Goal: Task Accomplishment & Management: Use online tool/utility

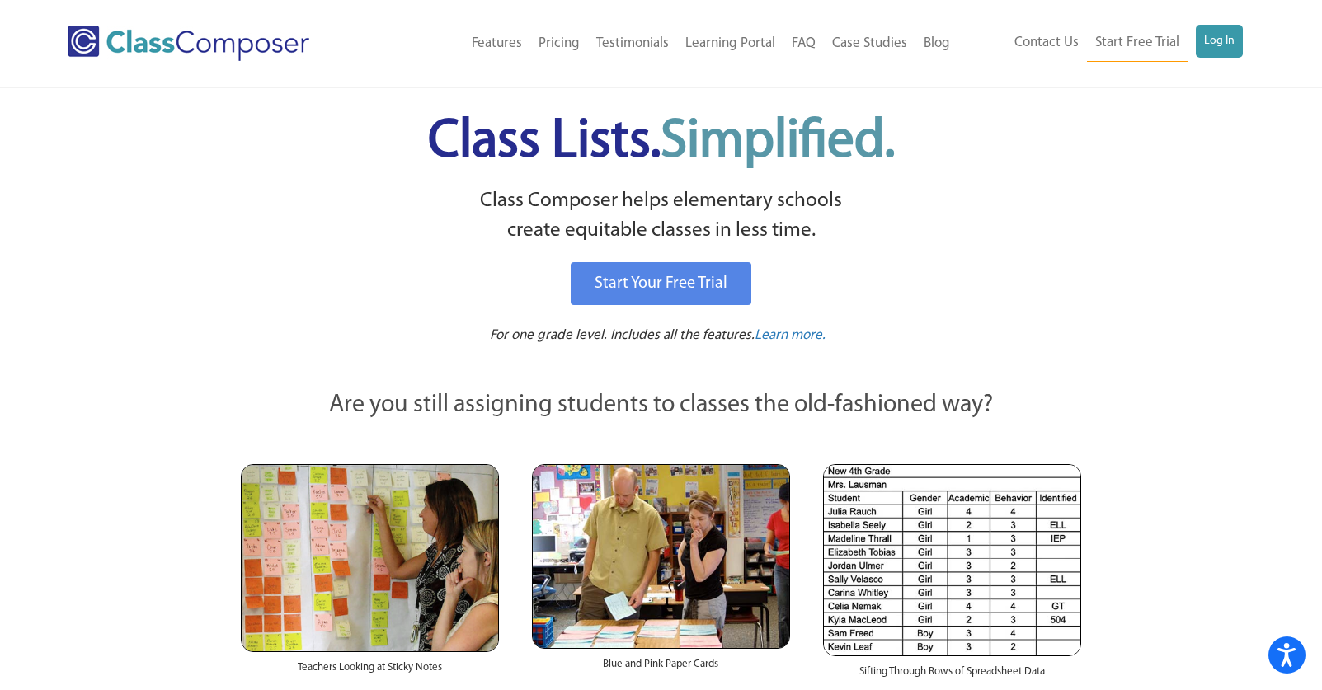
click at [1242, 47] on div "Contact Us Start Free Trial Log In" at bounding box center [1106, 43] width 297 height 37
click at [1217, 47] on link "Log In" at bounding box center [1219, 41] width 47 height 33
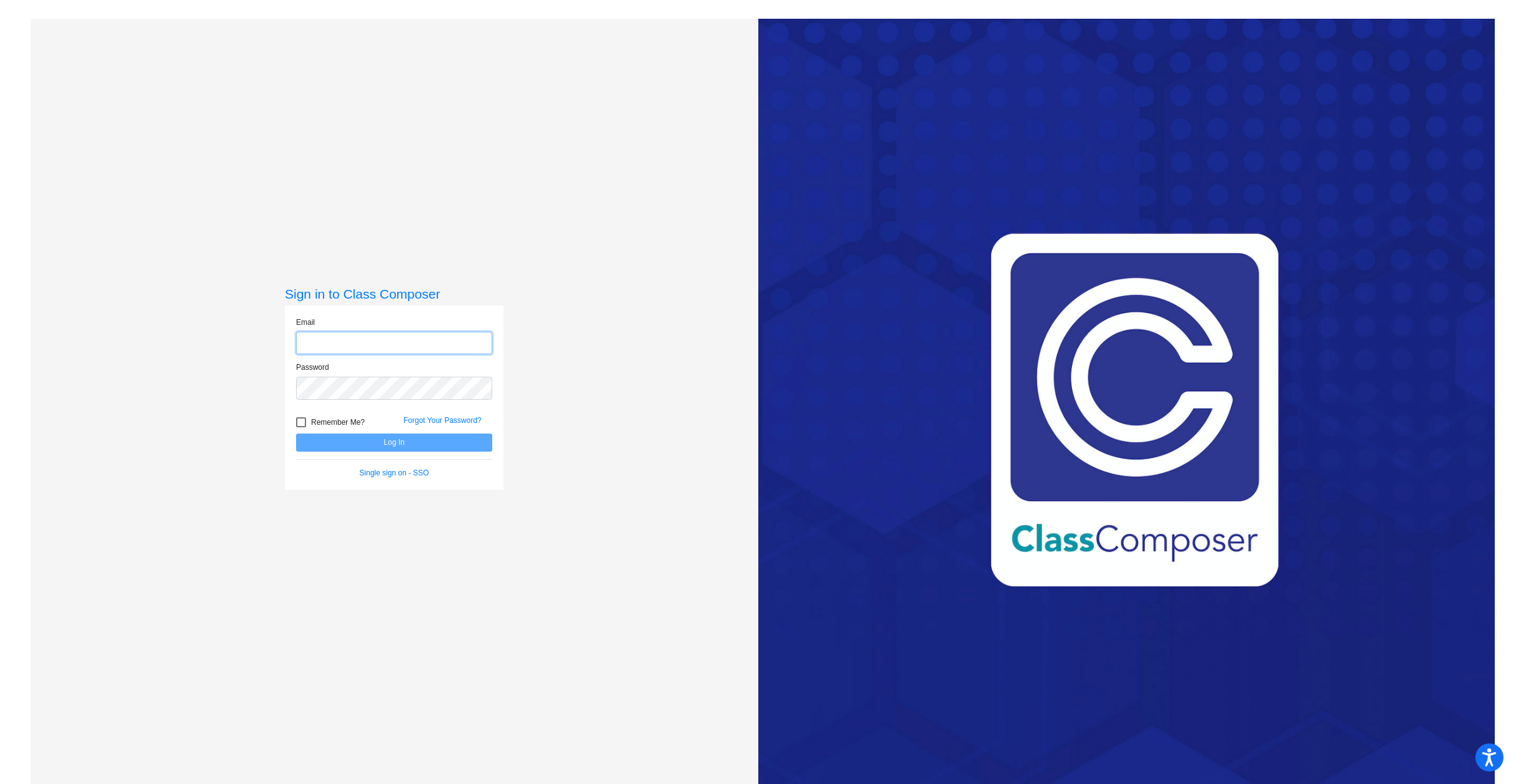
type input "[EMAIL_ADDRESS][DOMAIN_NAME]"
click at [372, 442] on button "Log In" at bounding box center [394, 442] width 196 height 18
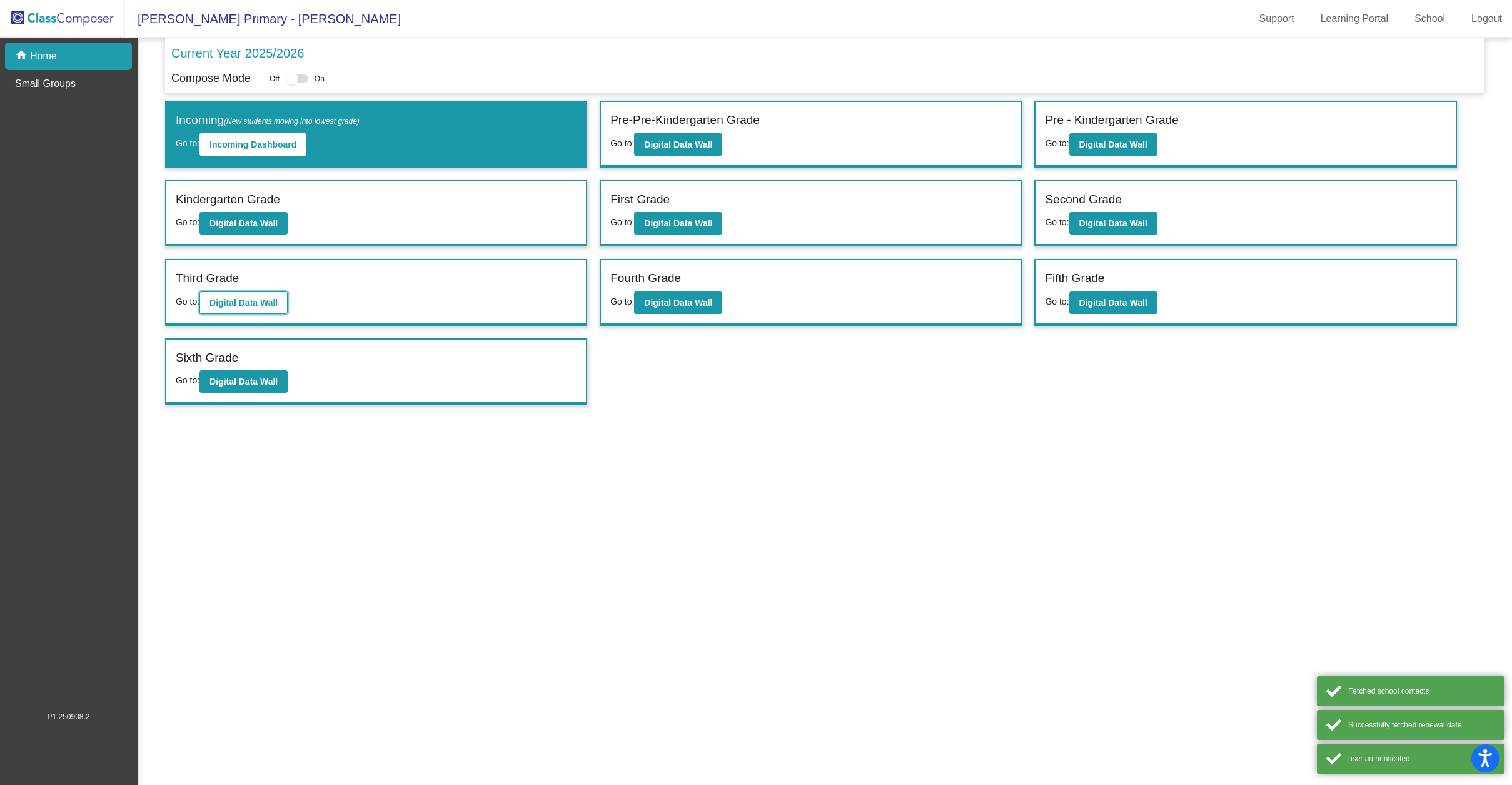
click at [240, 304] on b "Digital Data Wall" at bounding box center [243, 302] width 68 height 10
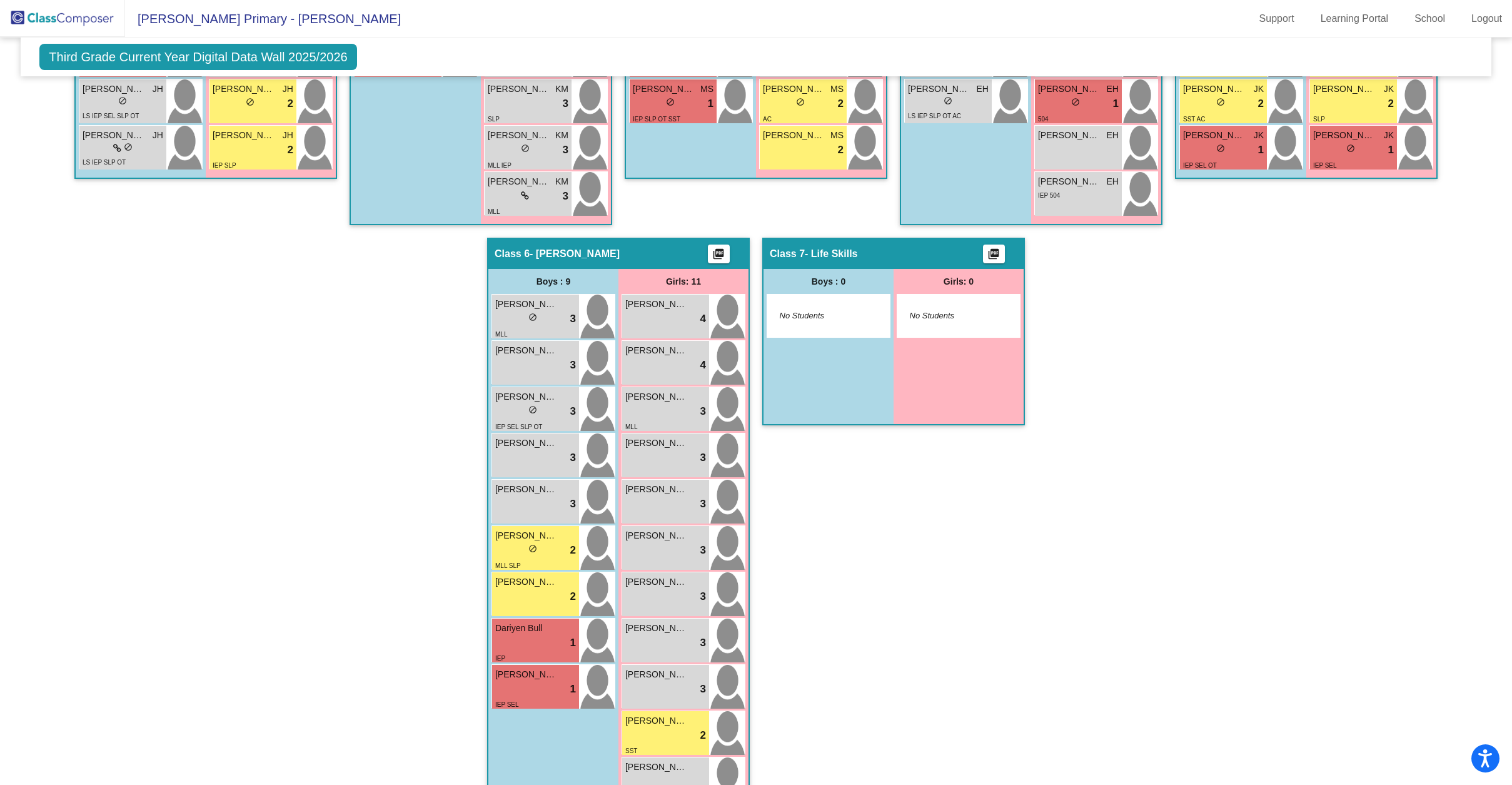
scroll to position [807, 0]
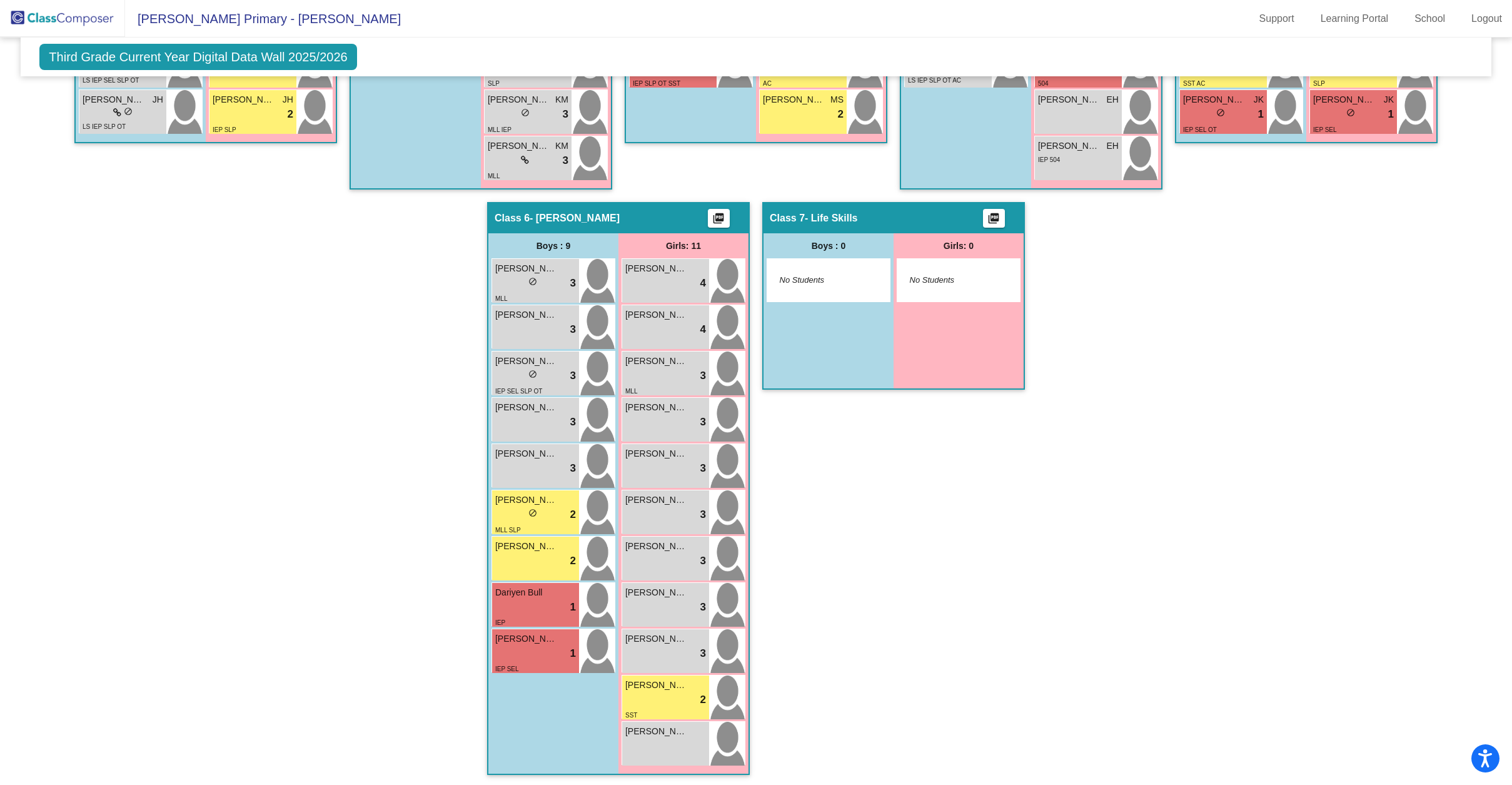
click at [755, 565] on div "Hallway - Hallway Class picture_as_pdf Add Student First Name Last Name Student…" at bounding box center [756, 179] width 1451 height 1217
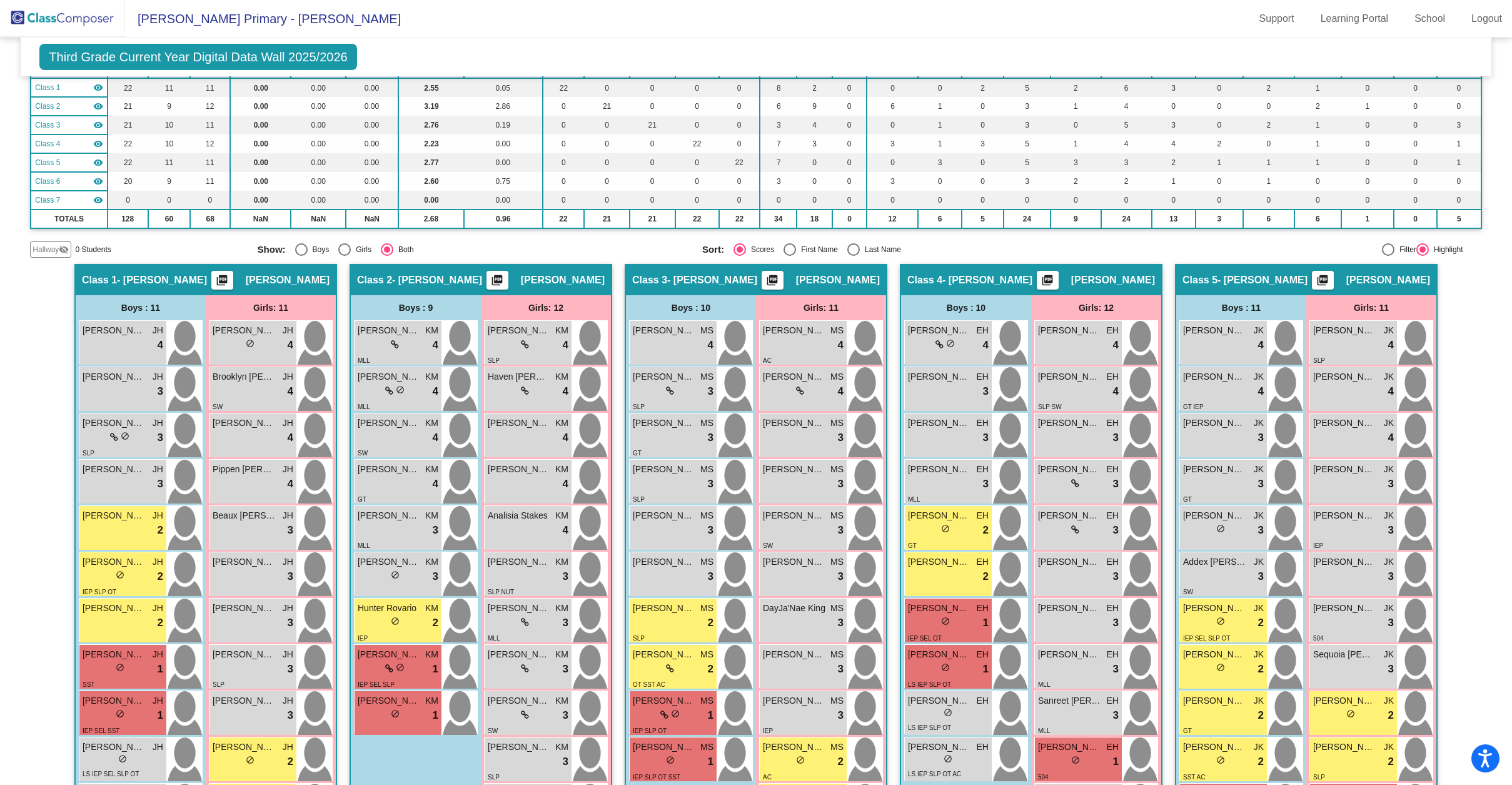
scroll to position [135, 0]
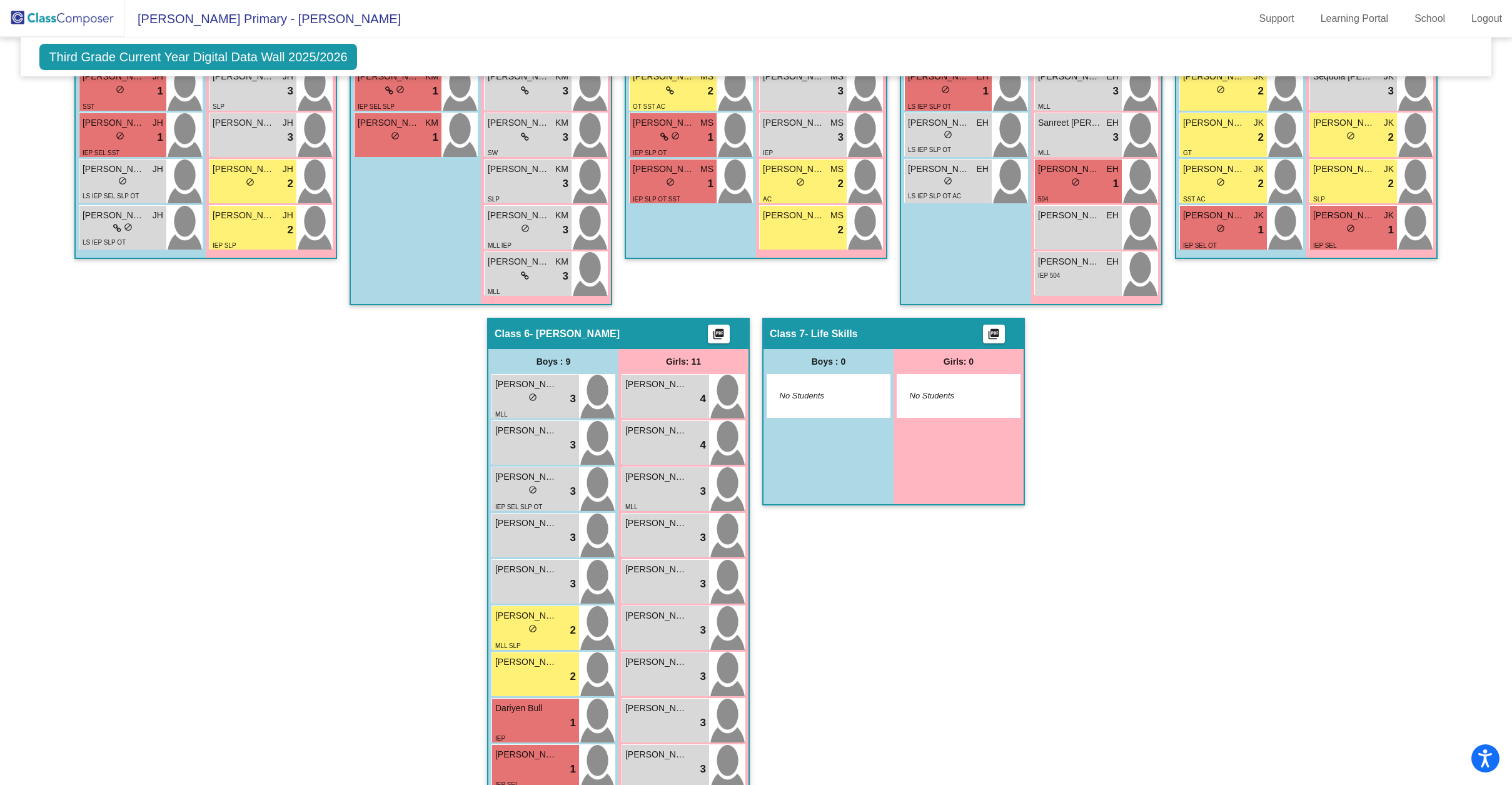
scroll to position [807, 0]
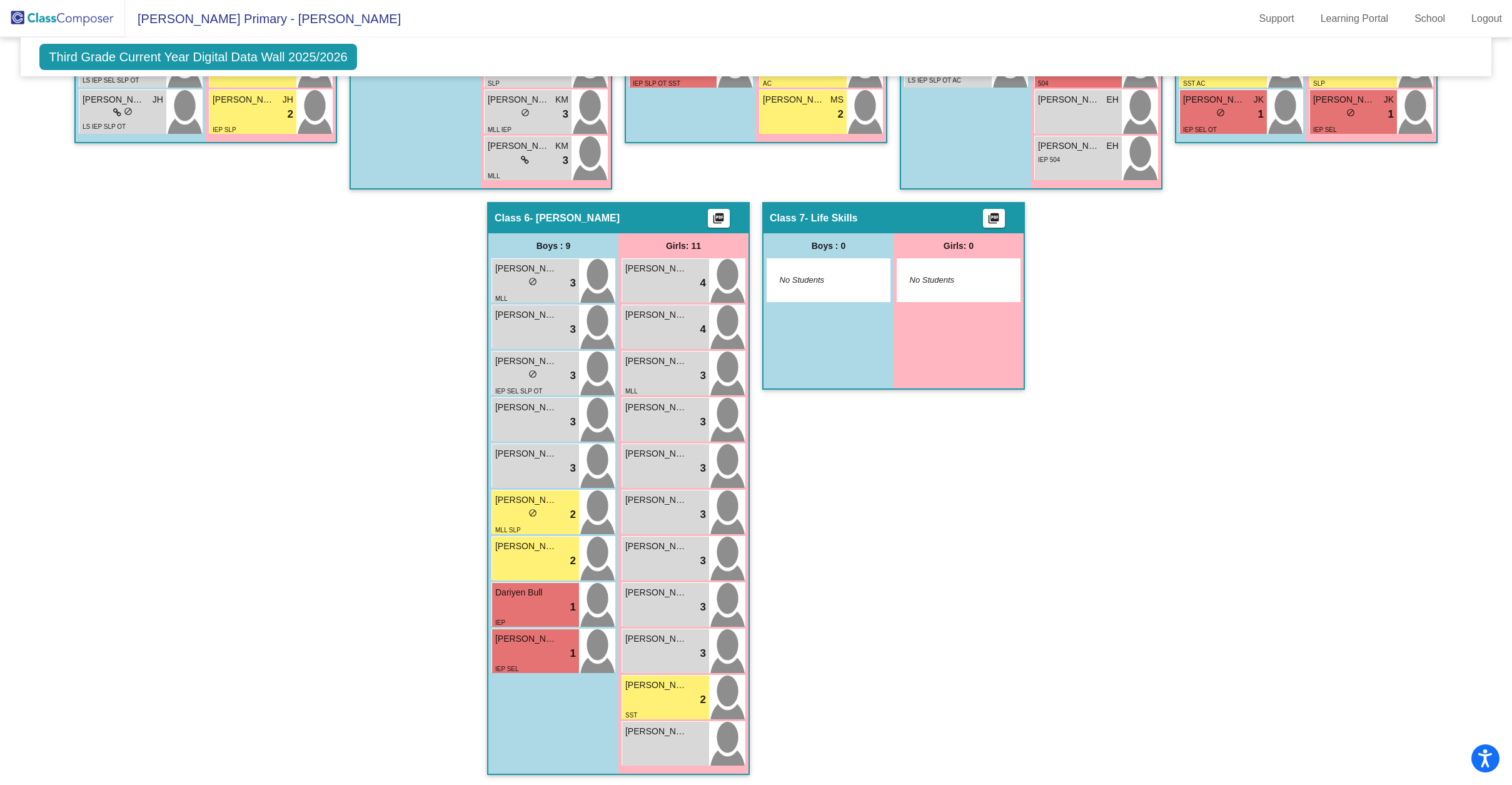
click at [751, 422] on div "Hallway - Hallway Class picture_as_pdf Add Student First Name Last Name Student…" at bounding box center [756, 179] width 1451 height 1217
click at [748, 444] on div "Hallway - Hallway Class picture_as_pdf Add Student First Name Last Name Student…" at bounding box center [756, 179] width 1451 height 1217
click at [751, 458] on div "Hallway - Hallway Class picture_as_pdf Add Student First Name Last Name Student…" at bounding box center [756, 179] width 1451 height 1217
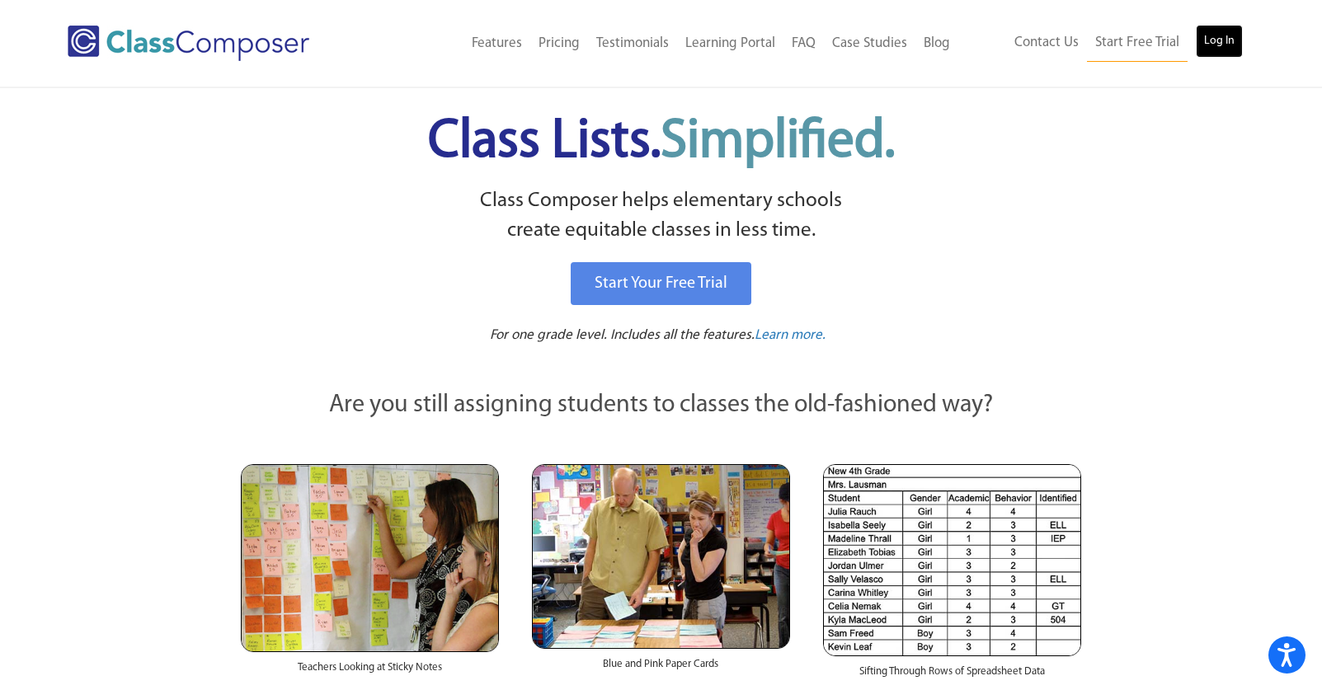
click at [1232, 45] on link "Log In" at bounding box center [1219, 41] width 47 height 33
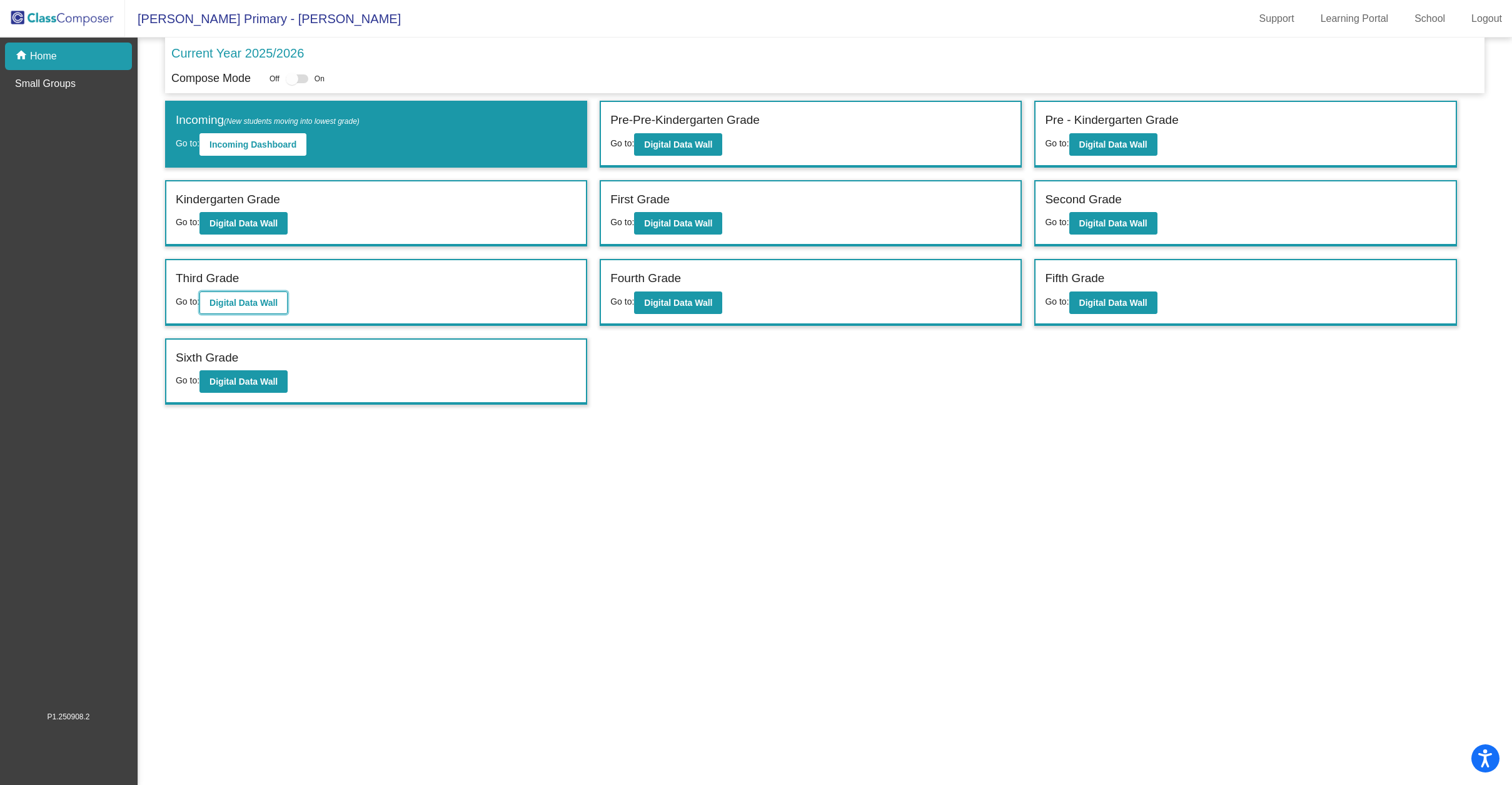
click at [232, 301] on b "Digital Data Wall" at bounding box center [243, 302] width 68 height 10
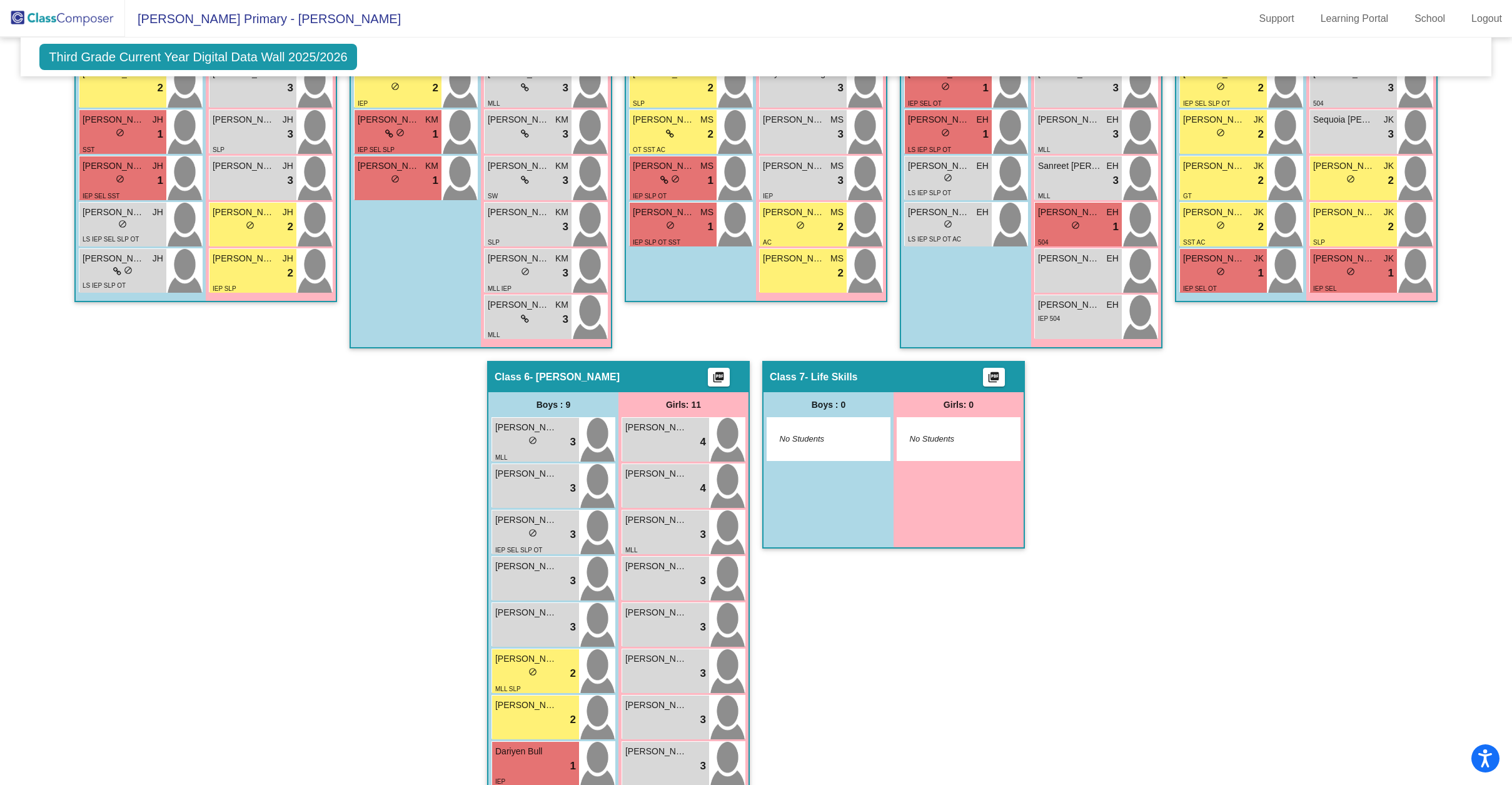
scroll to position [807, 0]
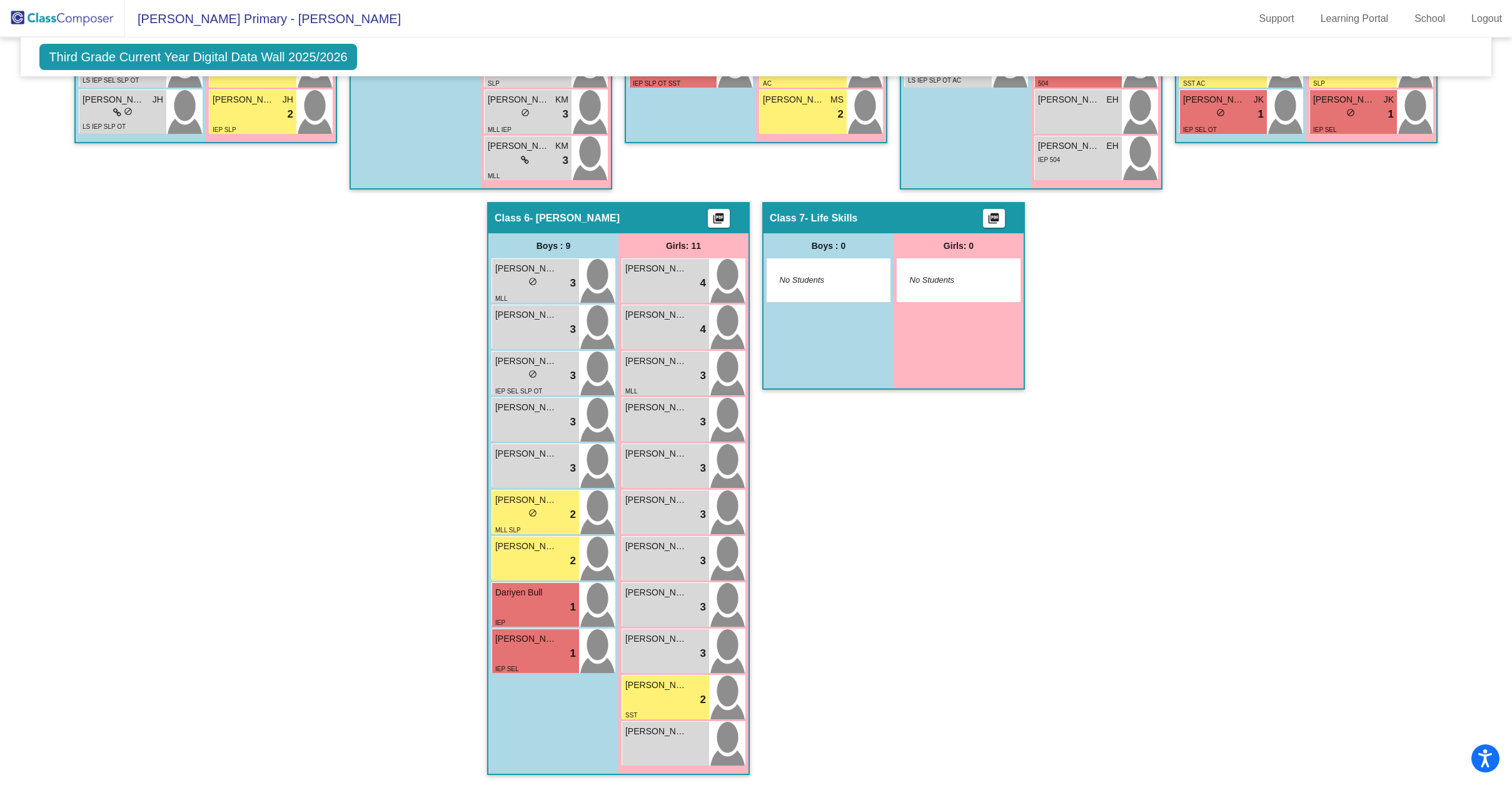
click at [444, 503] on div "Hallway - Hallway Class picture_as_pdf Add Student First Name Last Name Student…" at bounding box center [756, 179] width 1451 height 1217
click at [479, 491] on div "Hallway - Hallway Class picture_as_pdf Add Student First Name Last Name Student…" at bounding box center [756, 179] width 1451 height 1217
click at [466, 521] on div "Hallway - Hallway Class picture_as_pdf Add Student First Name Last Name Student…" at bounding box center [756, 179] width 1451 height 1217
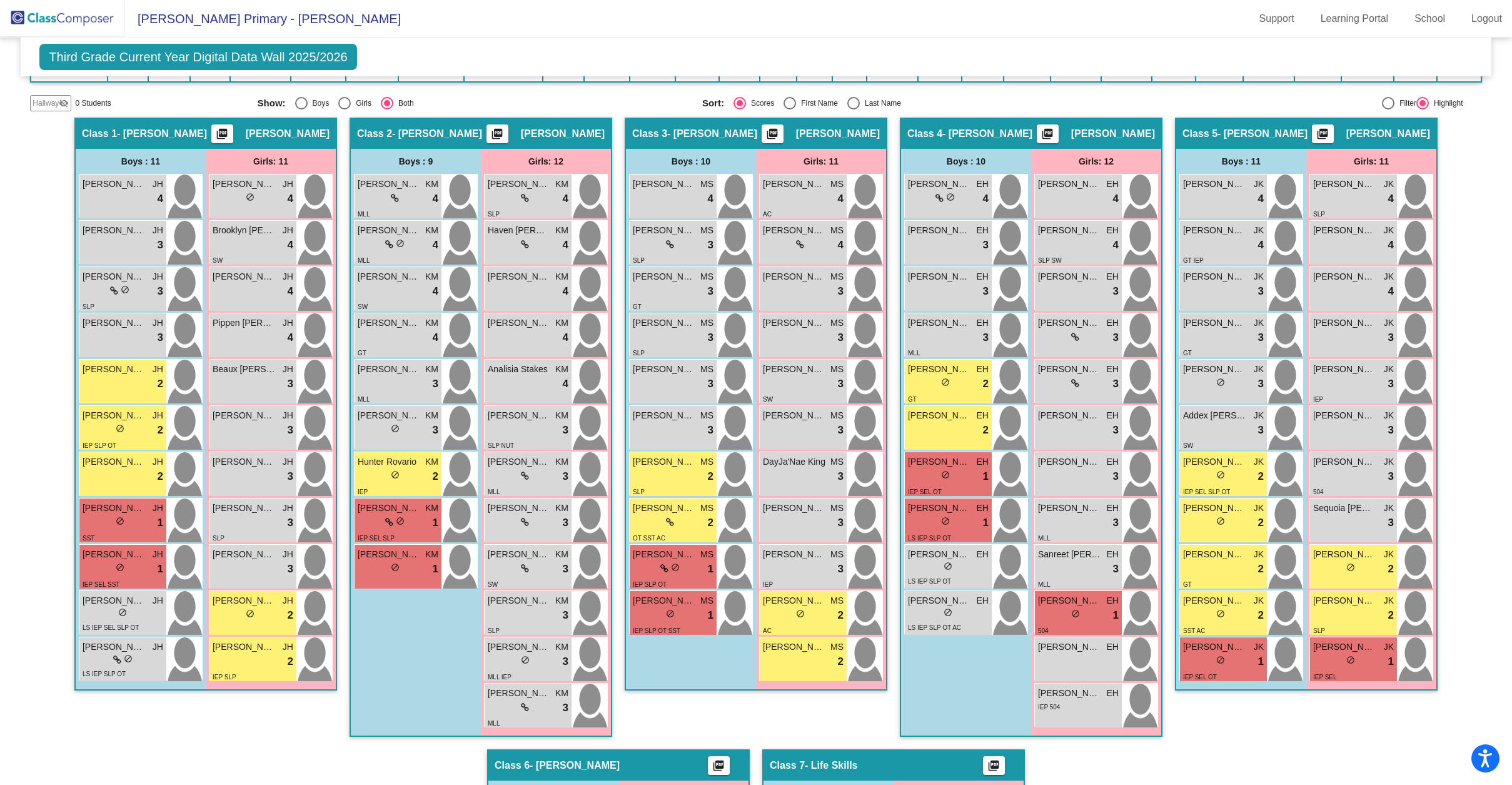
scroll to position [261, 0]
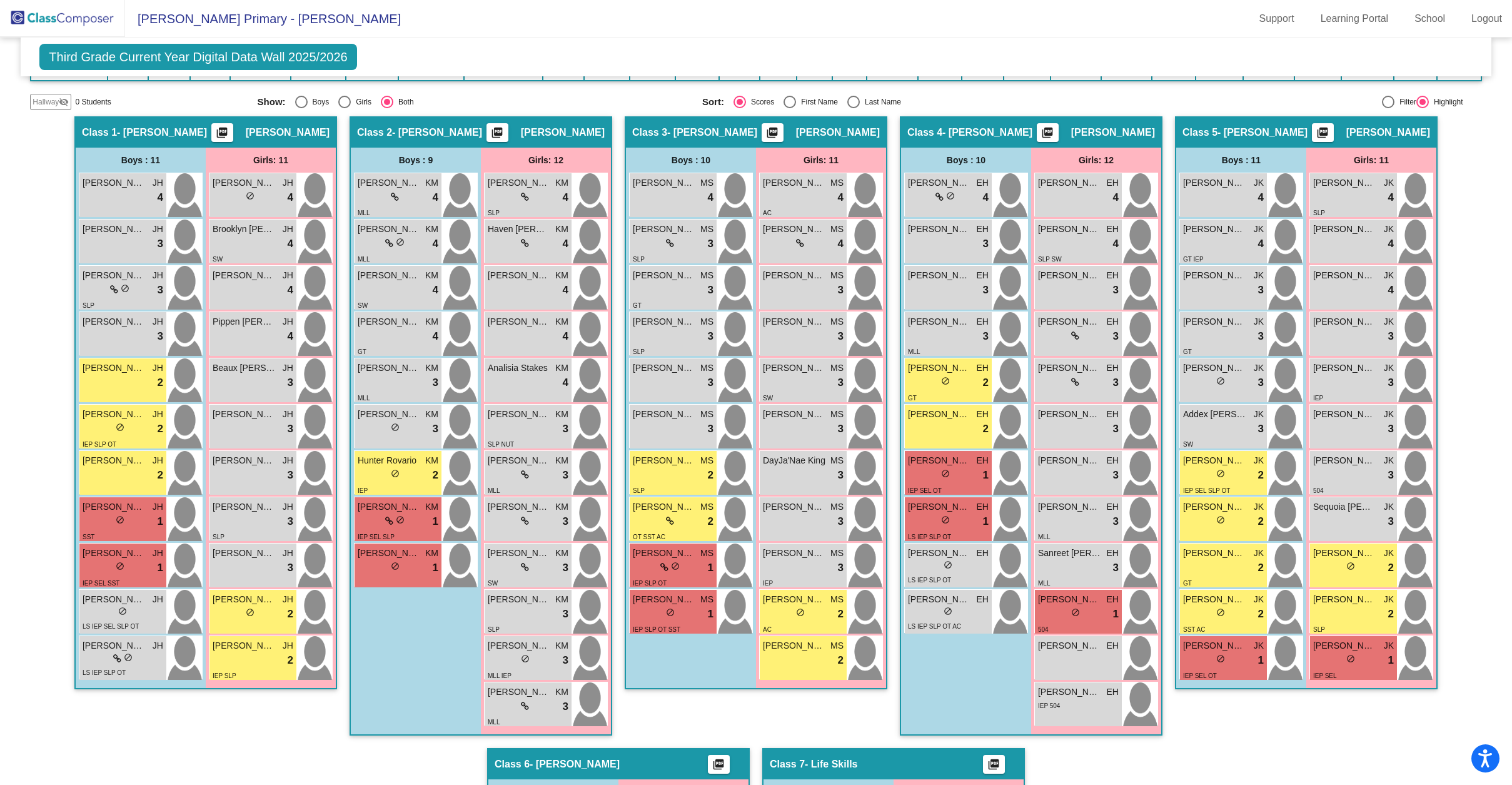
click at [1468, 341] on div "Hallway - Hallway Class picture_as_pdf Add Student First Name Last Name Student…" at bounding box center [756, 724] width 1451 height 1217
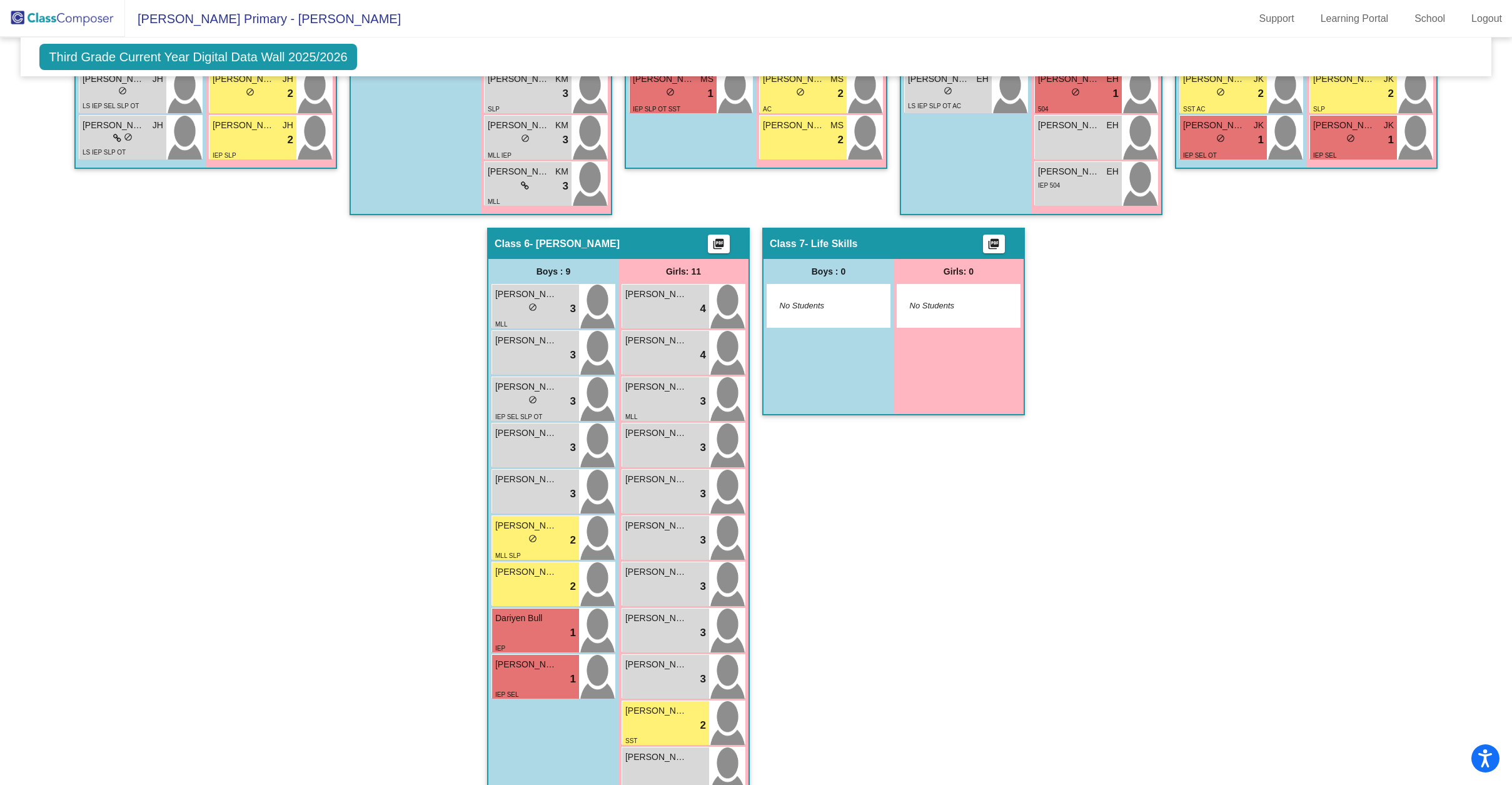
scroll to position [807, 0]
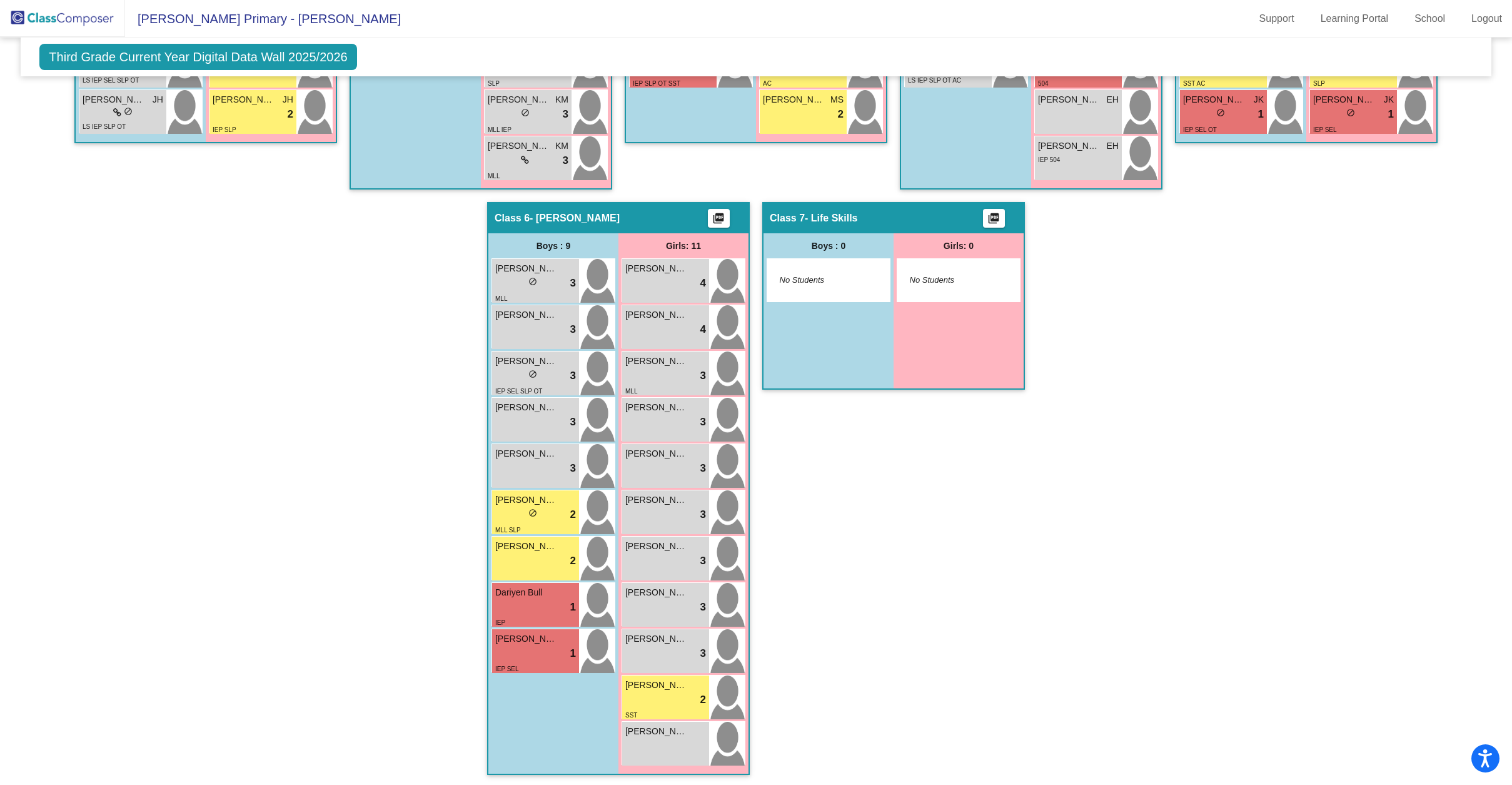
click at [427, 511] on div "Hallway - Hallway Class picture_as_pdf Add Student First Name Last Name Student…" at bounding box center [756, 179] width 1451 height 1217
click at [469, 558] on div "Hallway - Hallway Class picture_as_pdf Add Student First Name Last Name Student…" at bounding box center [756, 179] width 1451 height 1217
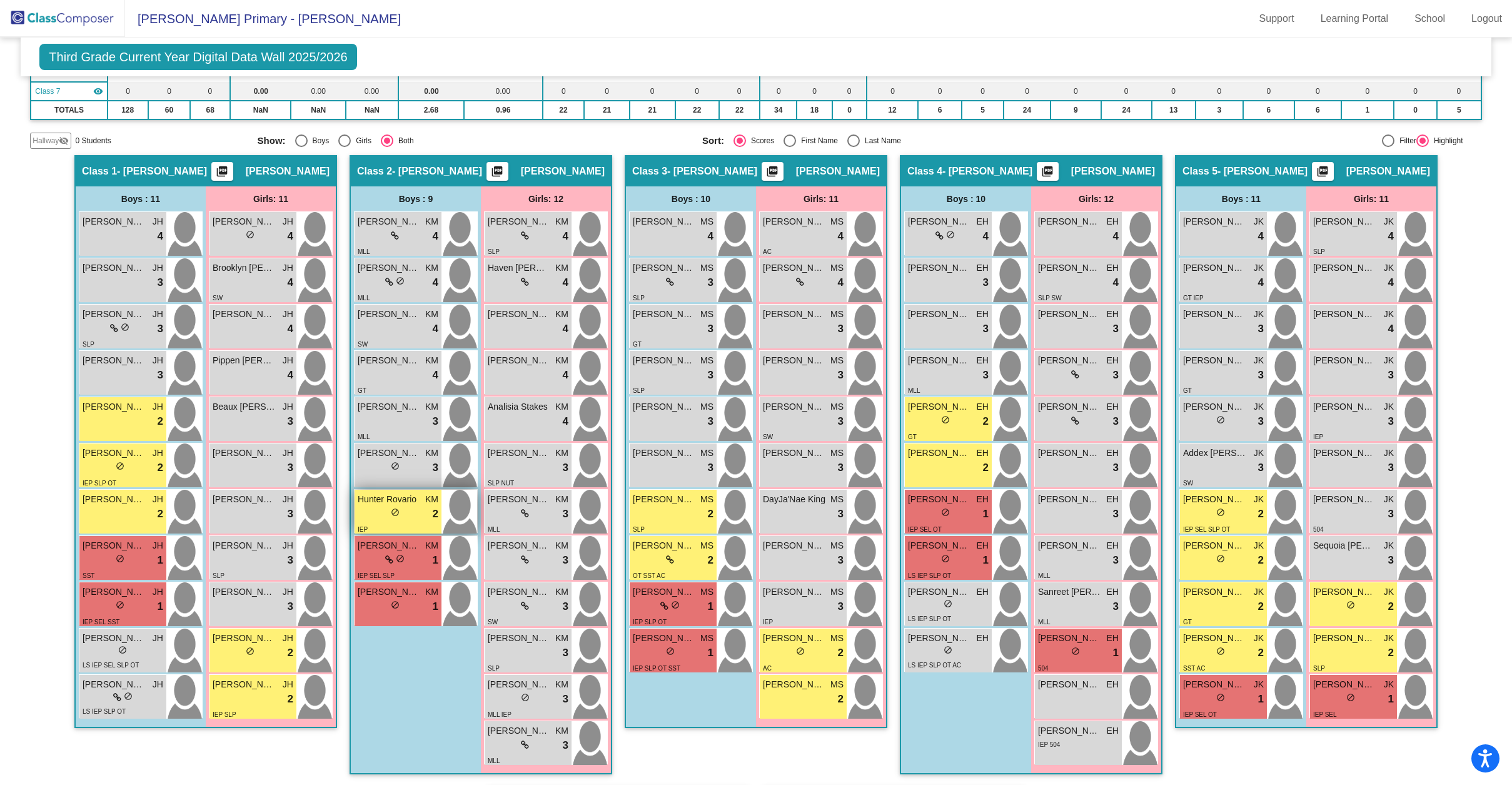
scroll to position [179, 0]
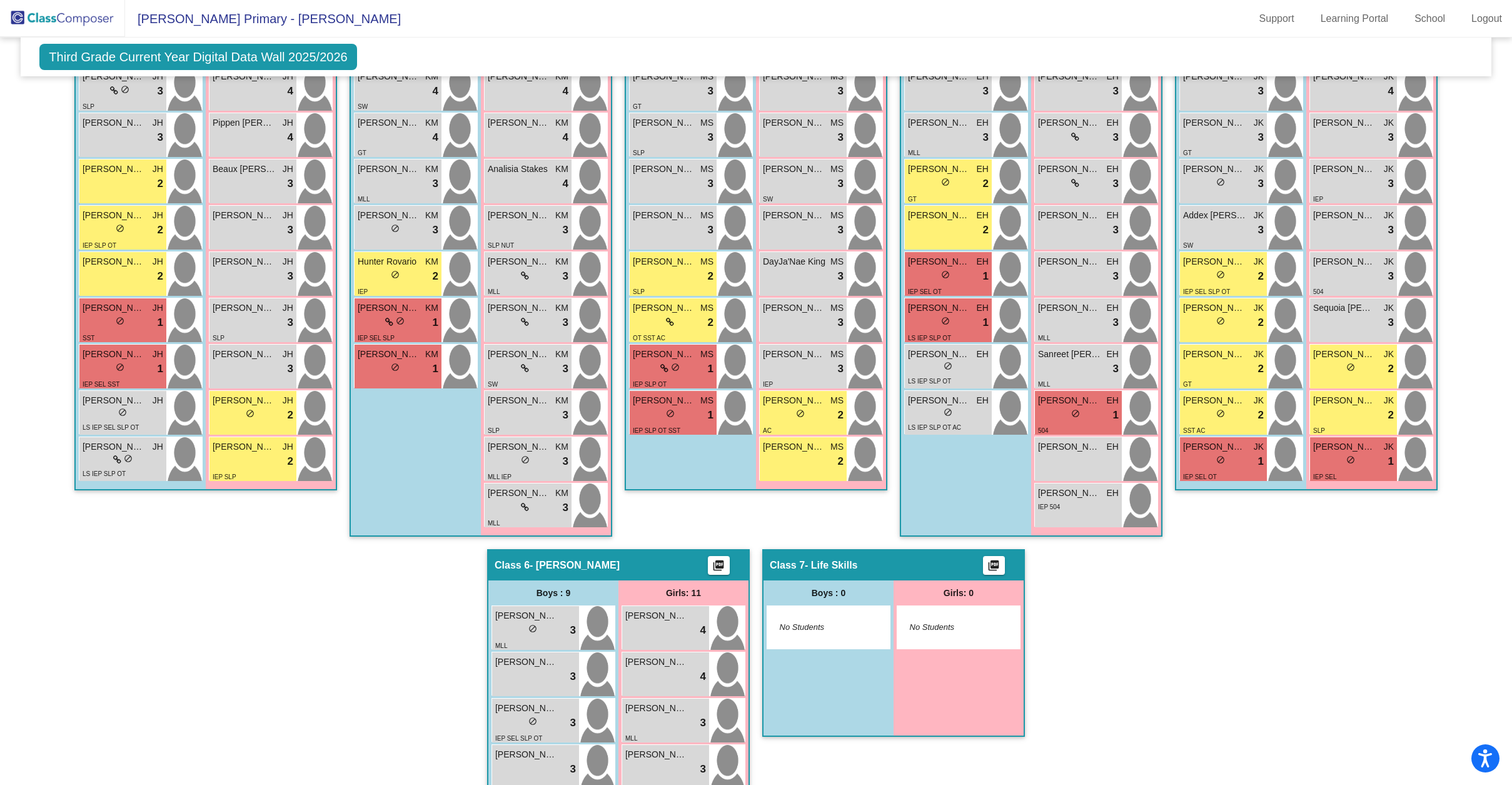
scroll to position [463, 0]
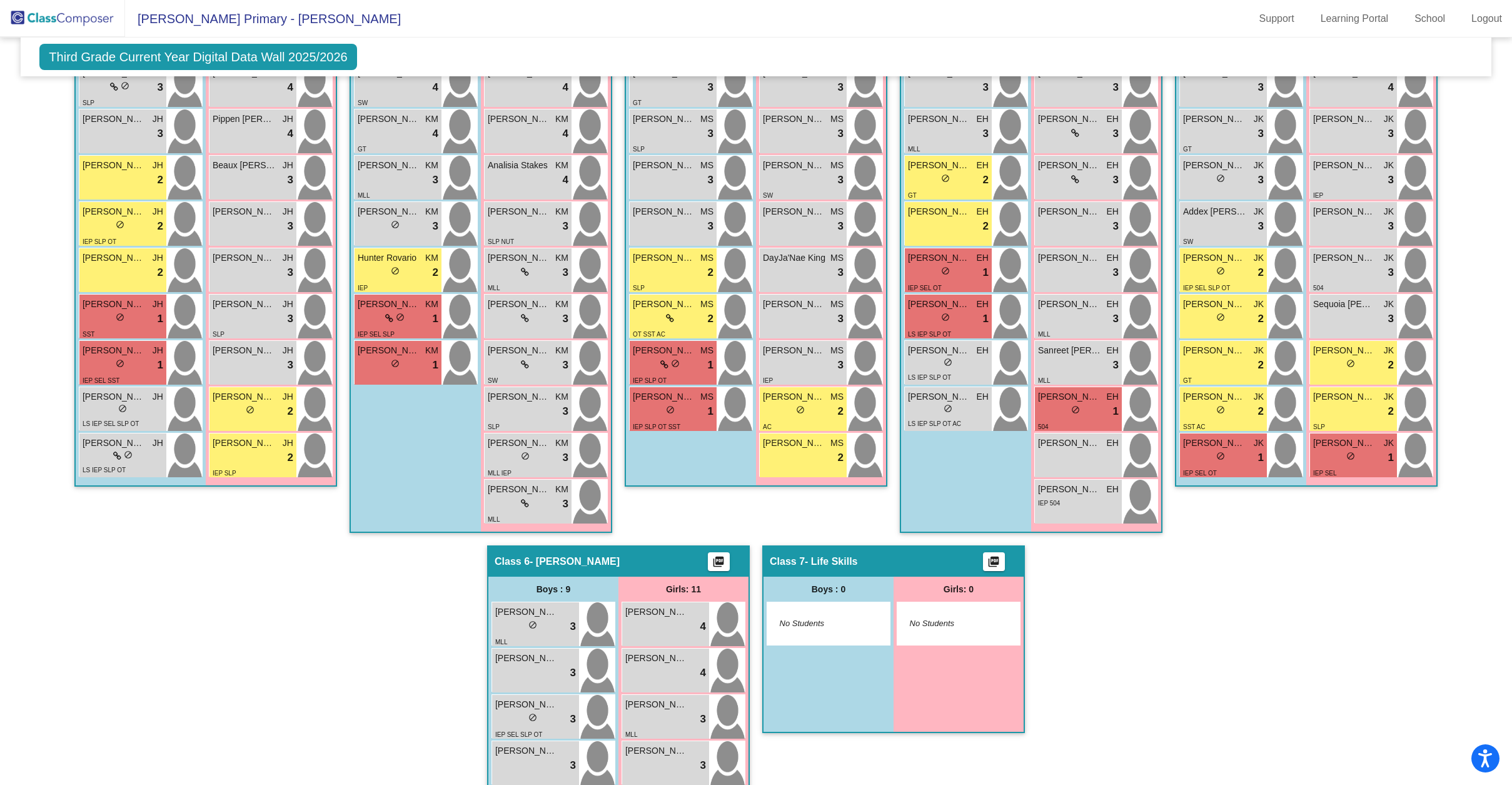
click at [340, 520] on div "Hallway - Hallway Class picture_as_pdf Add Student First Name Last Name Student…" at bounding box center [756, 522] width 1451 height 1217
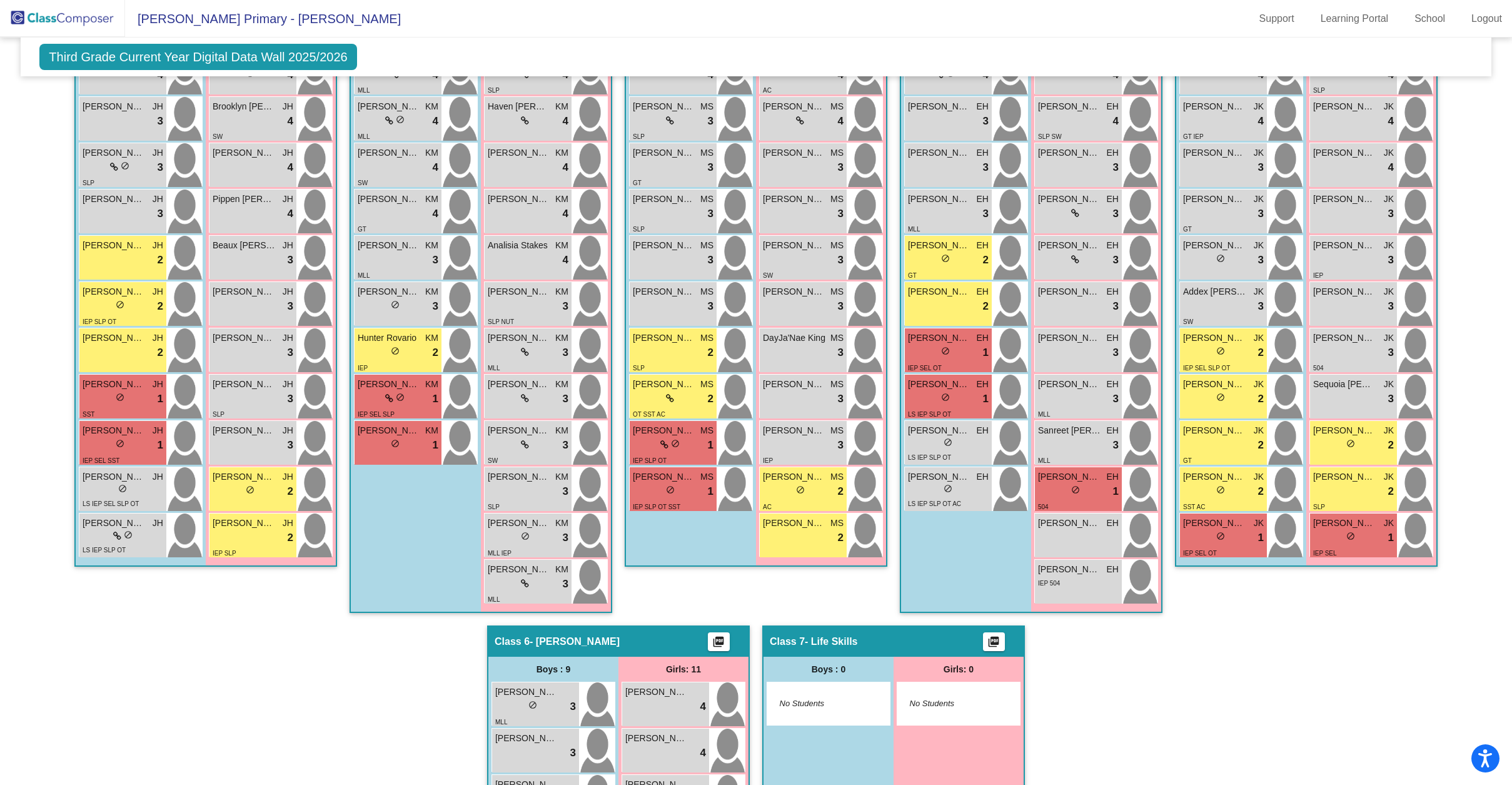
scroll to position [313, 0]
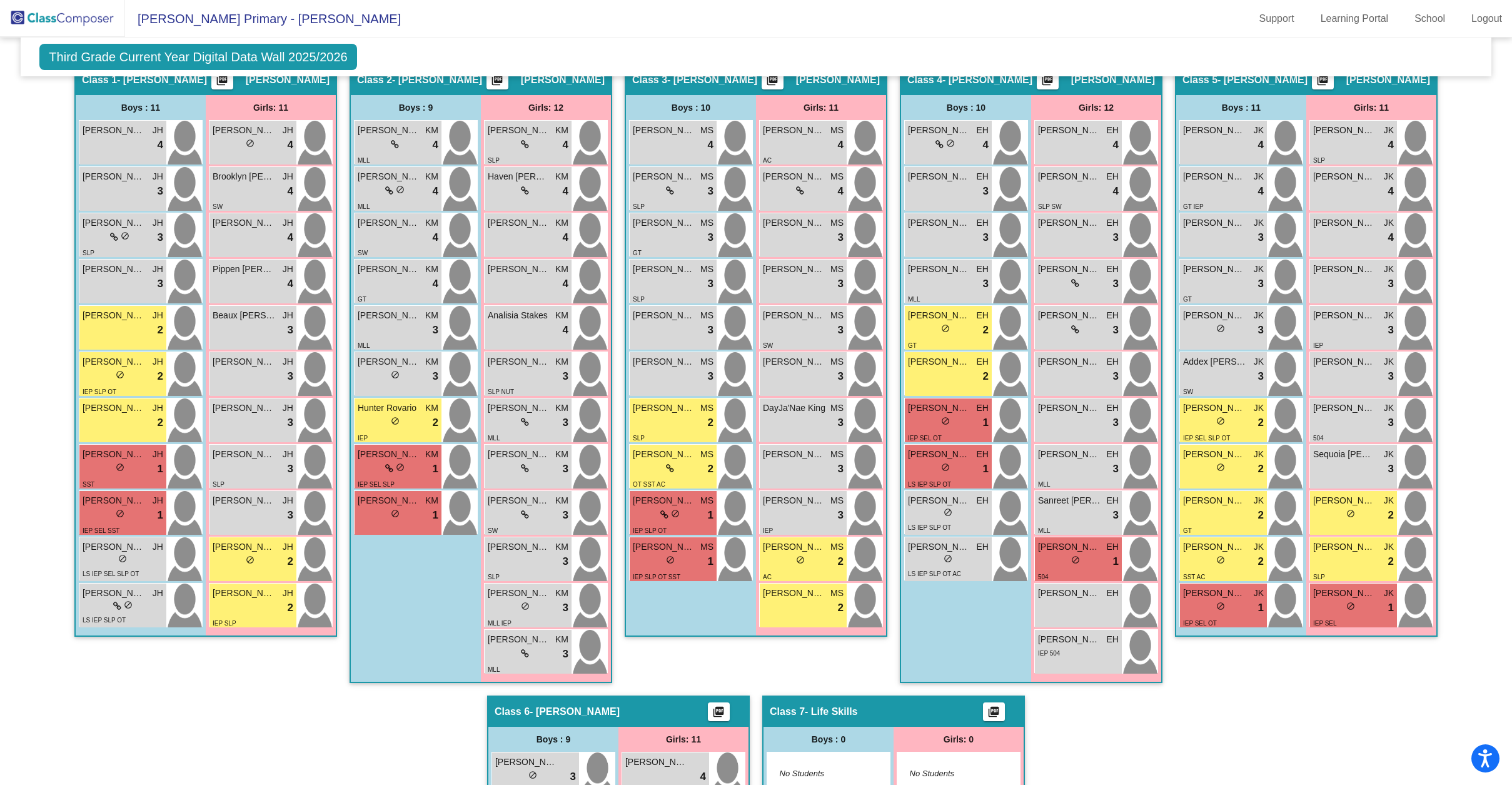
click at [340, 520] on div "Hallway - Hallway Class picture_as_pdf Add Student First Name Last Name Student…" at bounding box center [756, 672] width 1451 height 1217
click at [343, 518] on div "Hallway - Hallway Class picture_as_pdf Add Student First Name Last Name Student…" at bounding box center [756, 672] width 1451 height 1217
click at [340, 462] on div "Hallway - Hallway Class picture_as_pdf Add Student First Name Last Name Student…" at bounding box center [756, 672] width 1451 height 1217
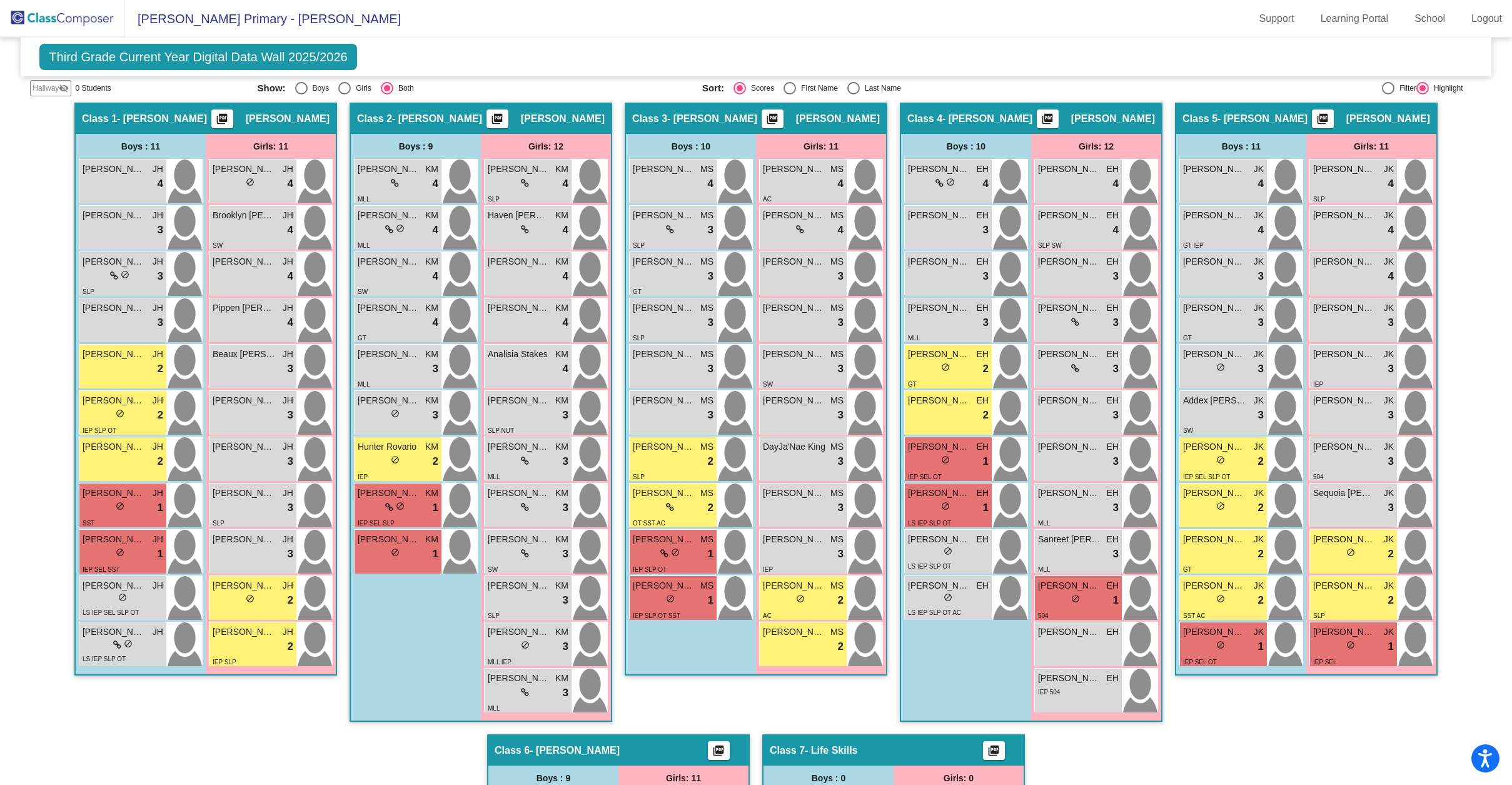
scroll to position [276, 0]
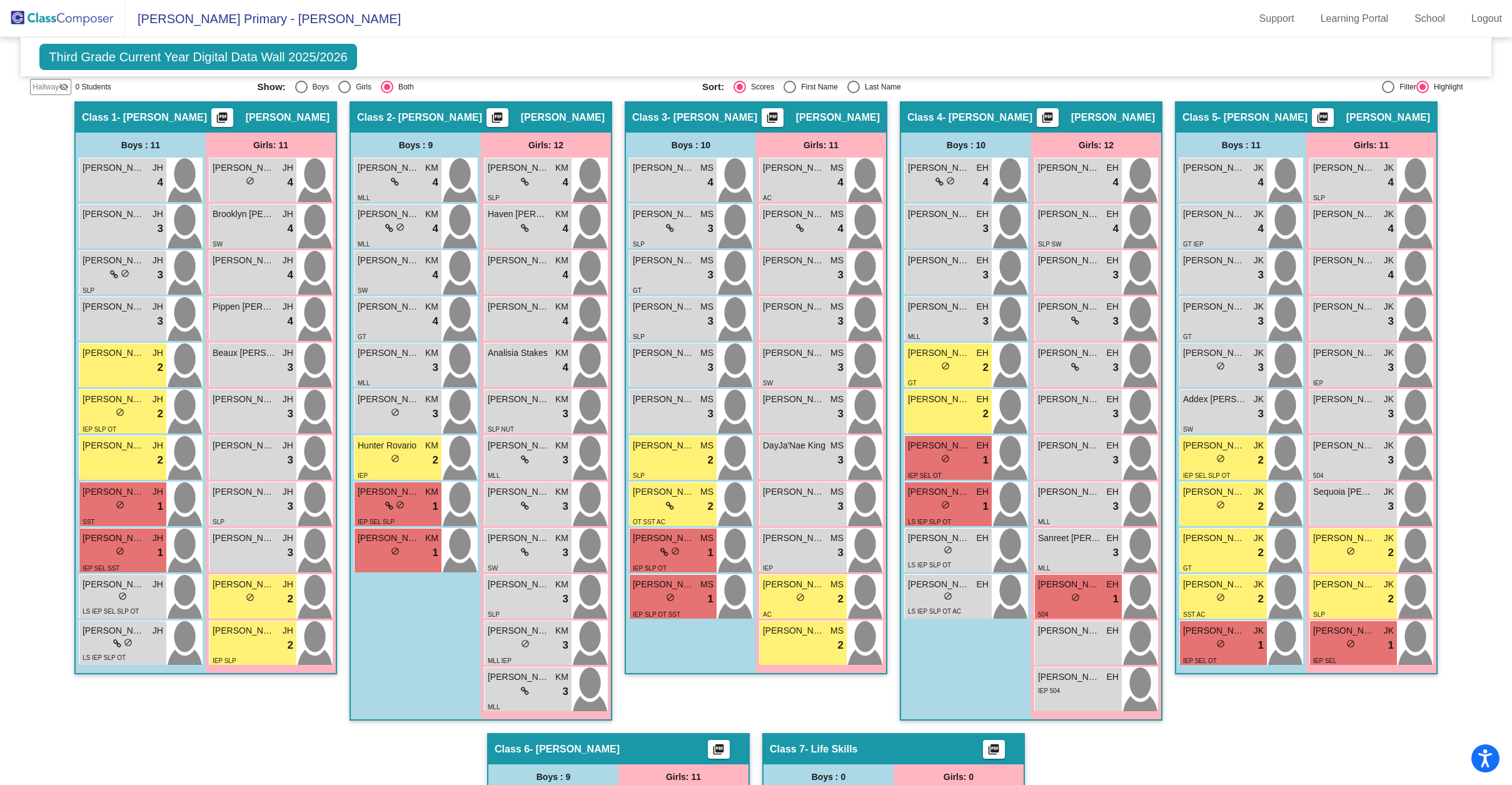
click at [340, 419] on div "Hallway - Hallway Class picture_as_pdf Add Student First Name Last Name Student…" at bounding box center [756, 710] width 1451 height 1217
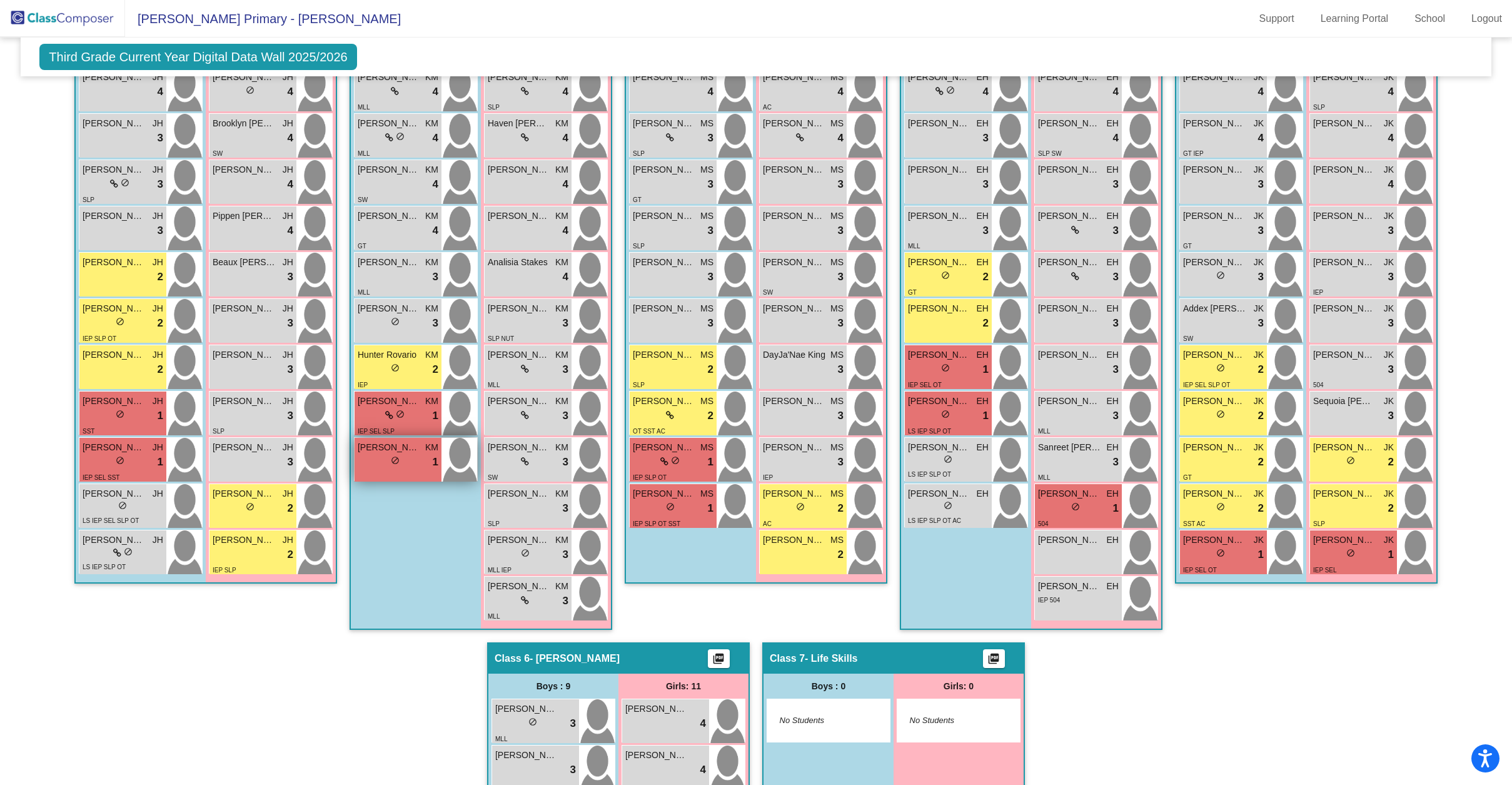
scroll to position [370, 0]
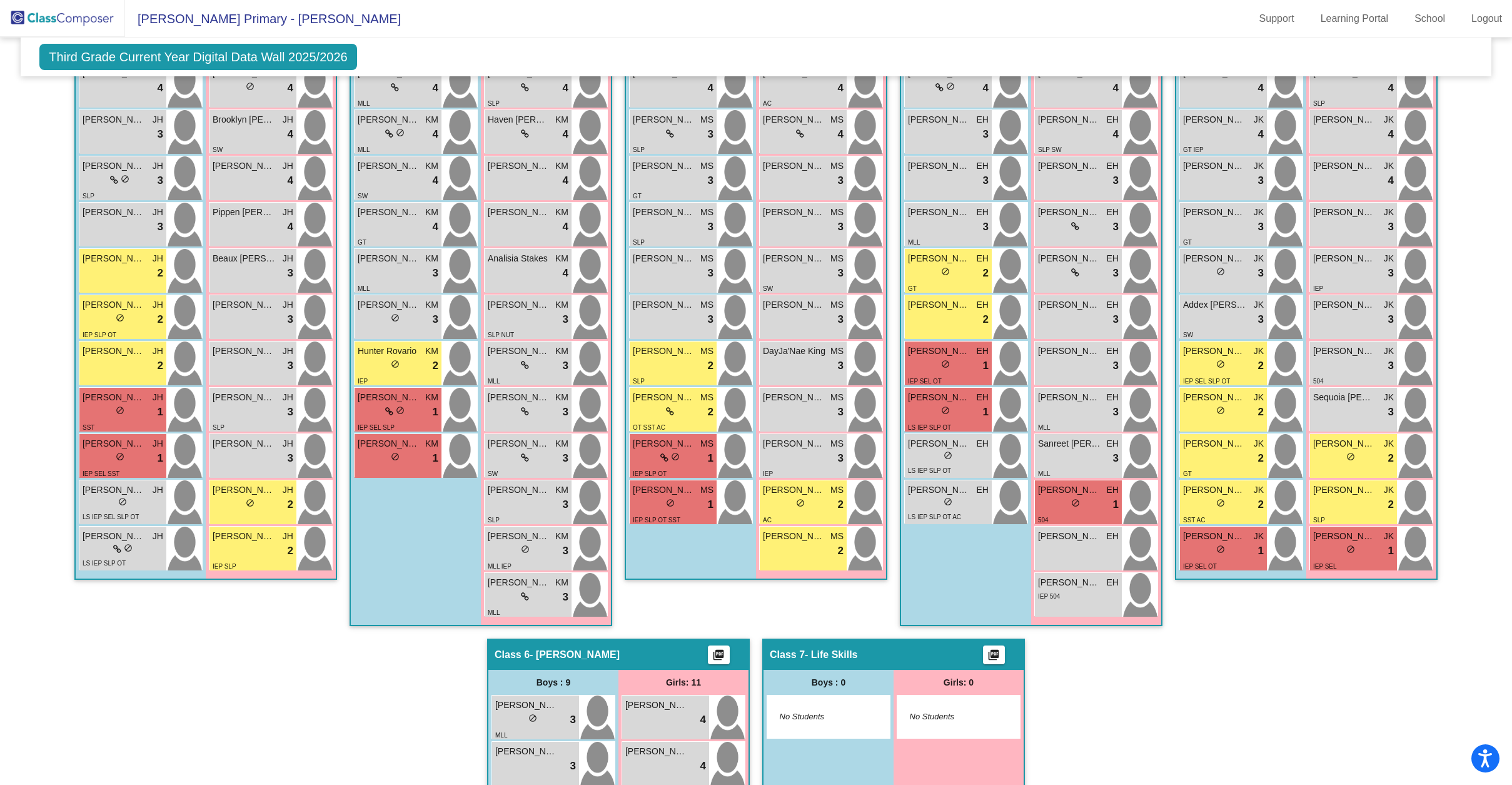
click at [340, 471] on div "Hallway - Hallway Class picture_as_pdf Add Student First Name Last Name Student…" at bounding box center [756, 615] width 1451 height 1217
click at [343, 479] on div "Hallway - Hallway Class picture_as_pdf Add Student First Name Last Name Student…" at bounding box center [756, 615] width 1451 height 1217
click at [341, 429] on div "Hallway - Hallway Class picture_as_pdf Add Student First Name Last Name Student…" at bounding box center [756, 615] width 1451 height 1217
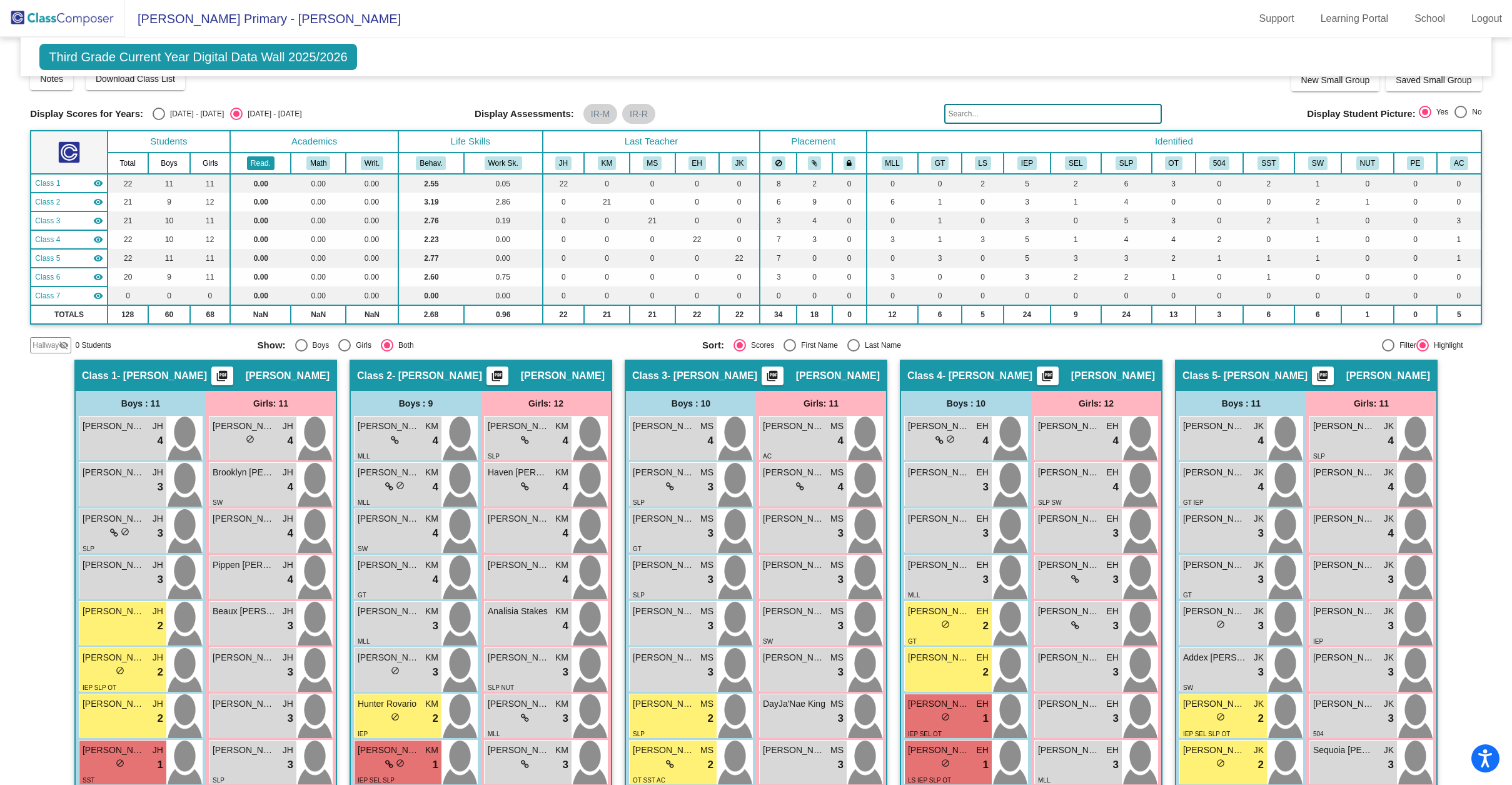
scroll to position [15, 0]
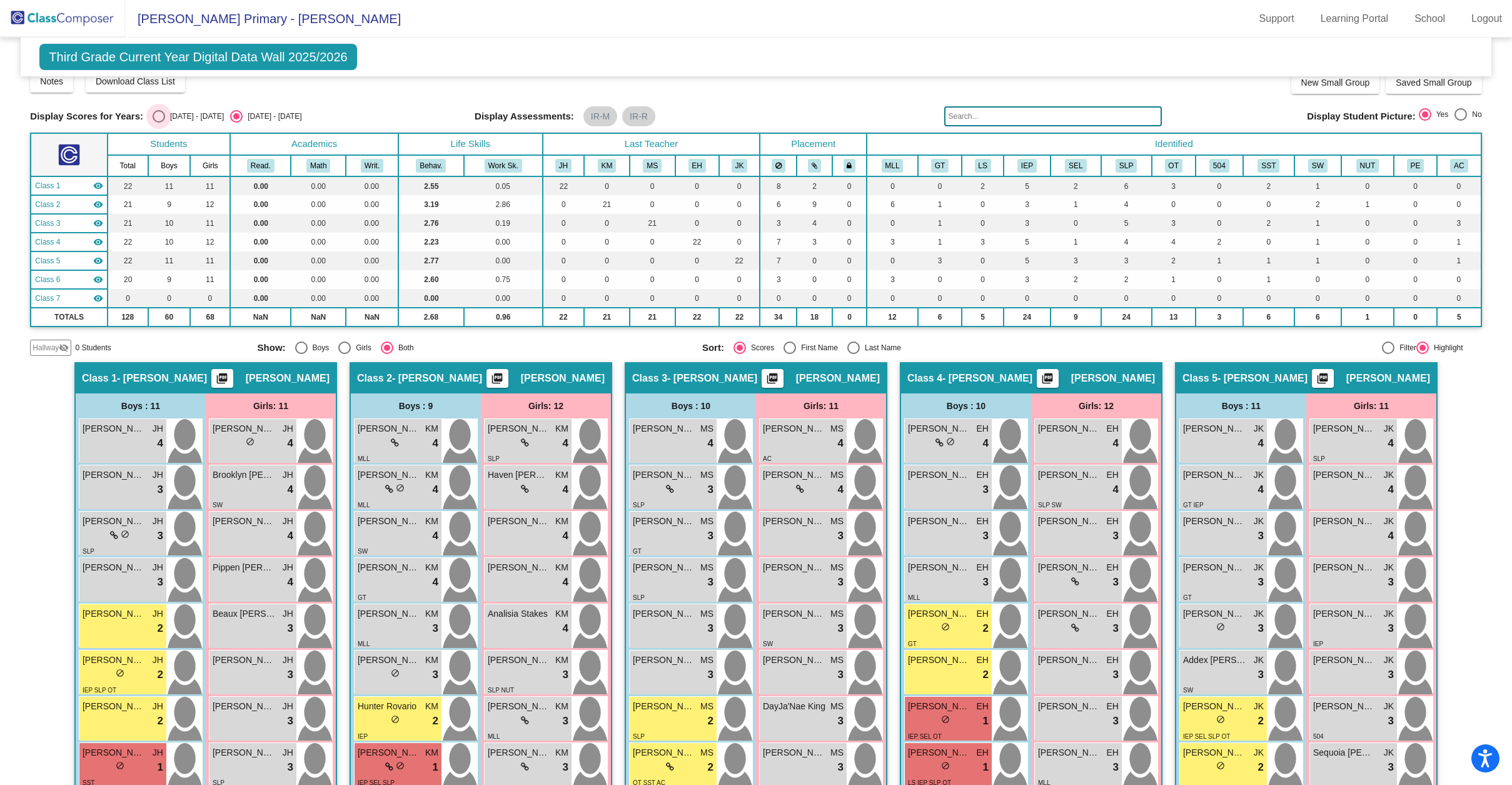
click at [155, 116] on div "Select an option" at bounding box center [158, 116] width 12 height 12
click at [158, 123] on input "2024 - 2025" at bounding box center [158, 123] width 1 height 1
radio input "true"
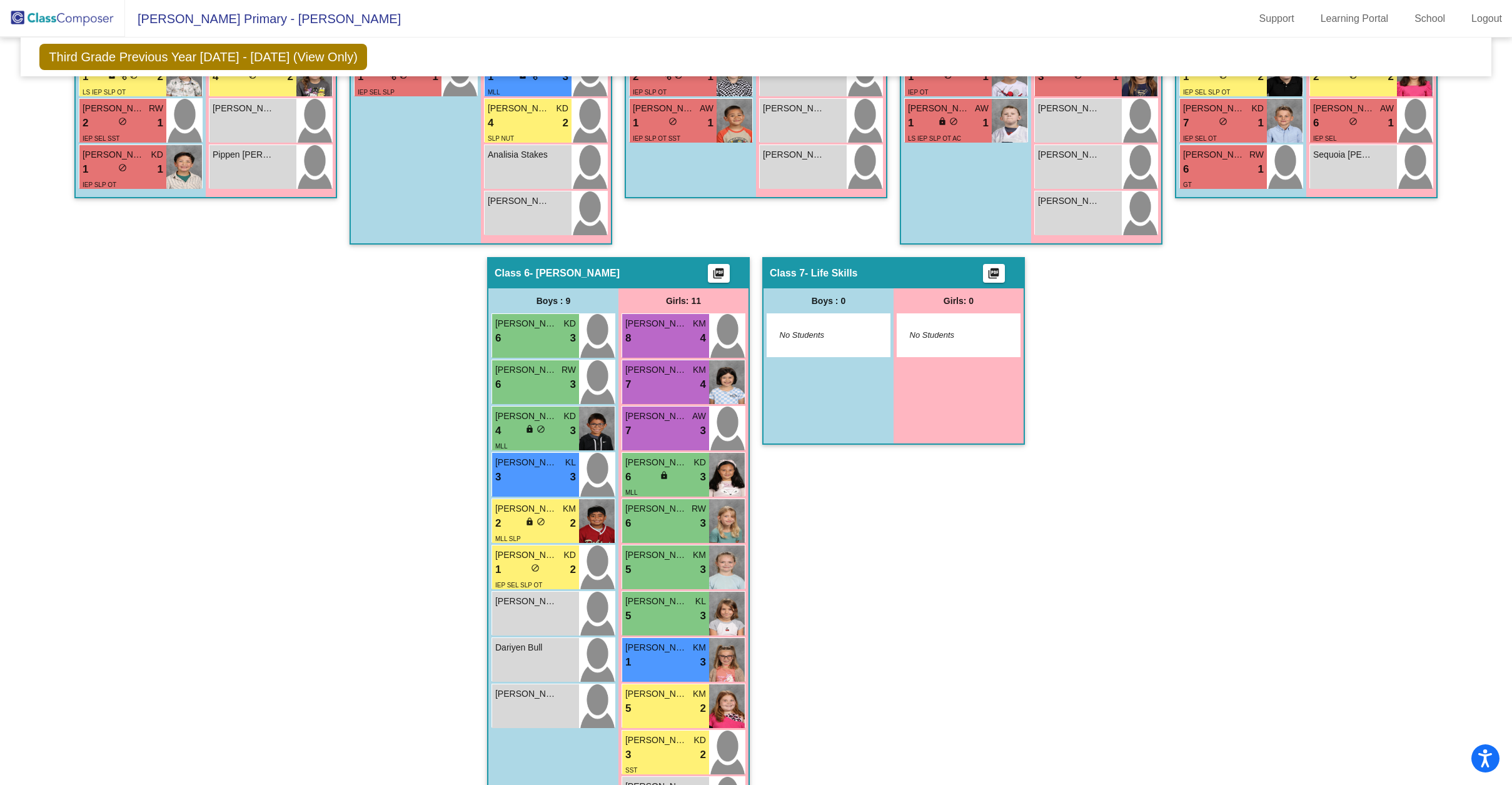
scroll to position [805, 0]
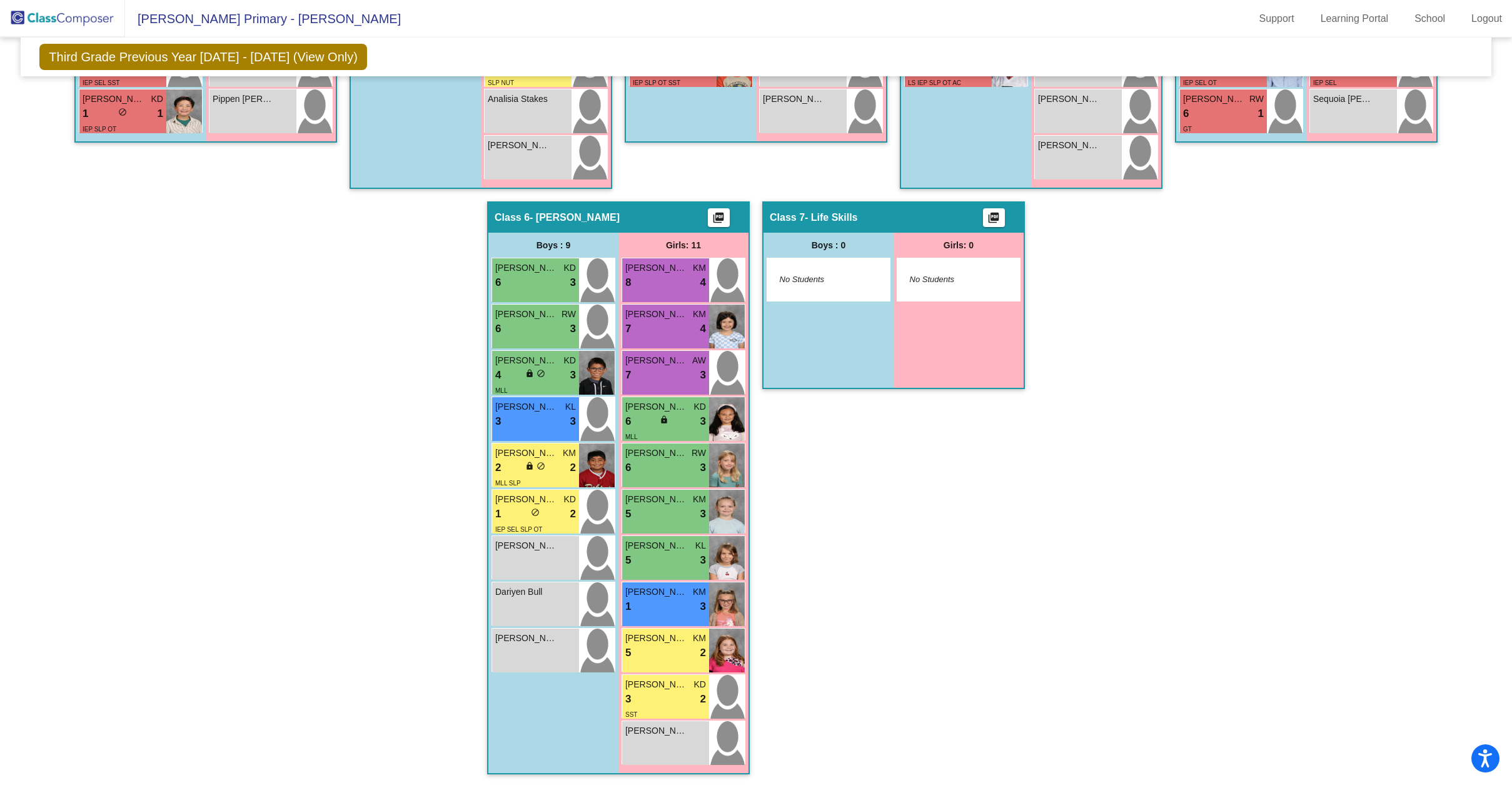
click at [343, 455] on div "Hallway - Hallway Class picture_as_pdf Add Student First Name Last Name Student…" at bounding box center [756, 178] width 1451 height 1217
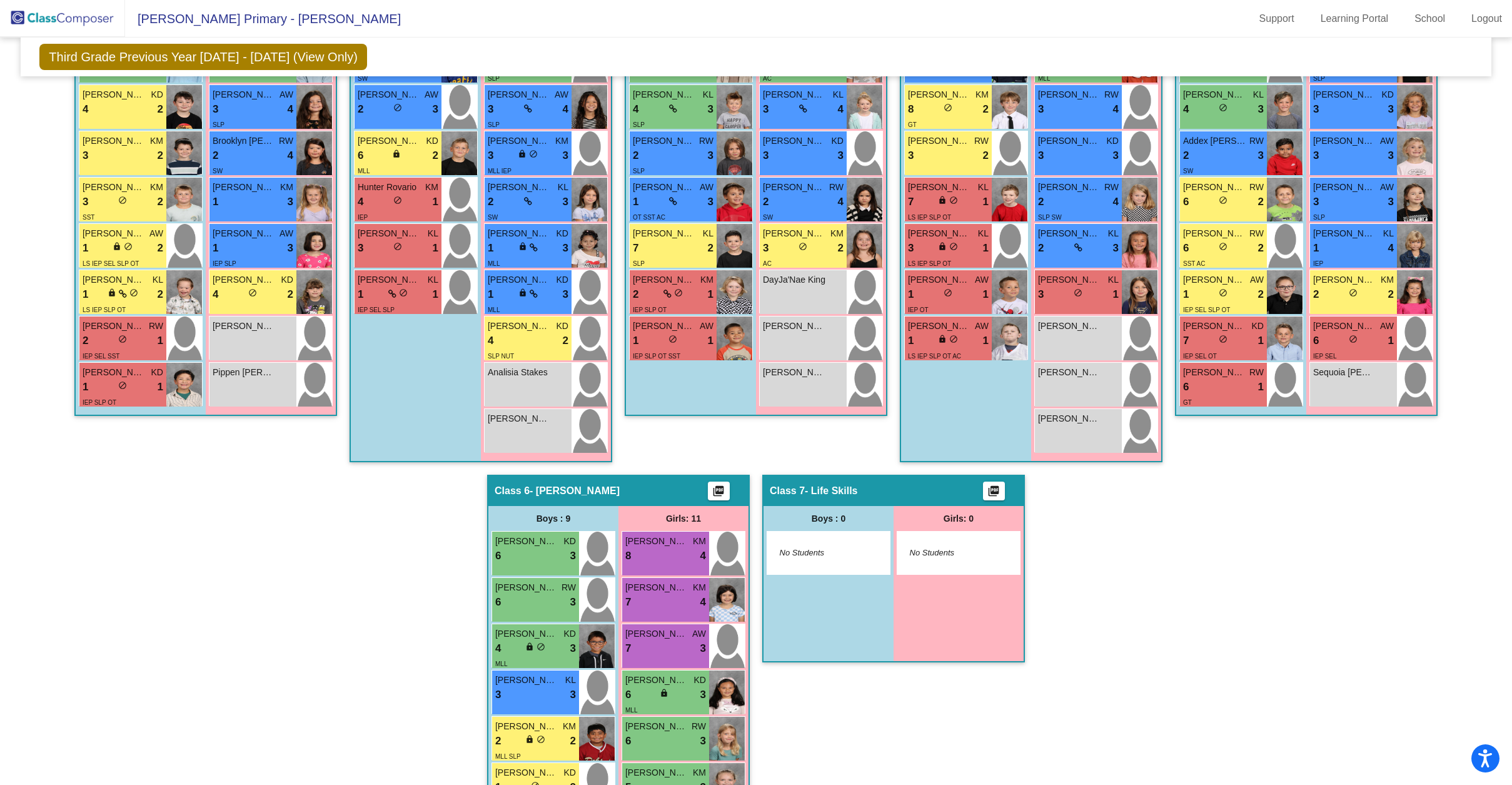
scroll to position [510, 0]
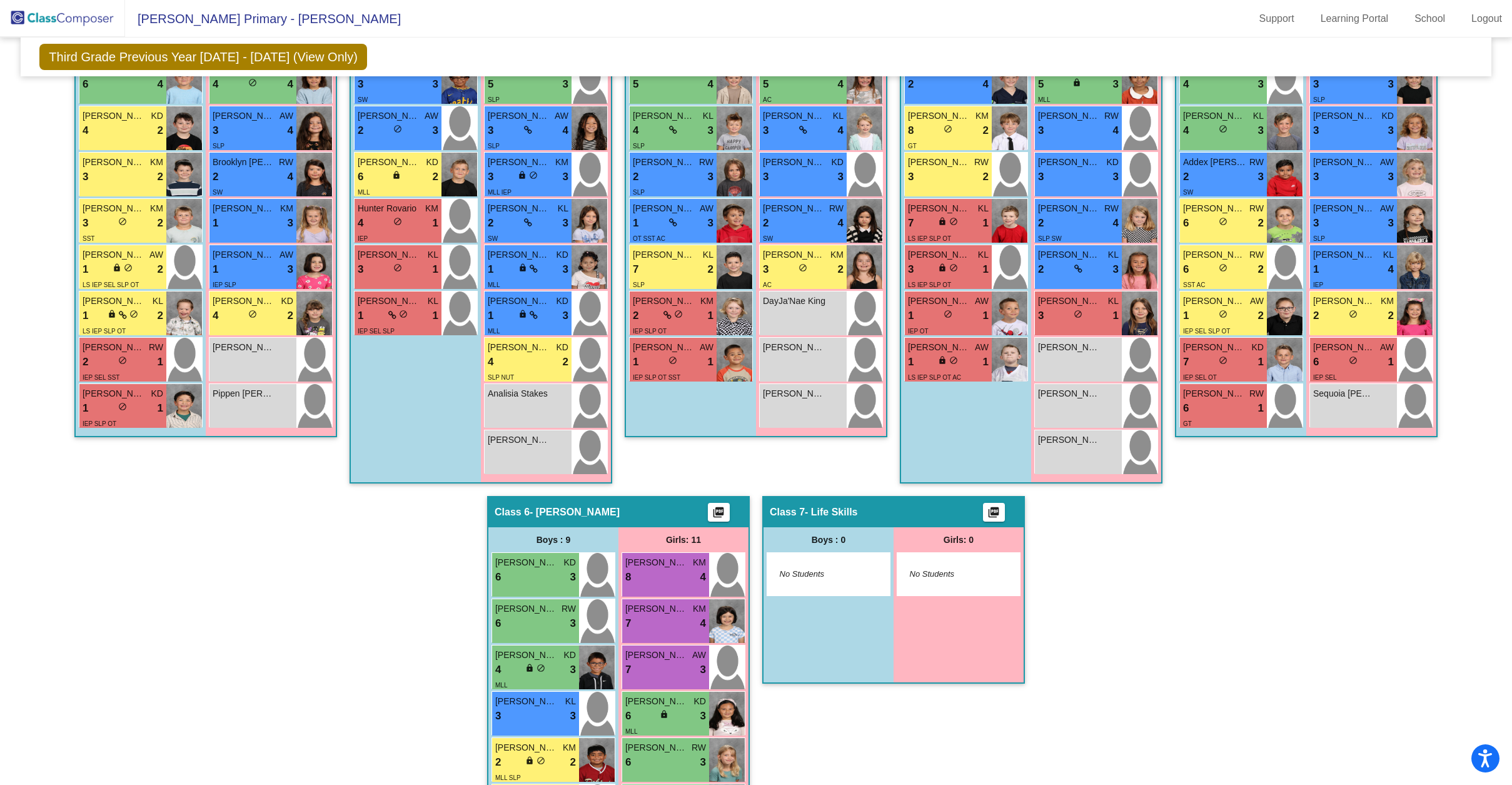
click at [343, 455] on div "Hallway - Hallway Class picture_as_pdf Add Student First Name Last Name Student…" at bounding box center [756, 473] width 1451 height 1217
click at [340, 476] on div "Hallway - Hallway Class picture_as_pdf Add Student First Name Last Name Student…" at bounding box center [756, 473] width 1451 height 1217
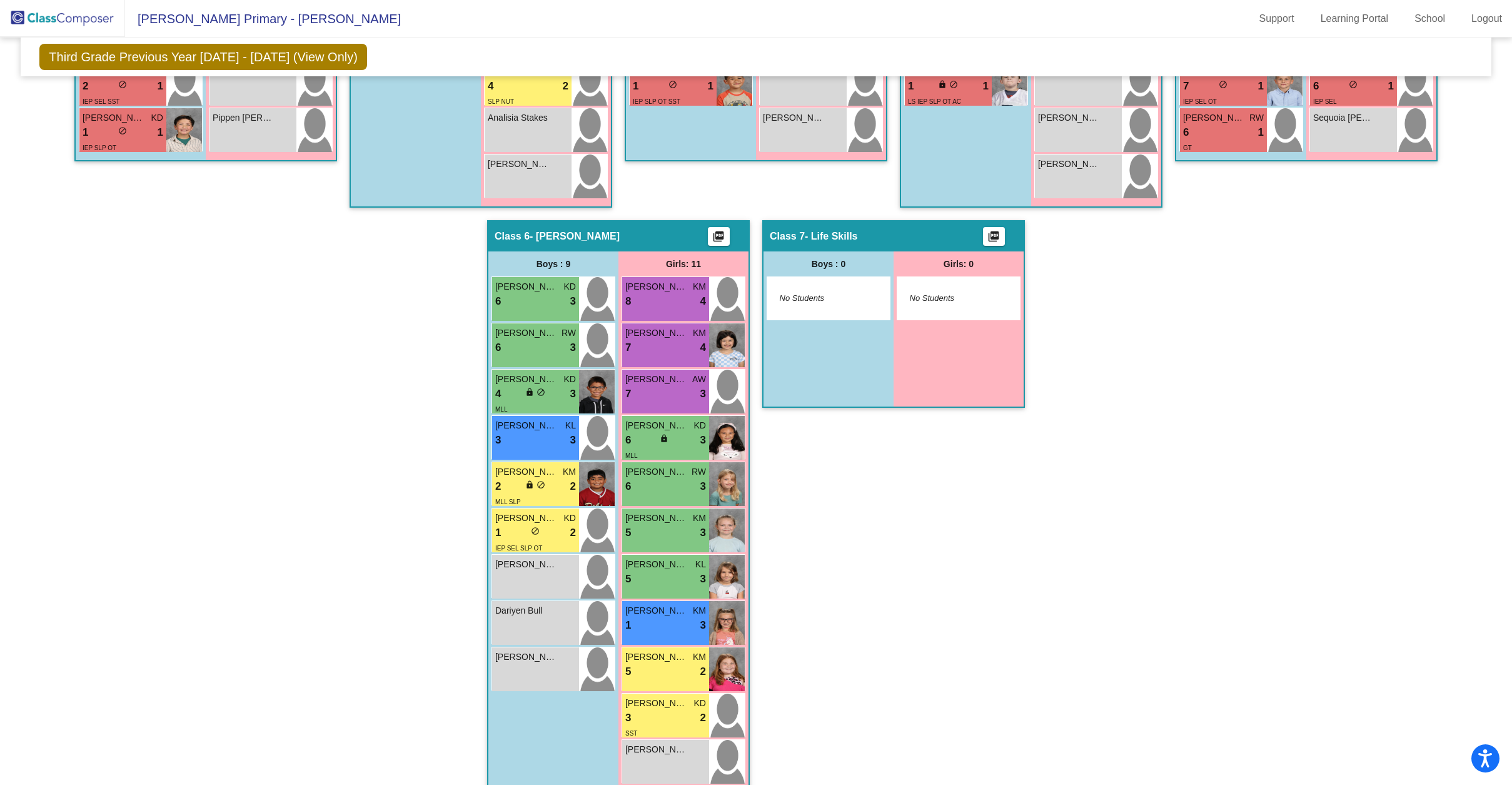
scroll to position [805, 0]
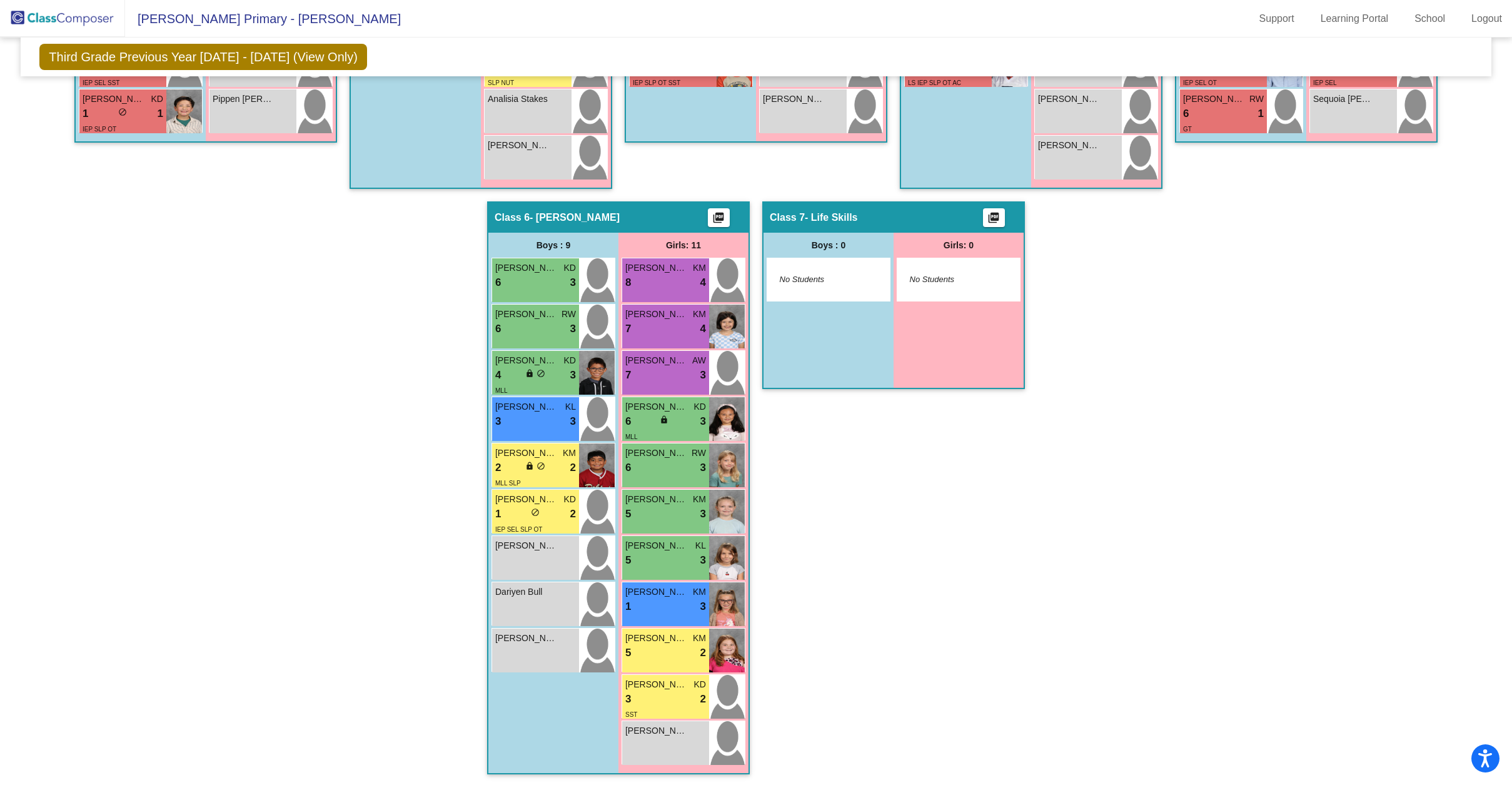
click at [751, 579] on div "Hallway - Hallway Class picture_as_pdf Add Student First Name Last Name Student…" at bounding box center [756, 178] width 1451 height 1217
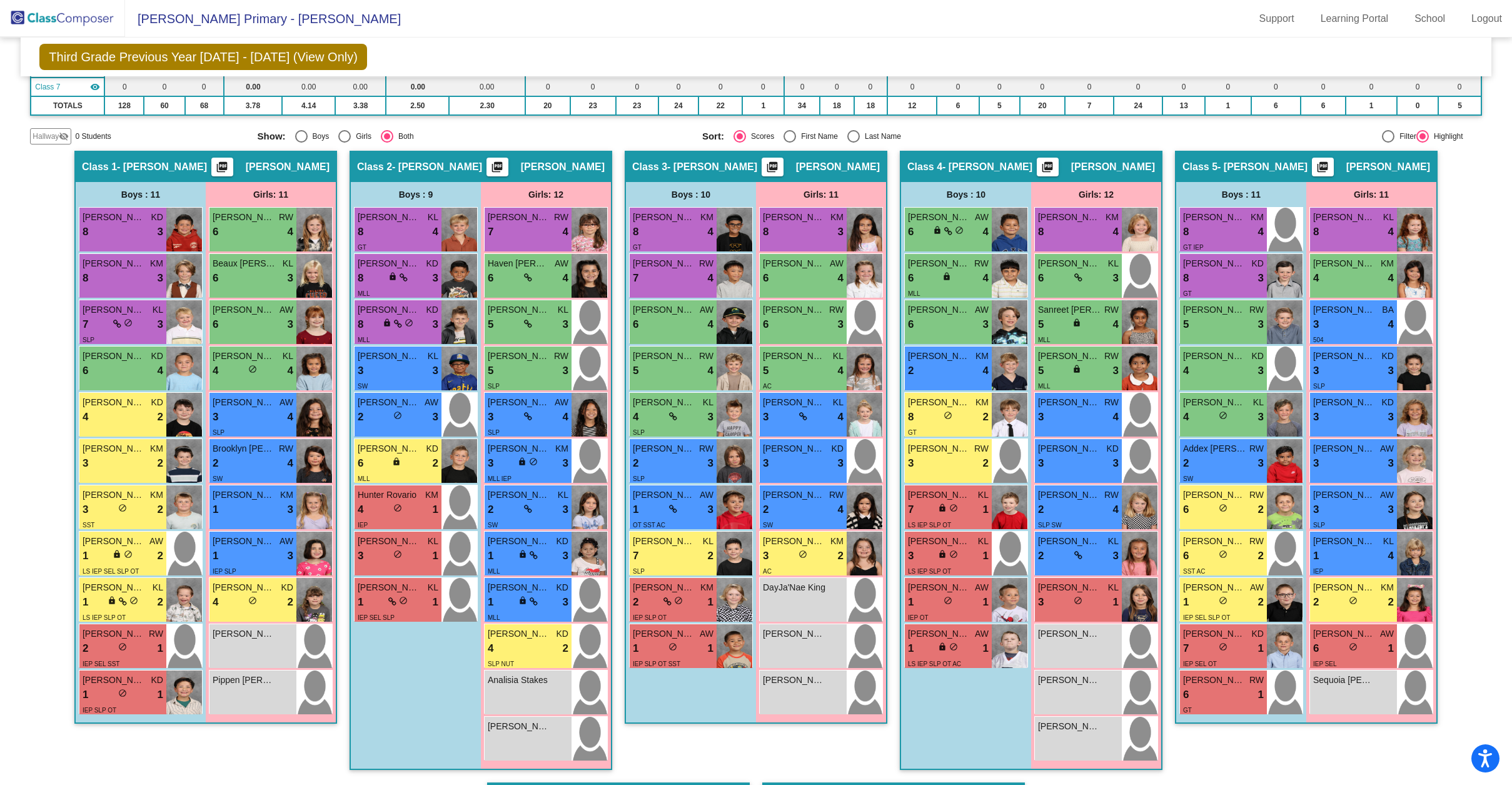
scroll to position [243, 0]
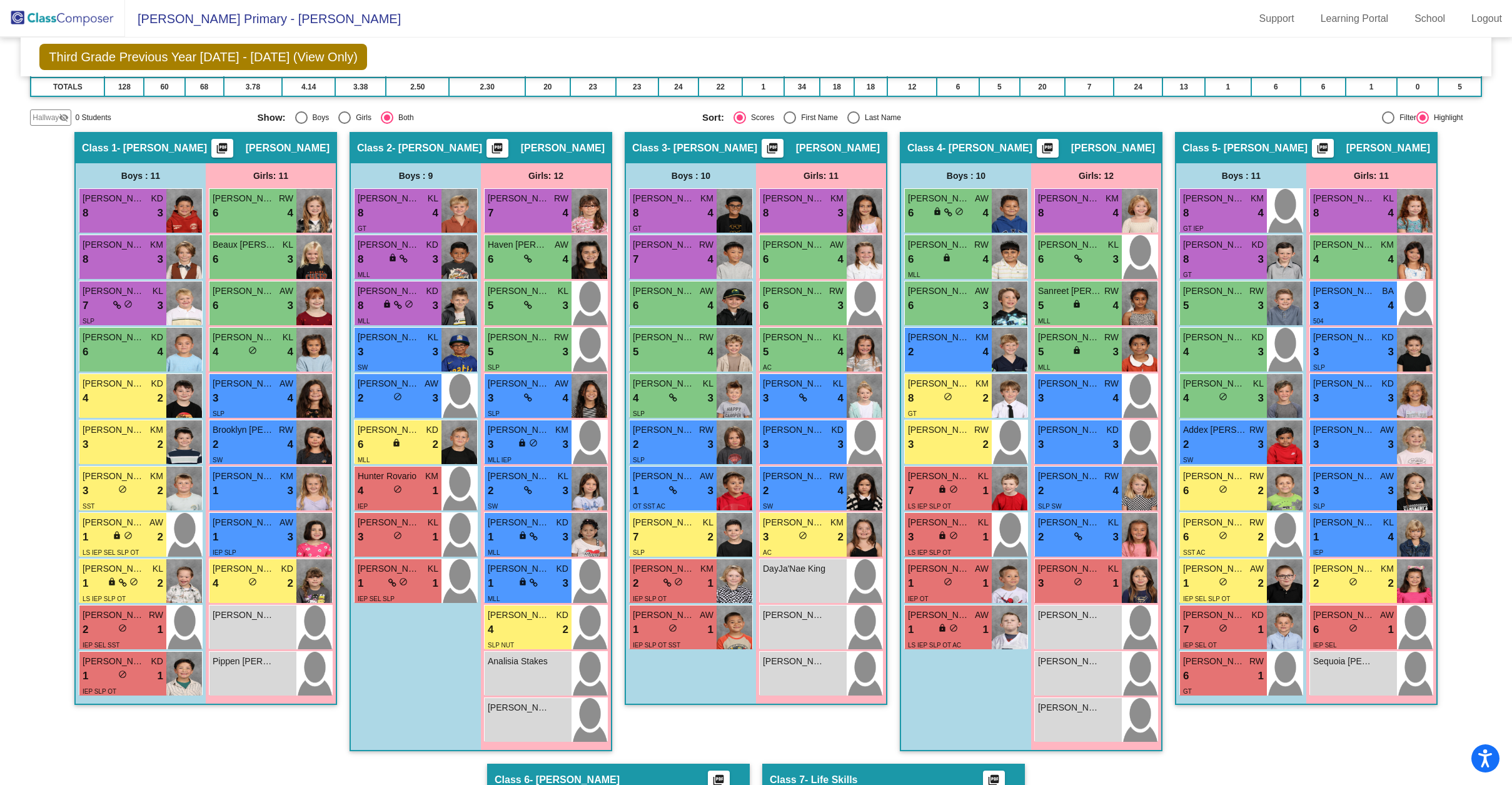
click at [340, 536] on div "Hallway - Hallway Class picture_as_pdf Add Student First Name Last Name Student…" at bounding box center [756, 740] width 1451 height 1217
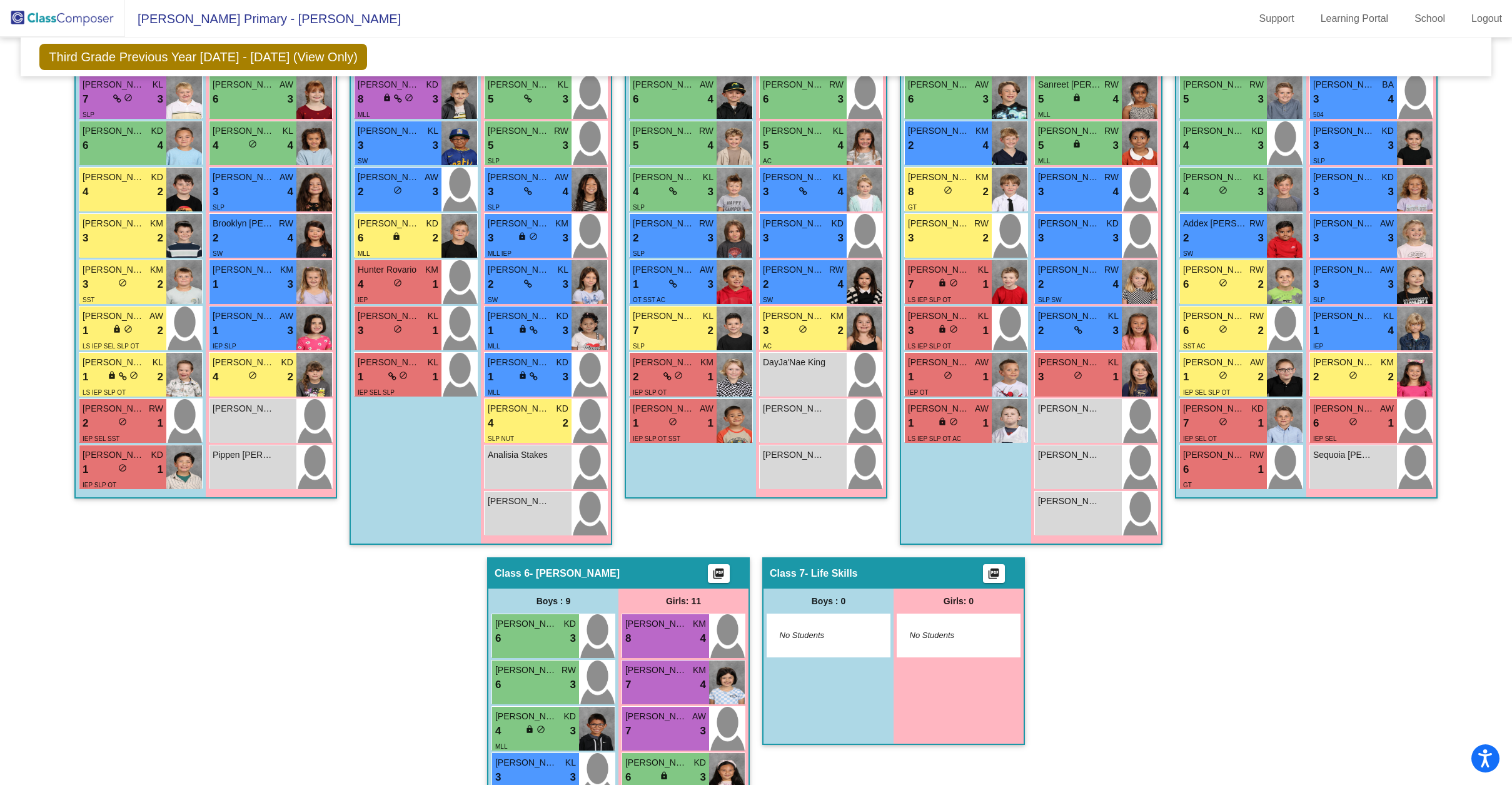
scroll to position [435, 0]
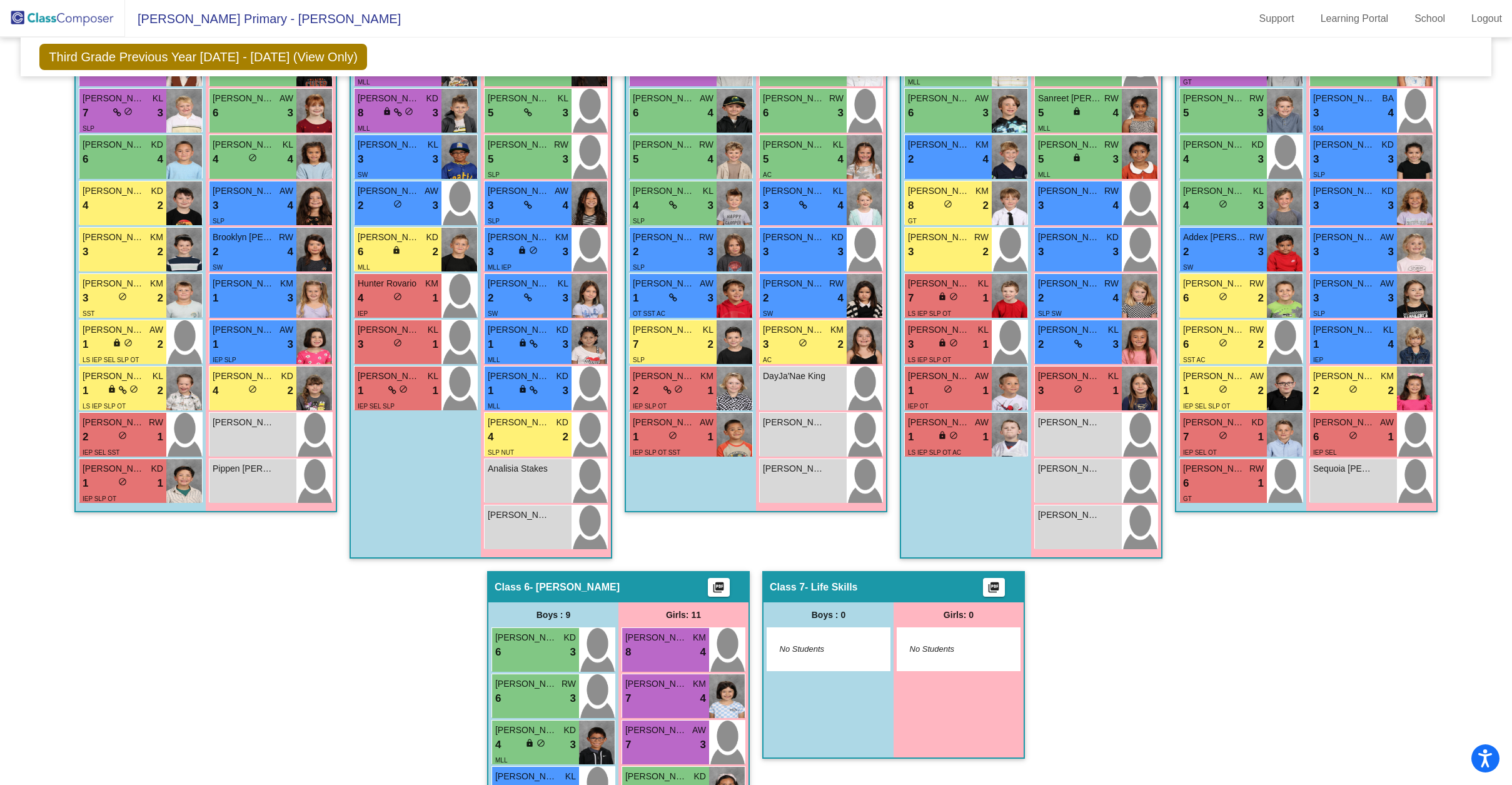
click at [340, 537] on div "Hallway - Hallway Class picture_as_pdf Add Student First Name Last Name Student…" at bounding box center [756, 548] width 1451 height 1217
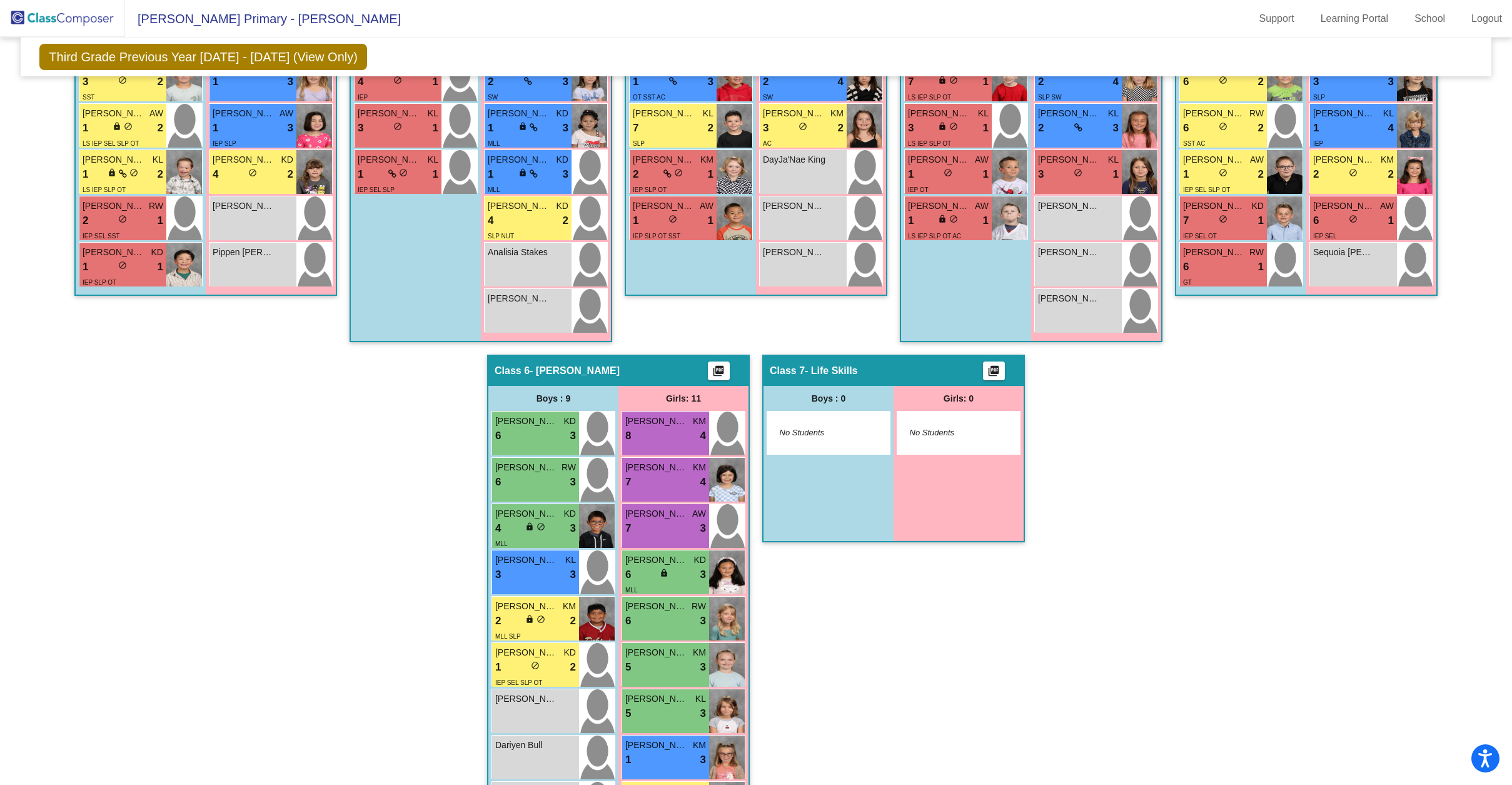
scroll to position [680, 0]
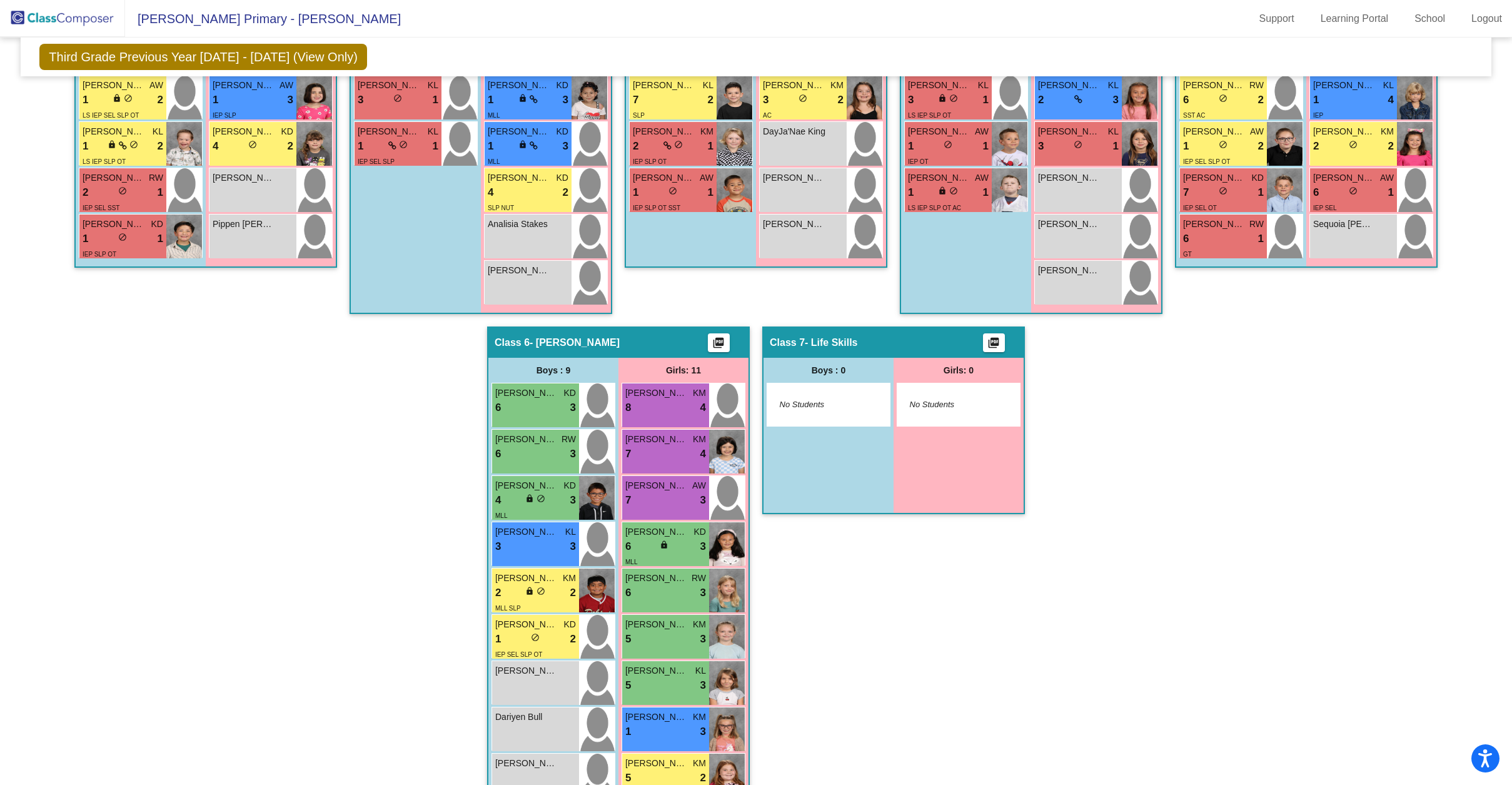
click at [386, 504] on div "Hallway - Hallway Class picture_as_pdf Add Student First Name Last Name Student…" at bounding box center [756, 303] width 1451 height 1217
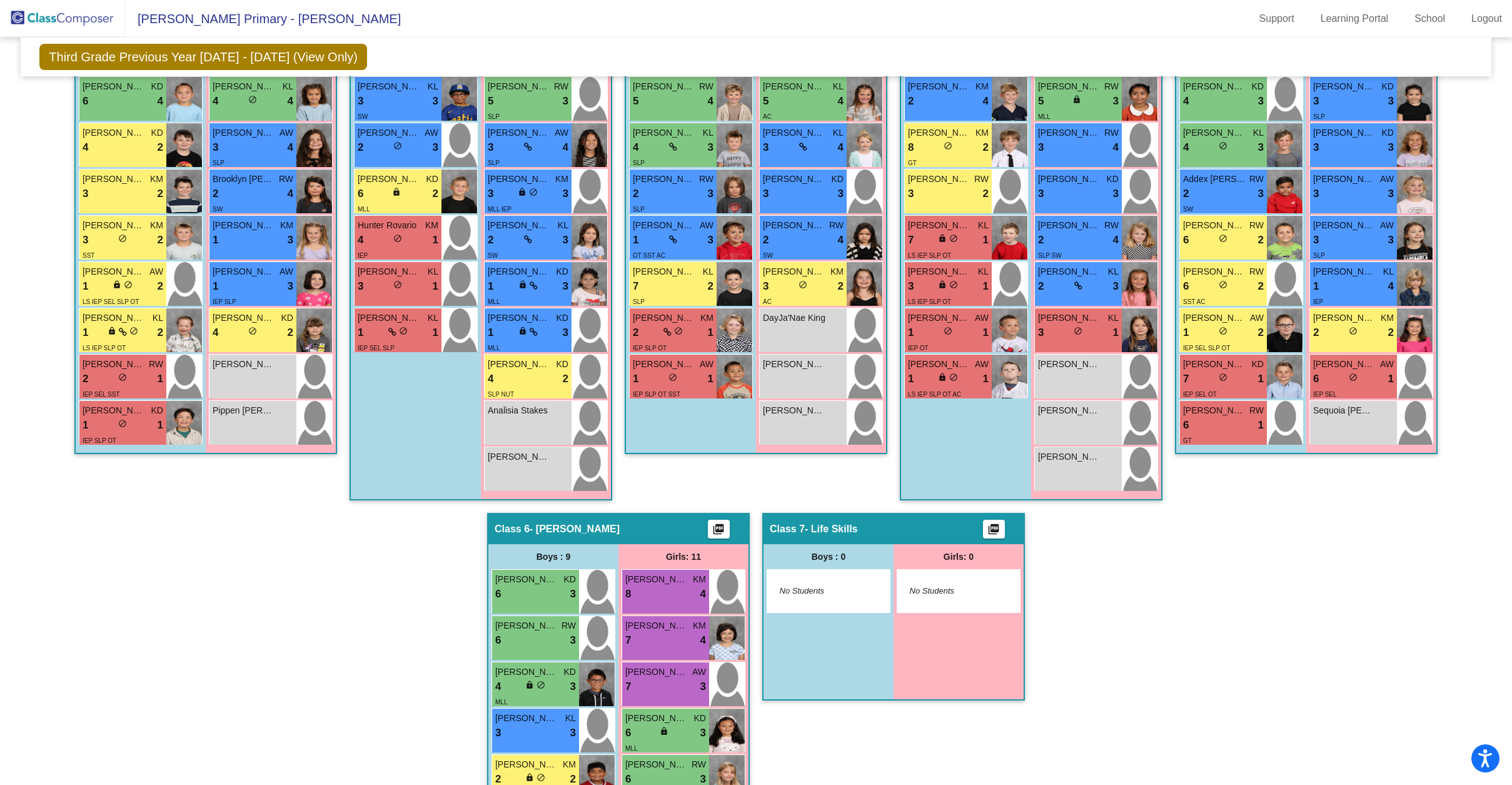
scroll to position [475, 0]
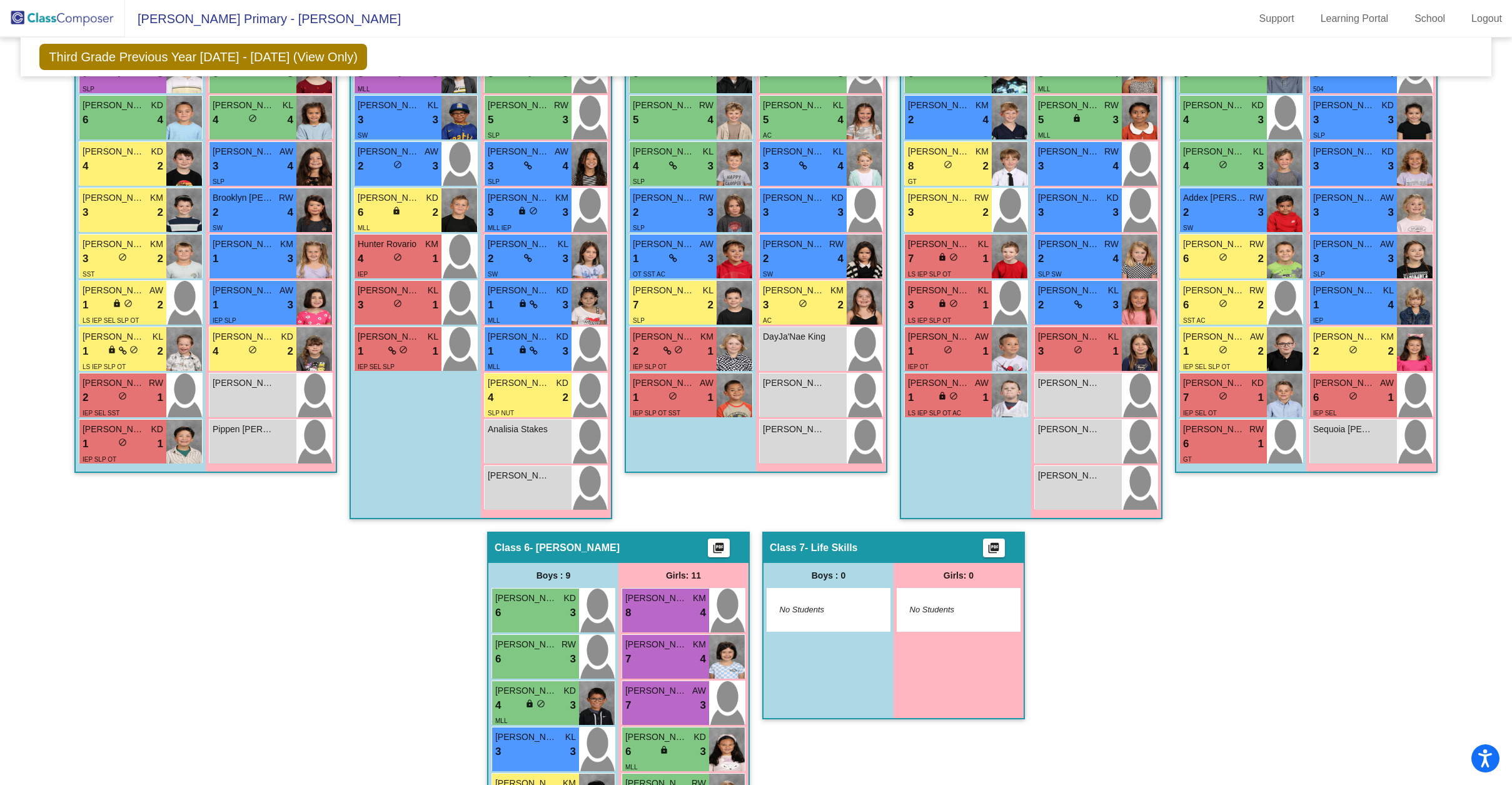
click at [339, 498] on div "Hallway - Hallway Class picture_as_pdf Add Student First Name Last Name Student…" at bounding box center [756, 508] width 1451 height 1217
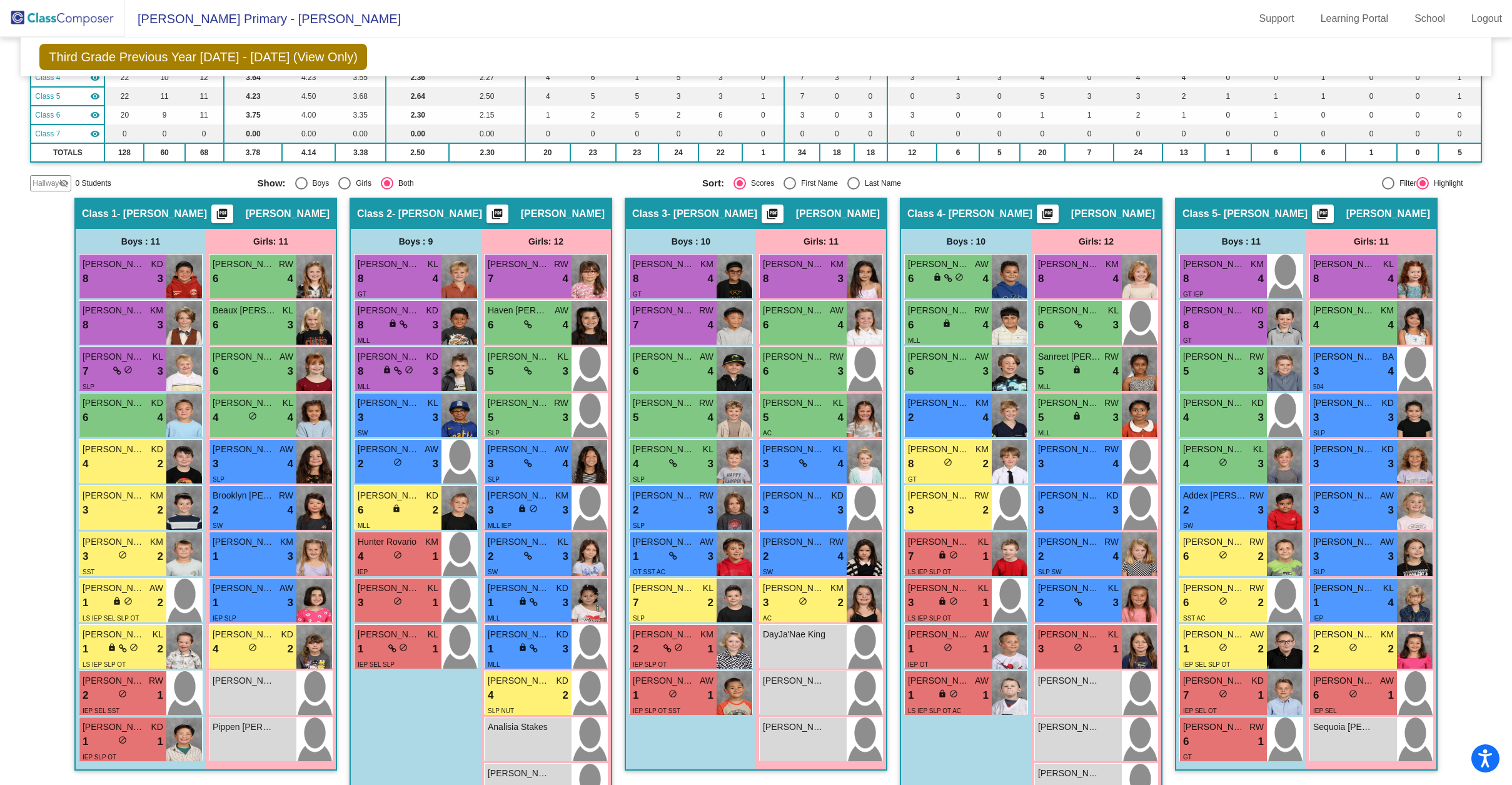
scroll to position [199, 0]
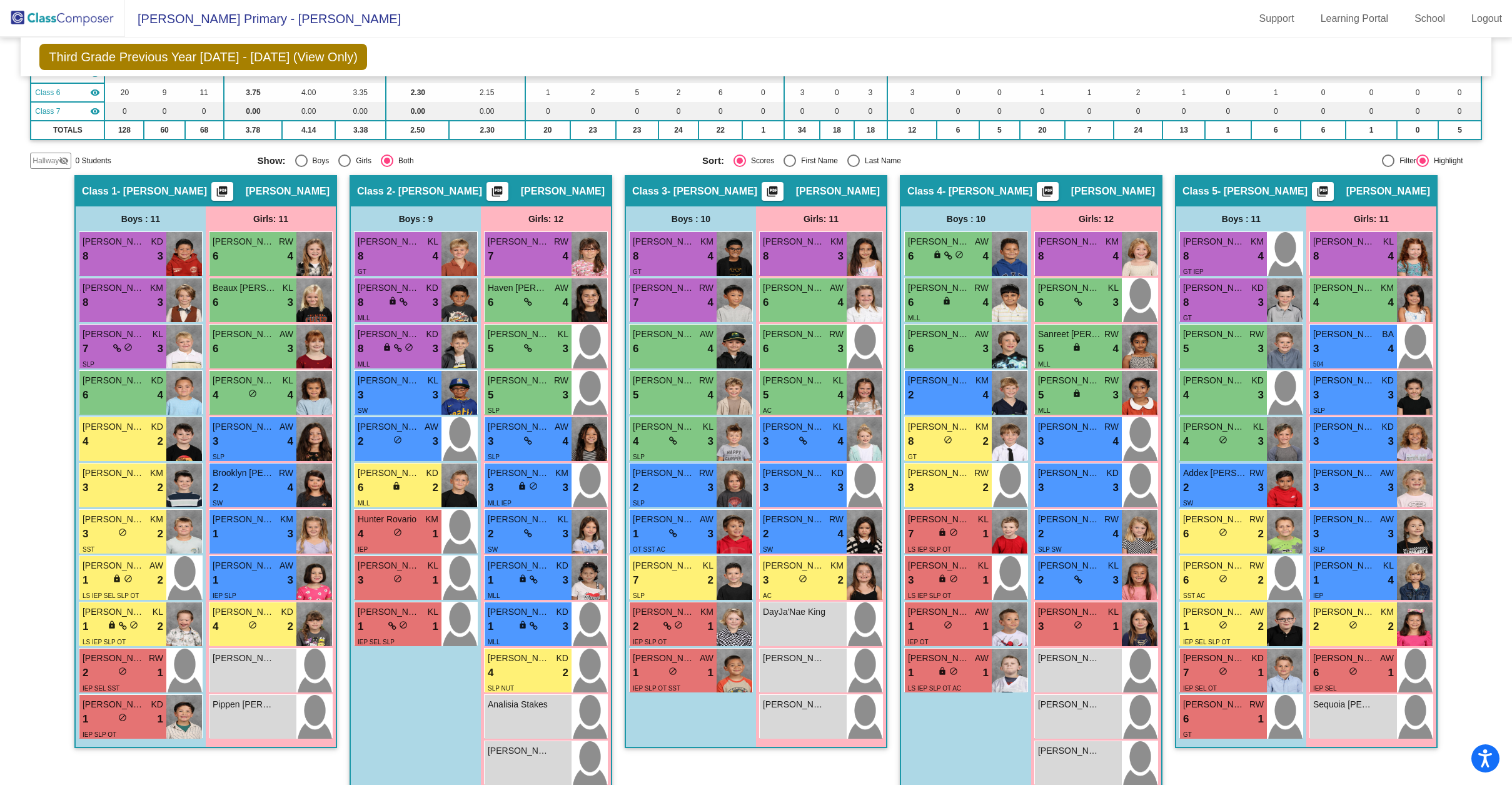
click at [343, 507] on div "Hallway - Hallway Class picture_as_pdf Add Student First Name Last Name Student…" at bounding box center [756, 783] width 1451 height 1217
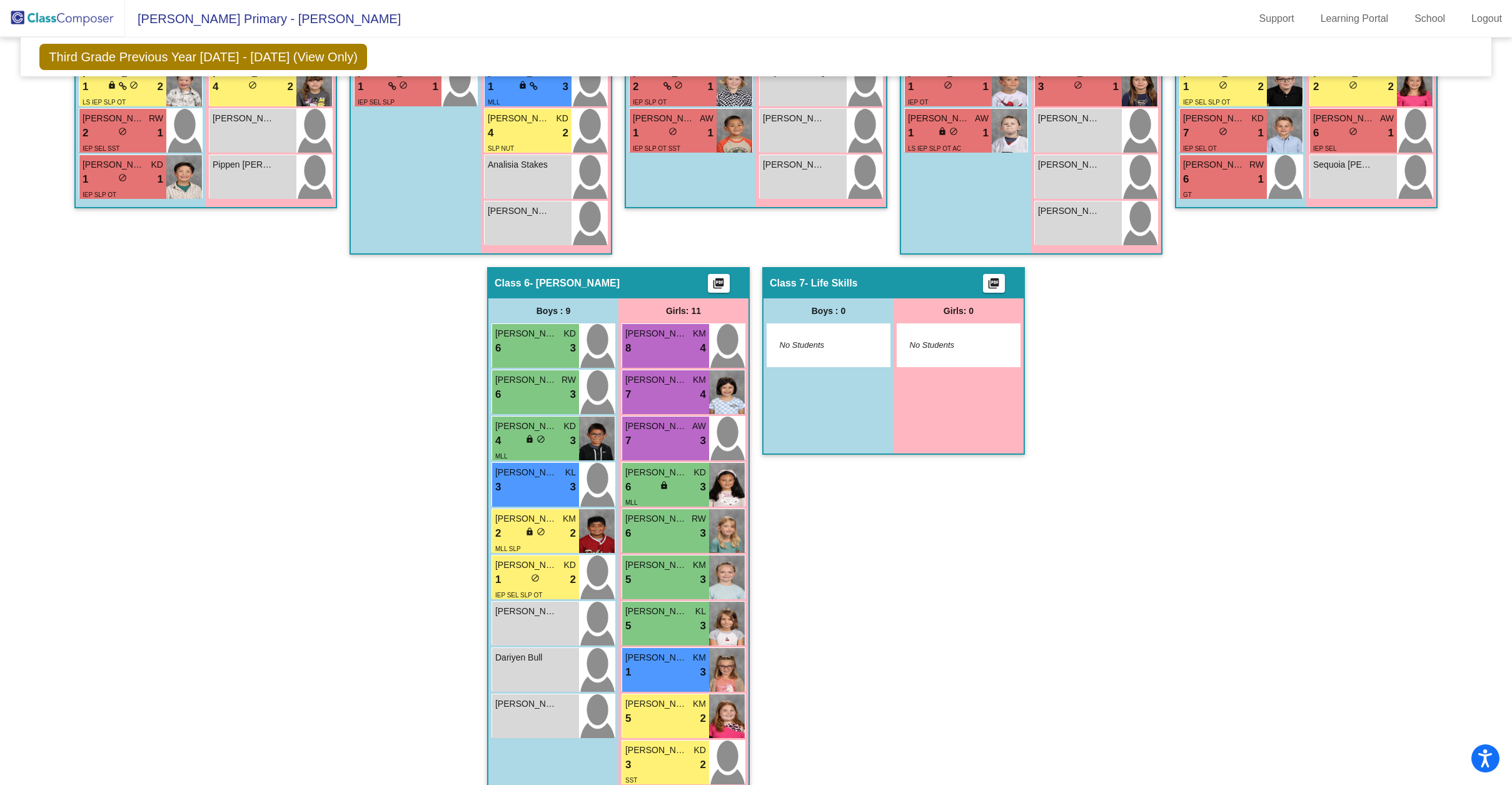
scroll to position [711, 0]
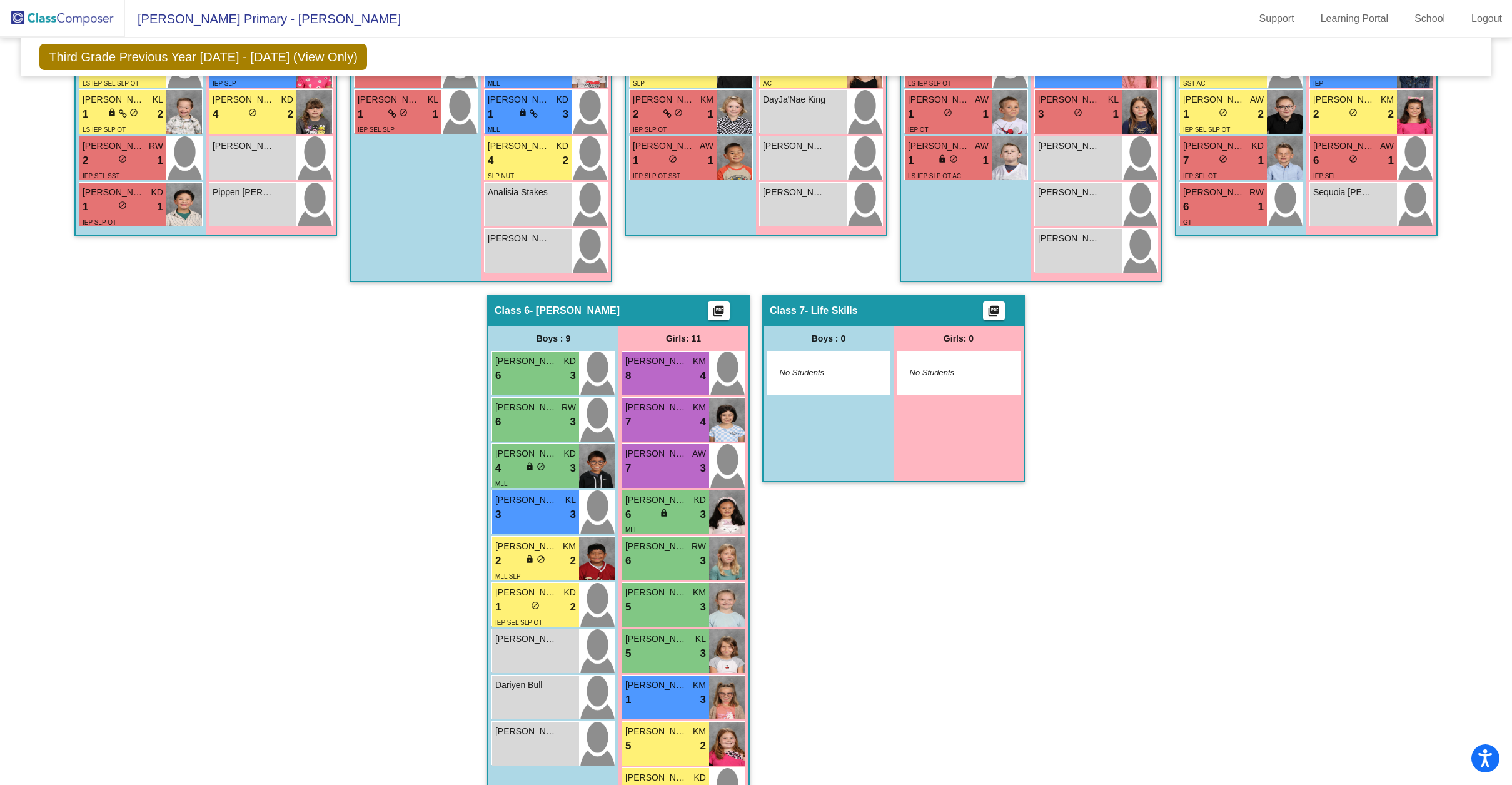
click at [340, 313] on div "Hallway - Hallway Class picture_as_pdf Add Student First Name Last Name Student…" at bounding box center [756, 272] width 1451 height 1217
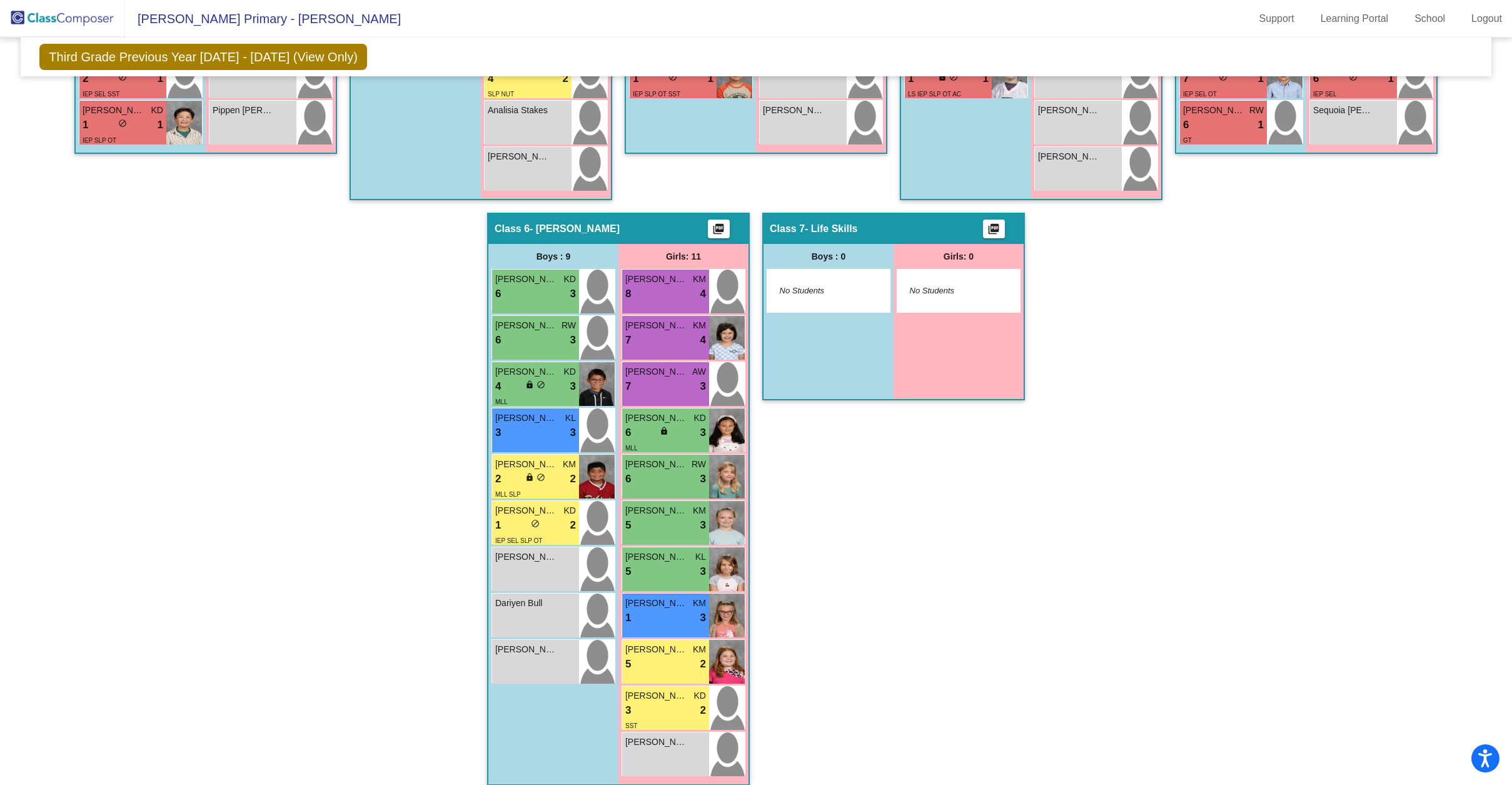
scroll to position [805, 0]
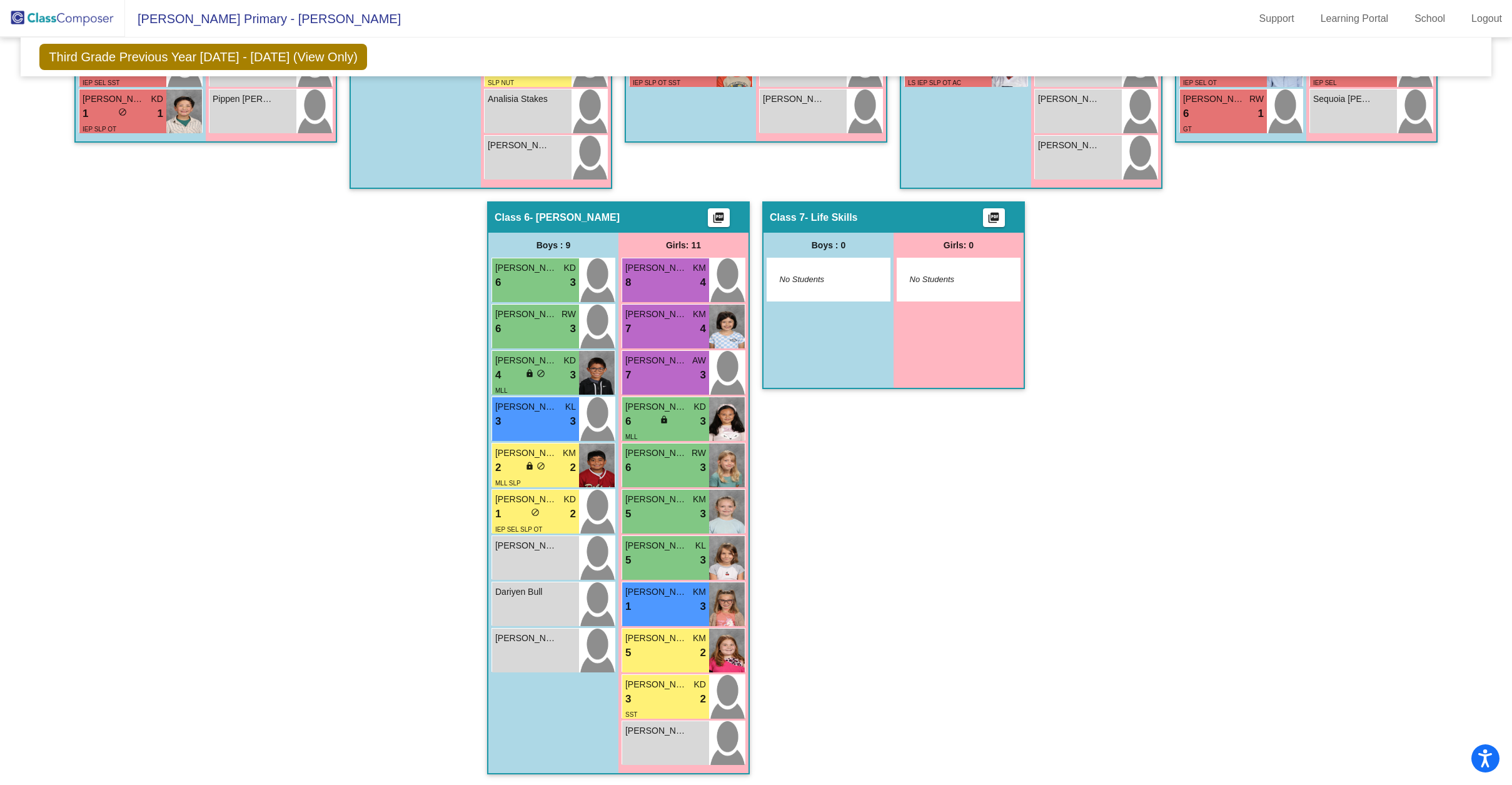
click at [343, 325] on div "Hallway - Hallway Class picture_as_pdf Add Student First Name Last Name Student…" at bounding box center [756, 178] width 1451 height 1217
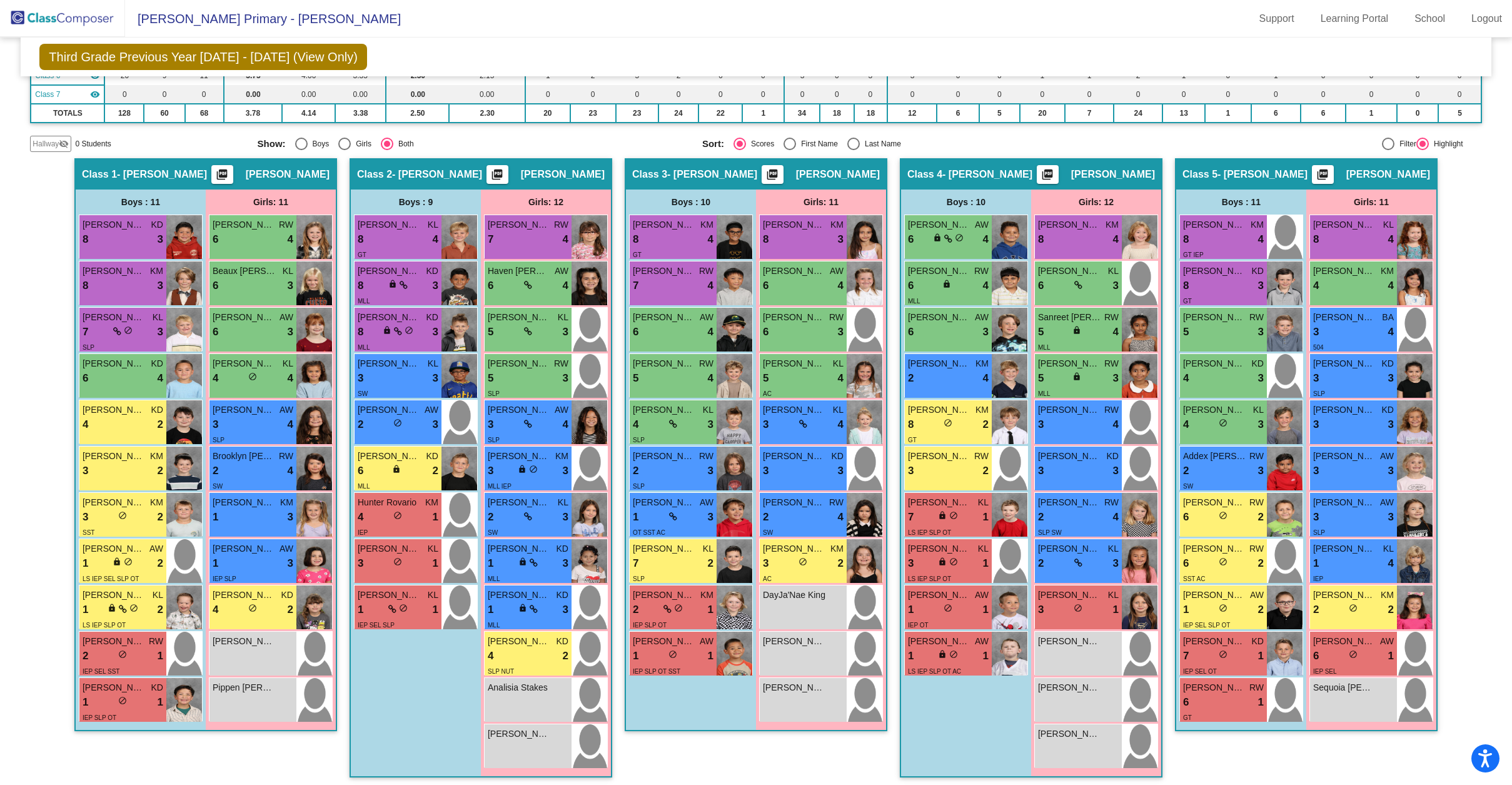
scroll to position [218, 0]
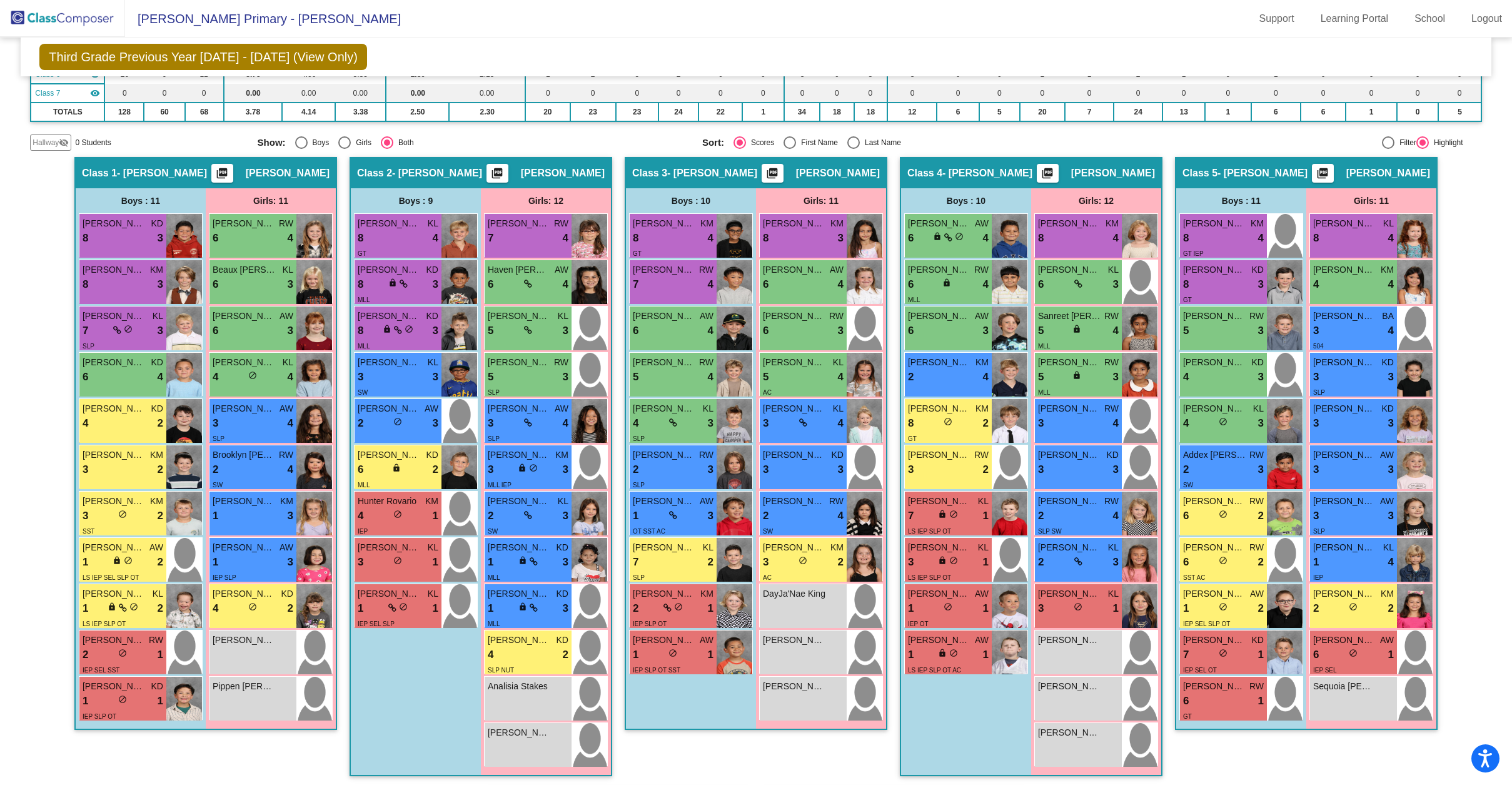
click at [340, 333] on div "Hallway - Hallway Class picture_as_pdf Add Student First Name Last Name Student…" at bounding box center [756, 765] width 1451 height 1217
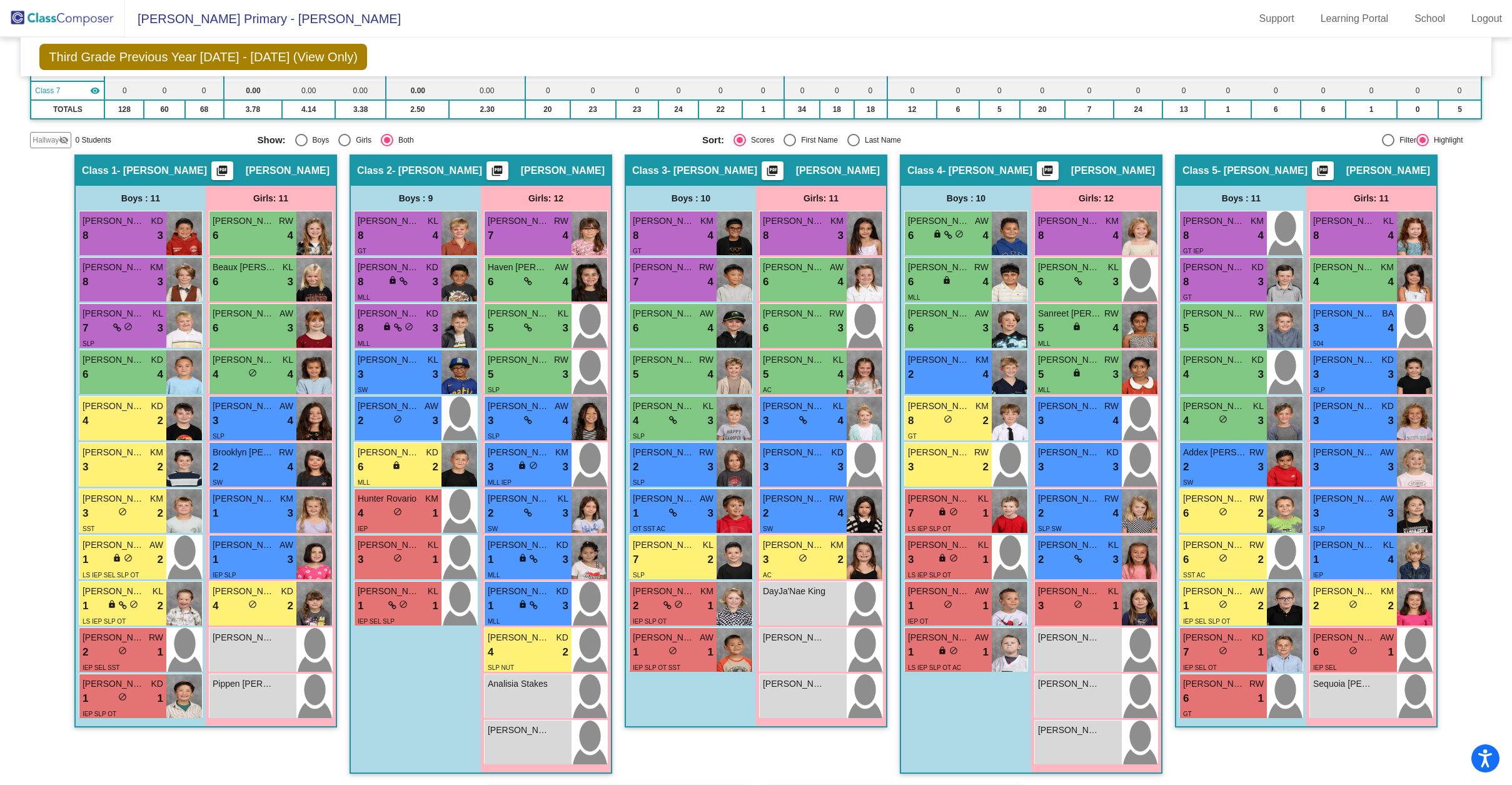
scroll to position [221, 0]
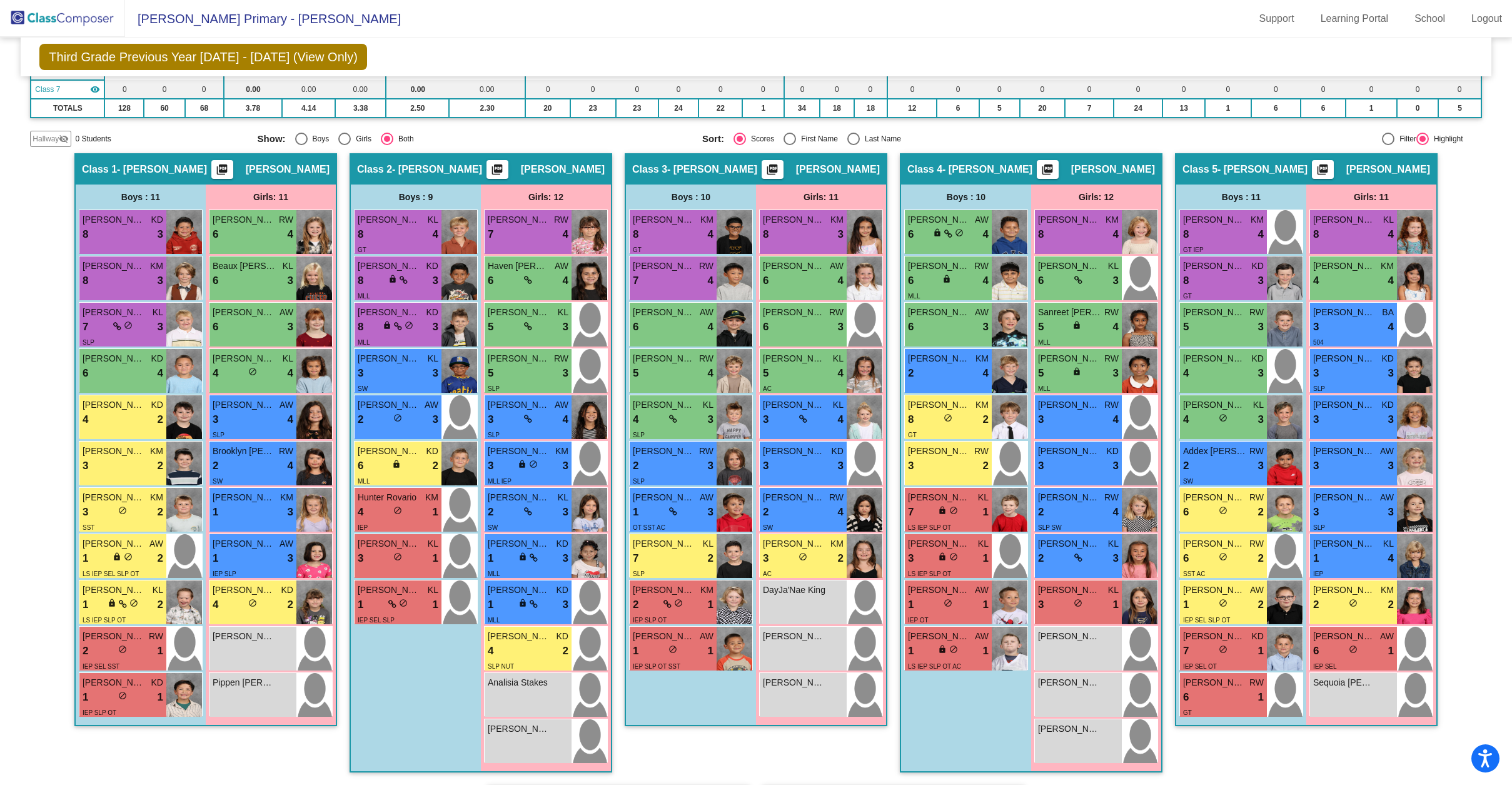
click at [342, 356] on div "Hallway - Hallway Class picture_as_pdf Add Student First Name Last Name Student…" at bounding box center [756, 761] width 1451 height 1217
click at [345, 362] on div "Hallway - Hallway Class picture_as_pdf Add Student First Name Last Name Student…" at bounding box center [756, 761] width 1451 height 1217
click at [351, 361] on div "Grant Woolsey KL 8 lock do_not_disturb_alt 4 GT Aaron Diaz KD 8 lock do_not_dis…" at bounding box center [416, 417] width 130 height 416
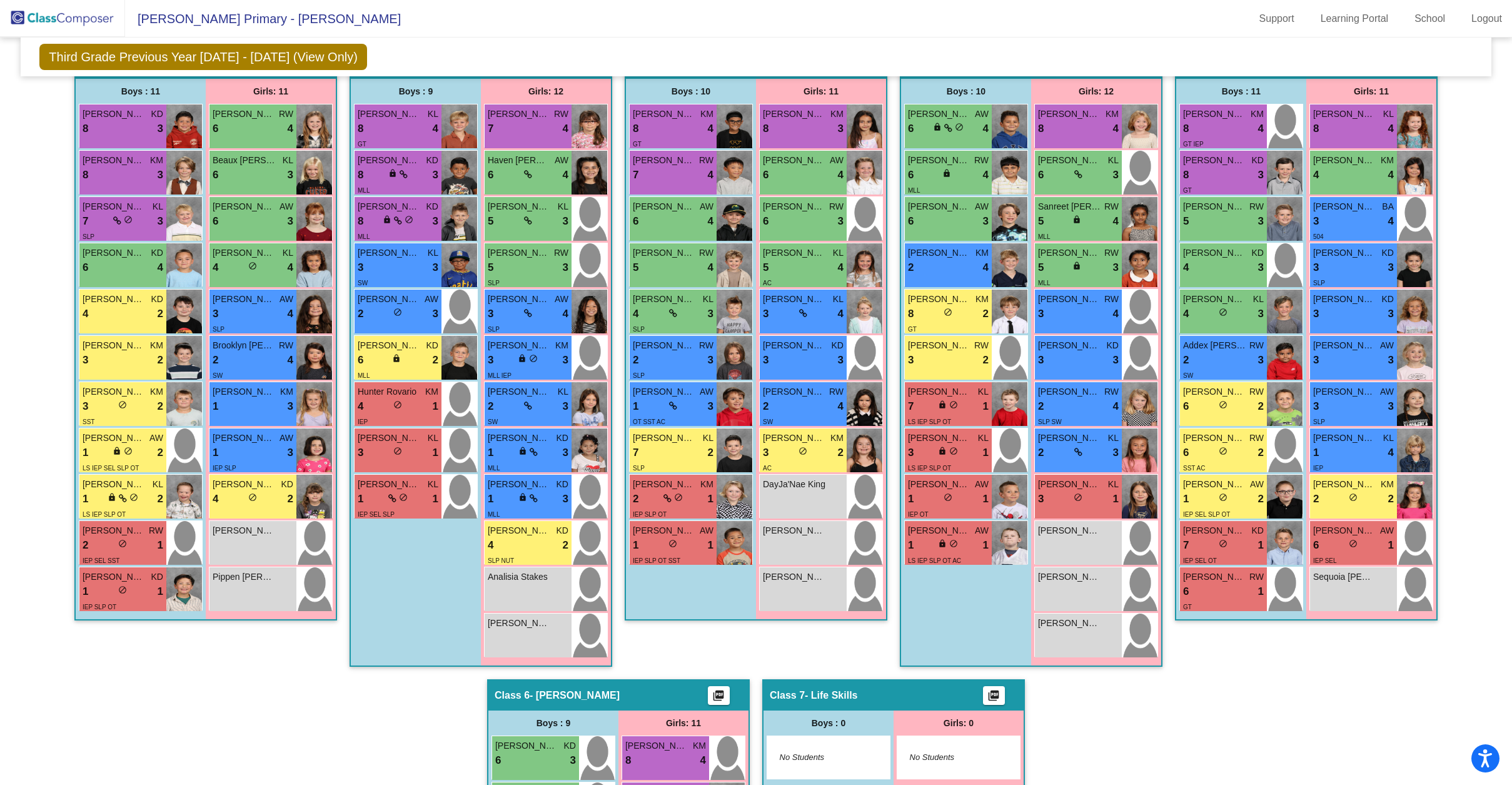
scroll to position [0, 0]
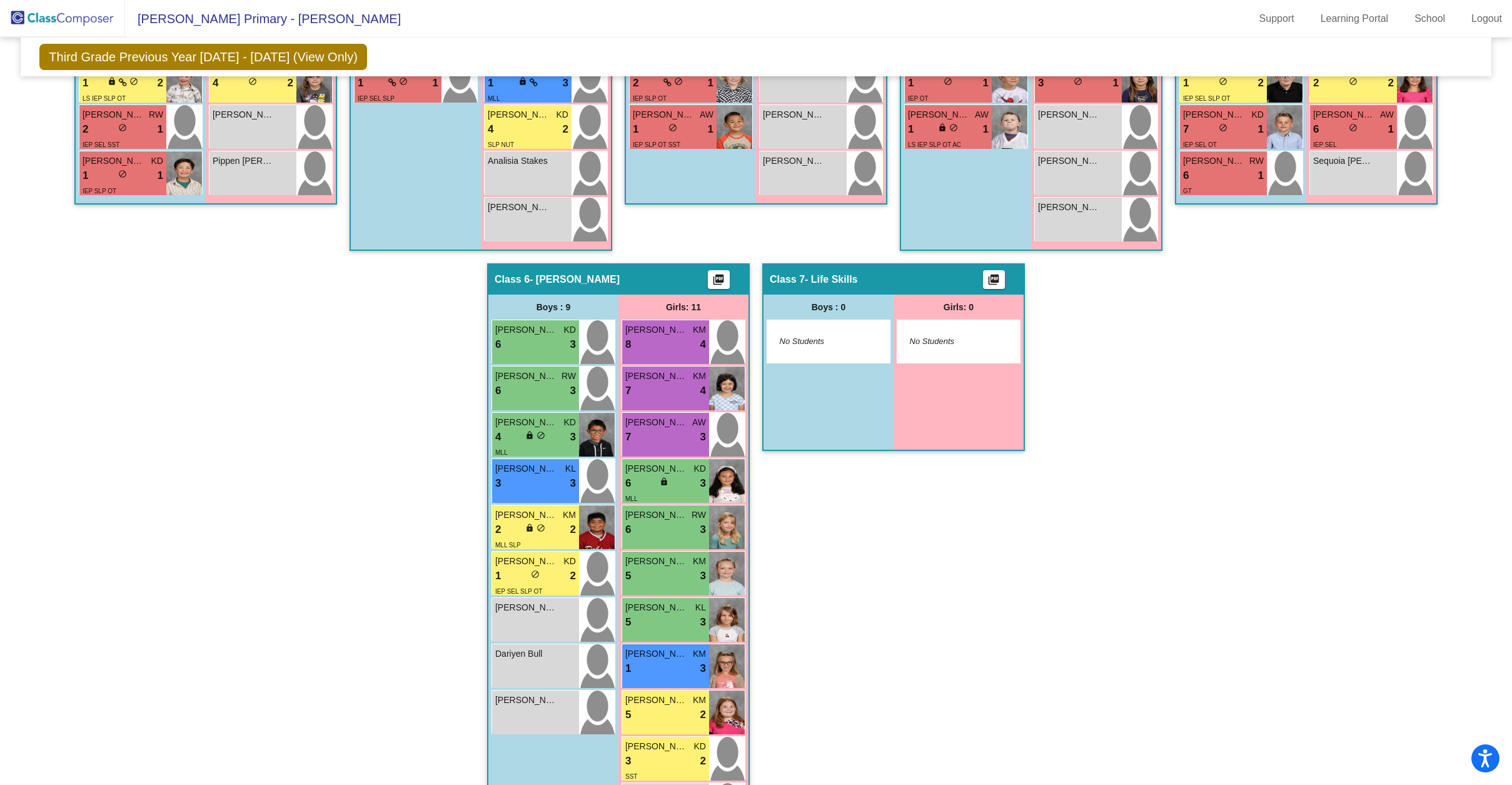
scroll to position [765, 0]
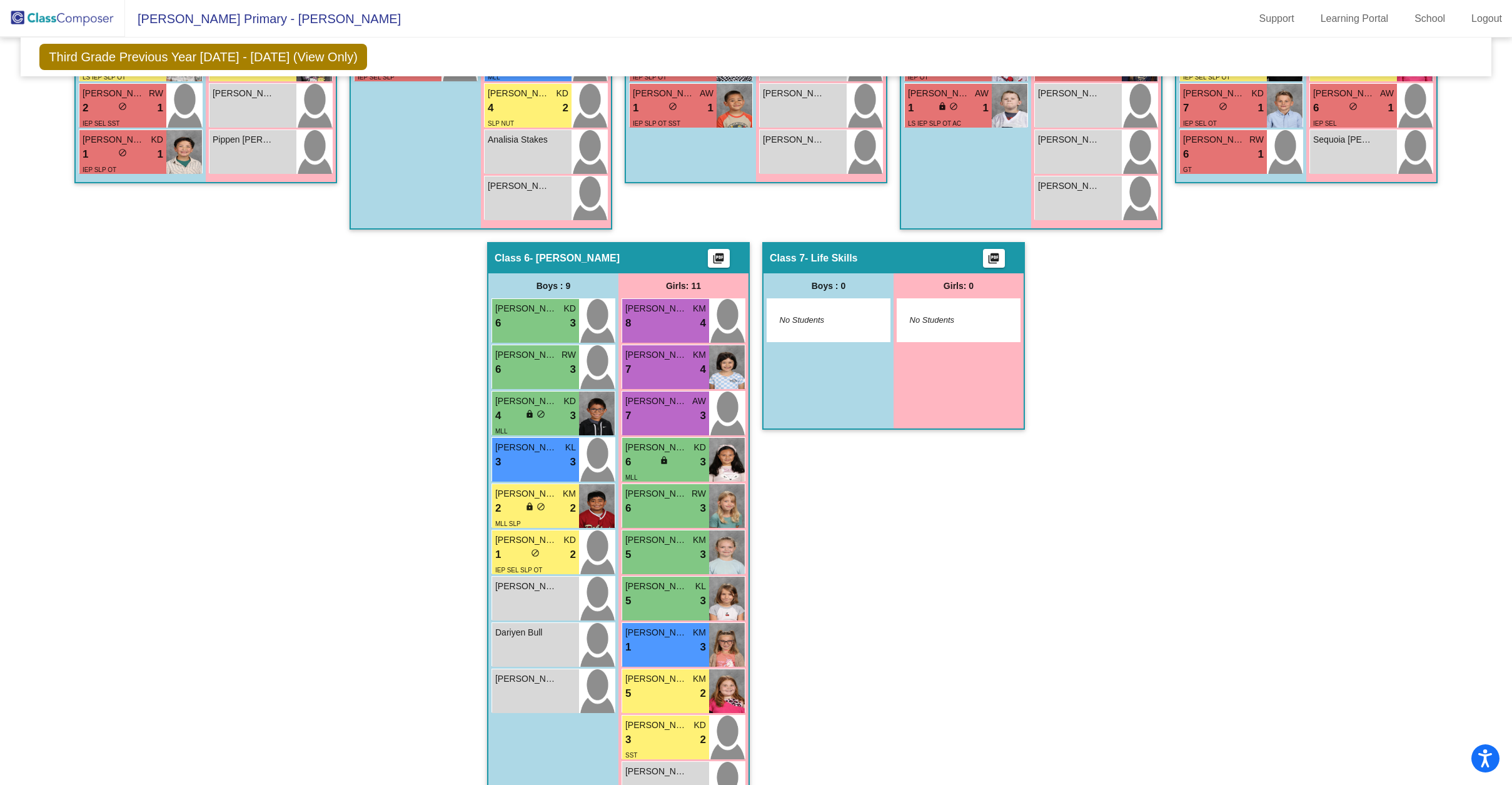
click at [379, 511] on div "Hallway - Hallway Class picture_as_pdf Add Student First Name Last Name Student…" at bounding box center [756, 218] width 1451 height 1217
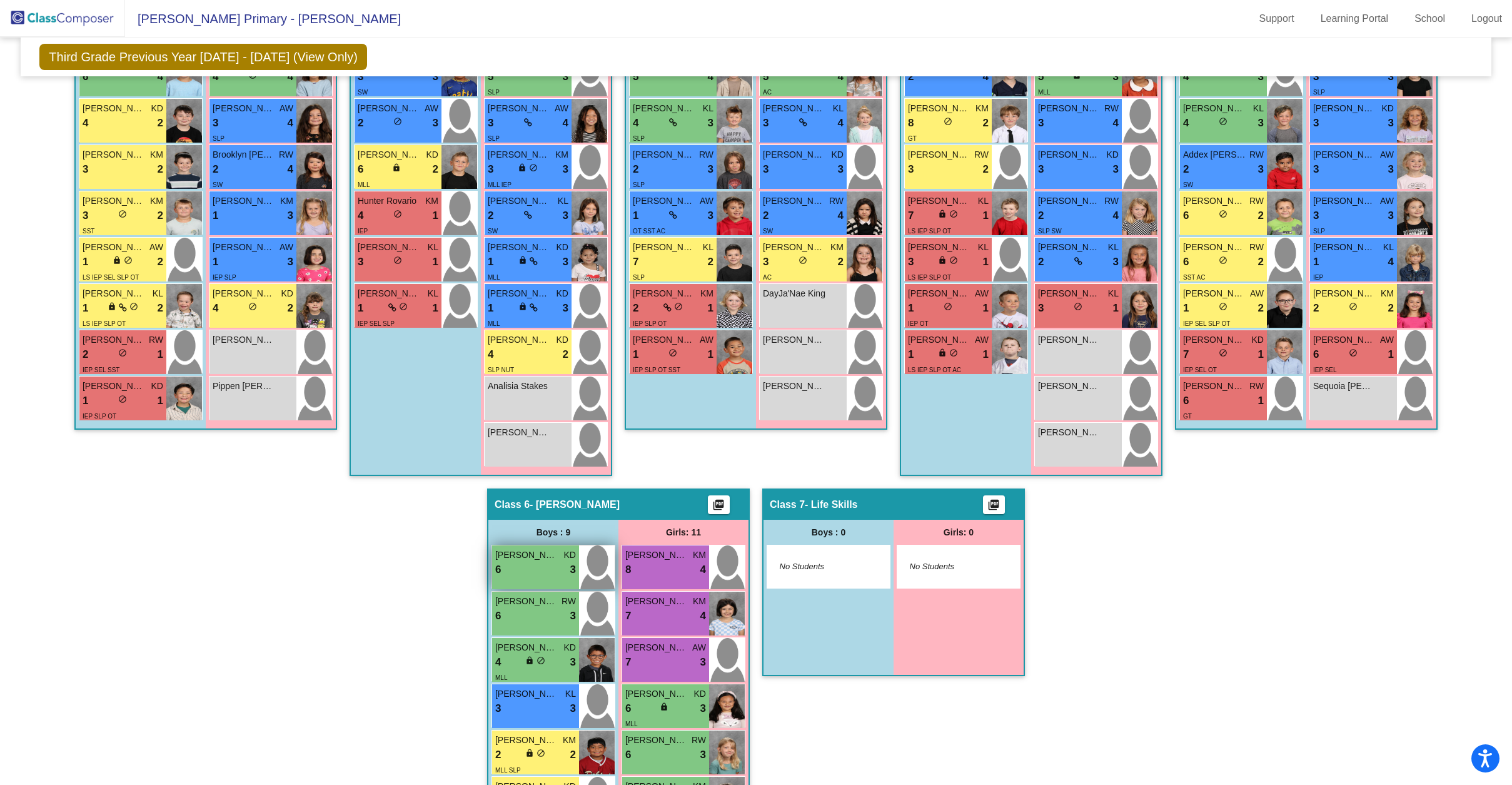
scroll to position [519, 0]
click at [340, 535] on div "Hallway - Hallway Class picture_as_pdf Add Student First Name Last Name Student…" at bounding box center [756, 464] width 1451 height 1217
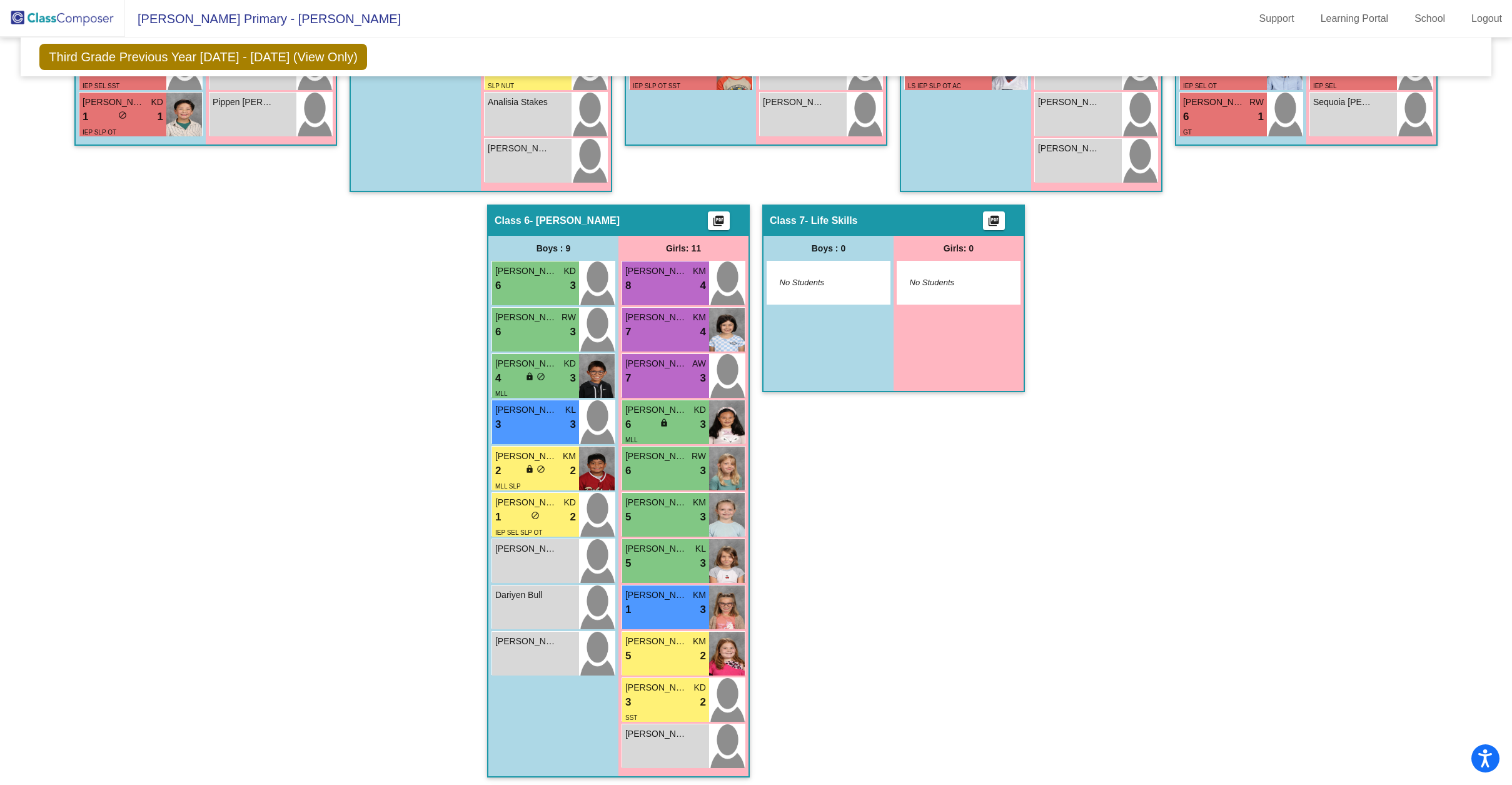
scroll to position [805, 0]
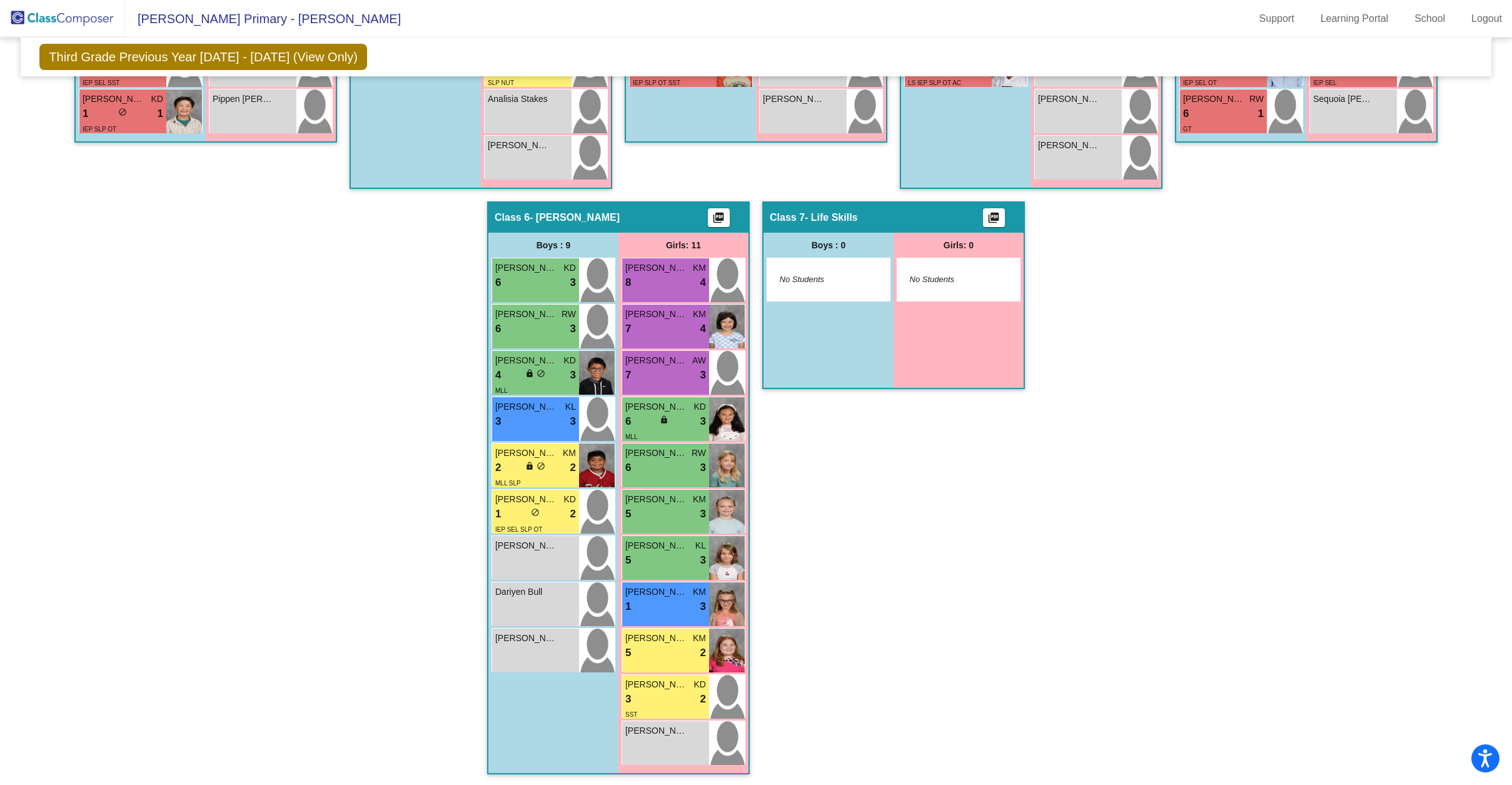
click at [1174, 374] on div "Hallway - Hallway Class picture_as_pdf Add Student First Name Last Name Student…" at bounding box center [756, 178] width 1451 height 1217
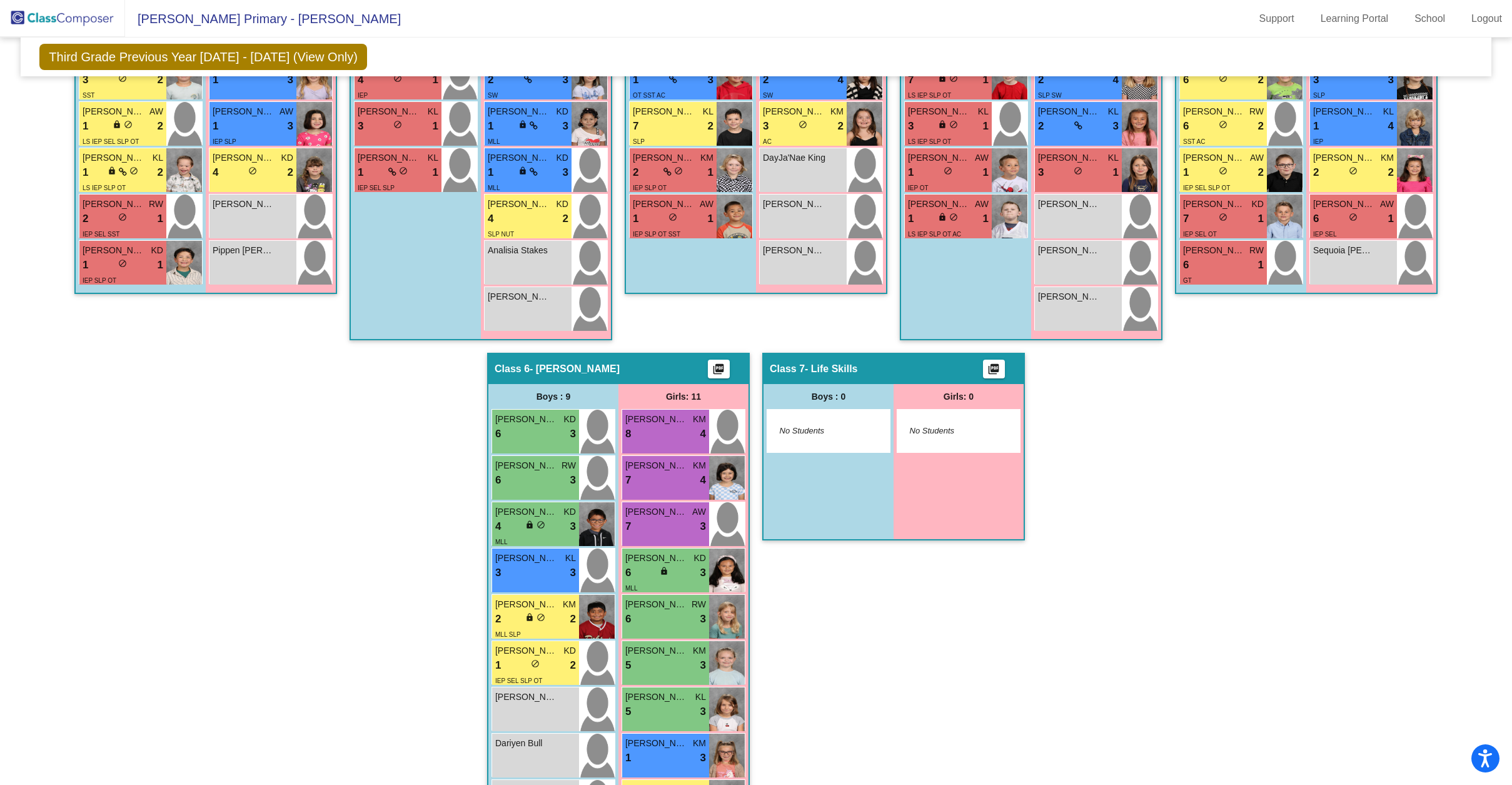
scroll to position [535, 0]
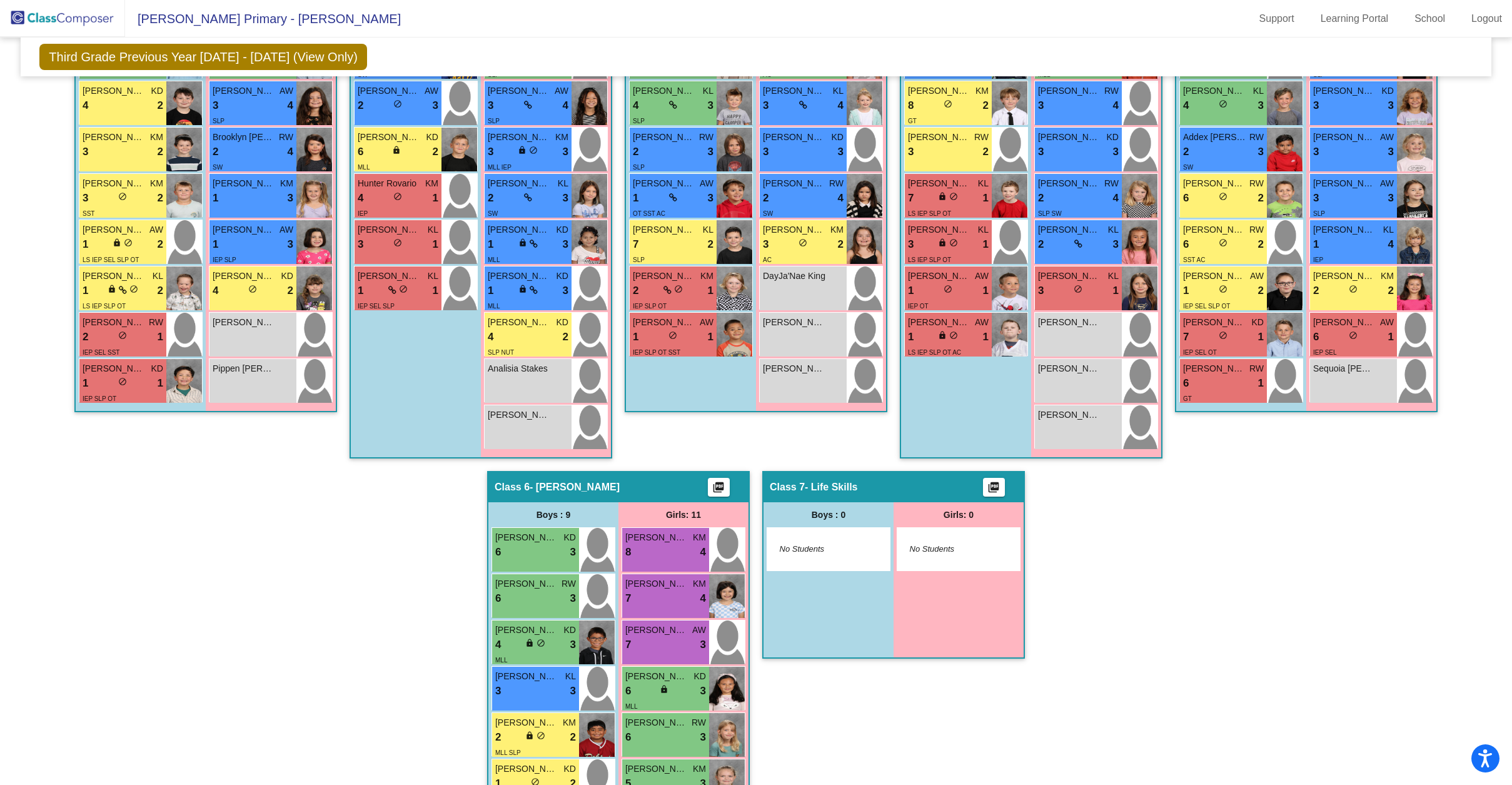
click at [1164, 379] on div "Hallway - Hallway Class picture_as_pdf Add Student First Name Last Name Student…" at bounding box center [756, 447] width 1451 height 1217
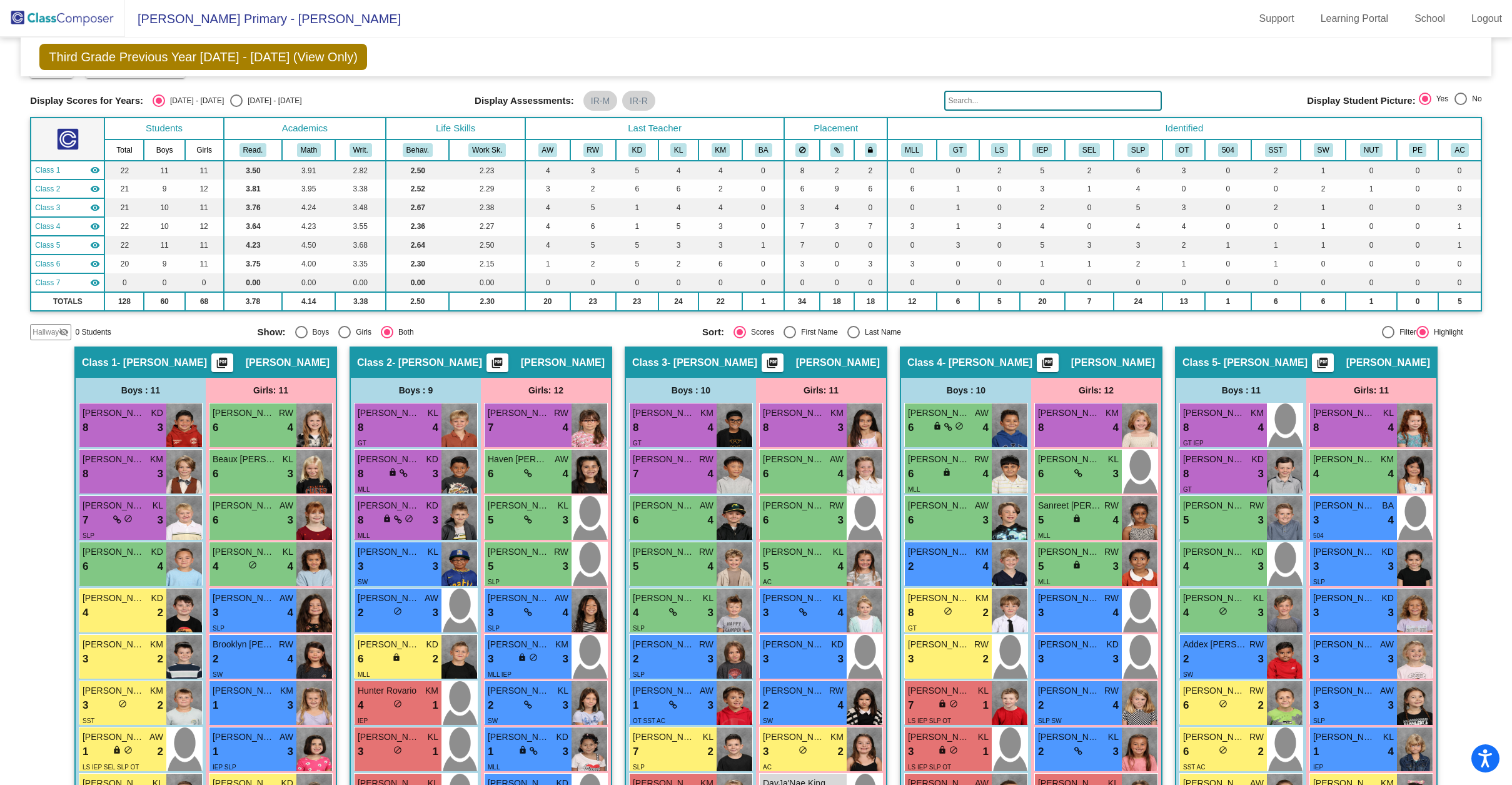
scroll to position [141, 0]
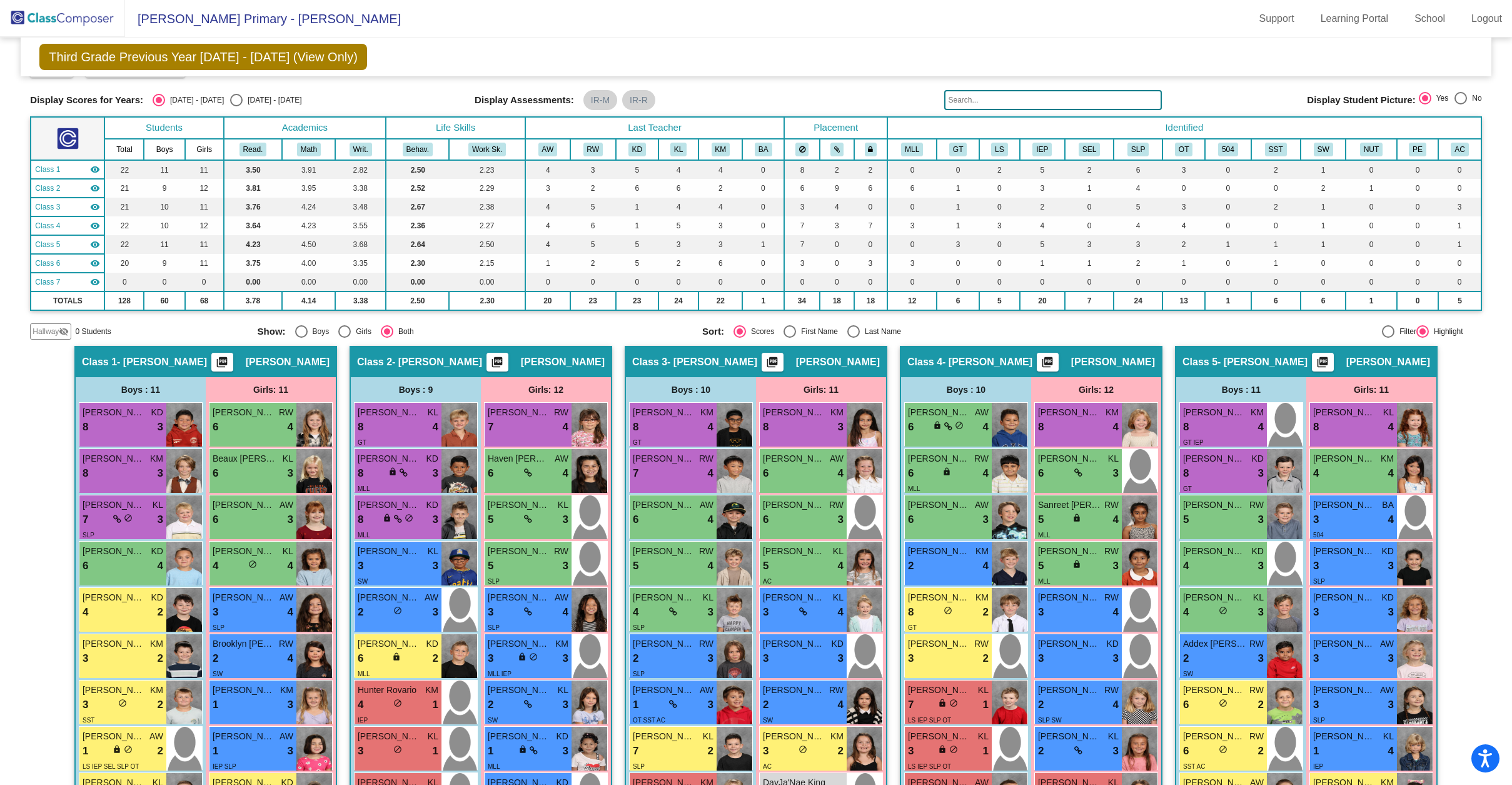
scroll to position [143, 0]
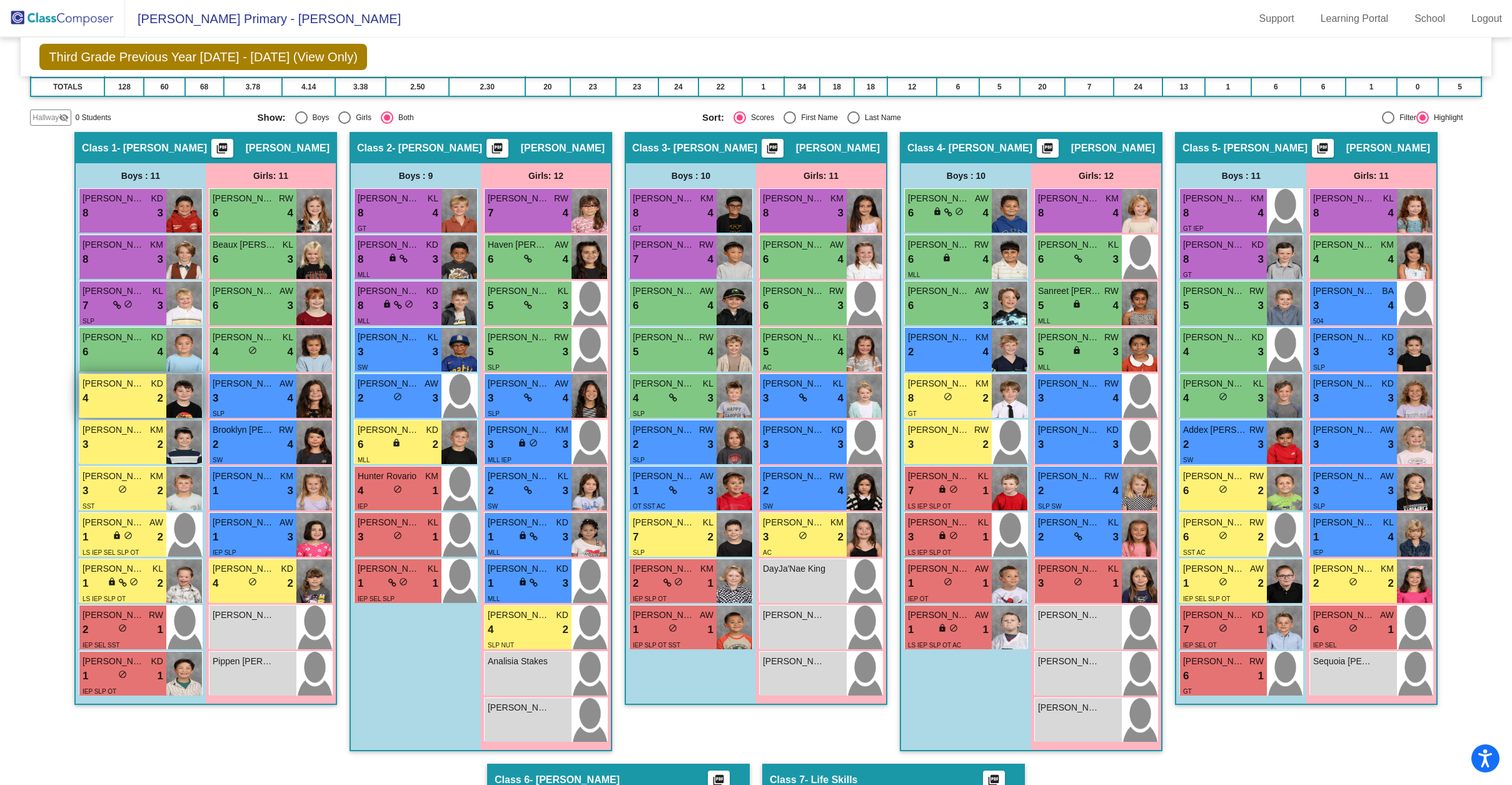
scroll to position [246, 0]
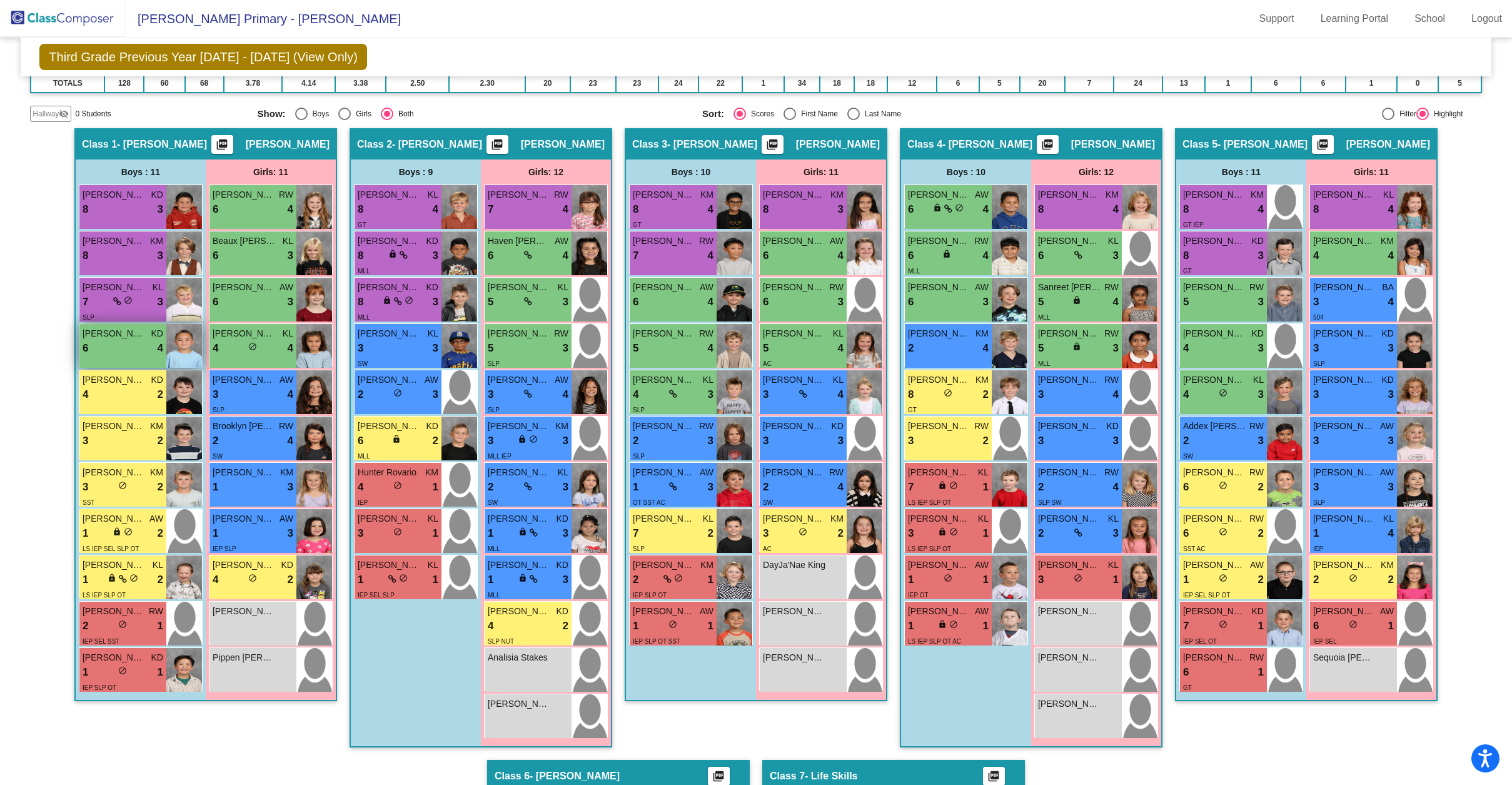
click at [168, 357] on img at bounding box center [184, 346] width 36 height 44
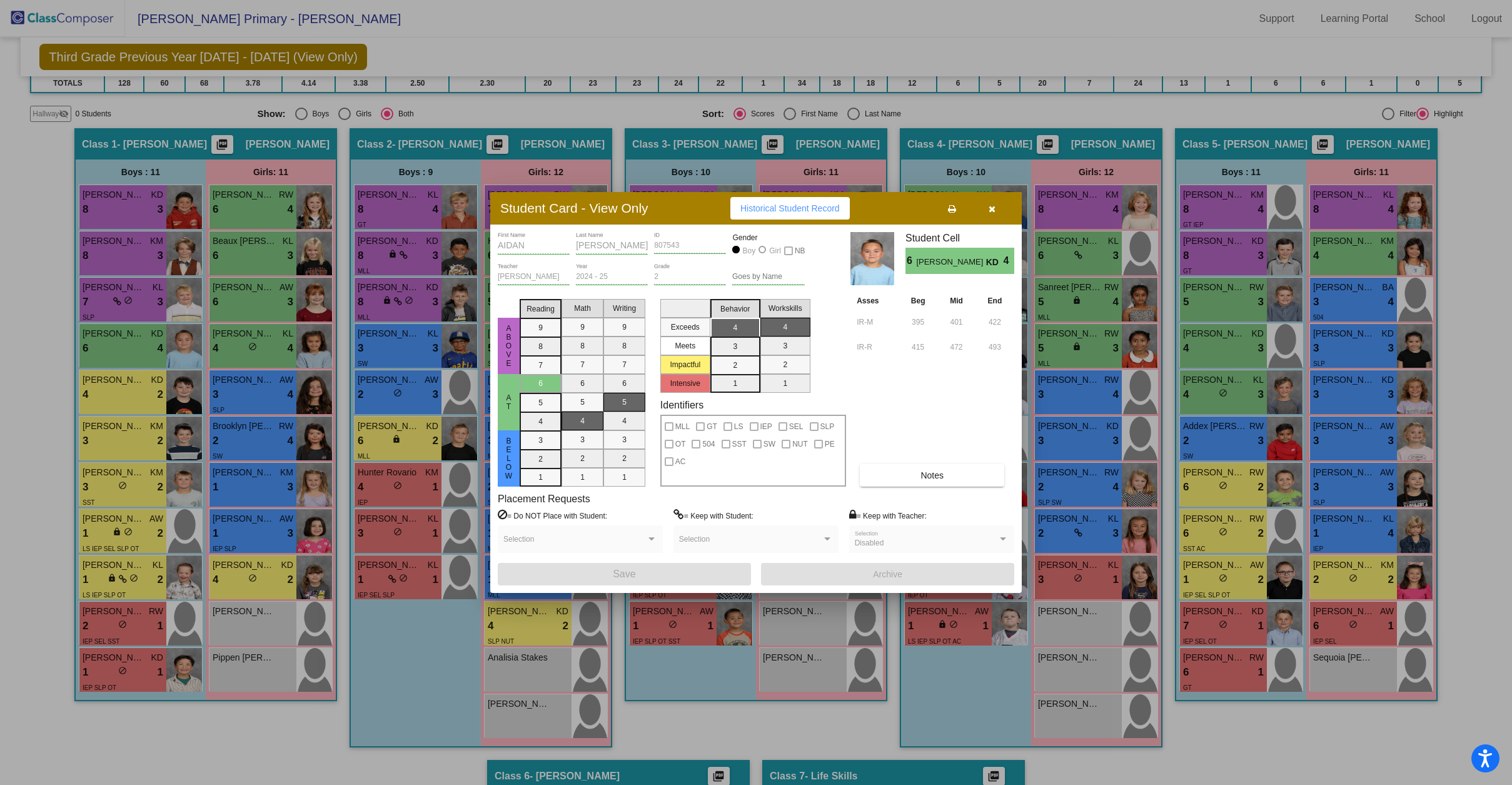
click at [986, 216] on button "button" at bounding box center [991, 209] width 40 height 23
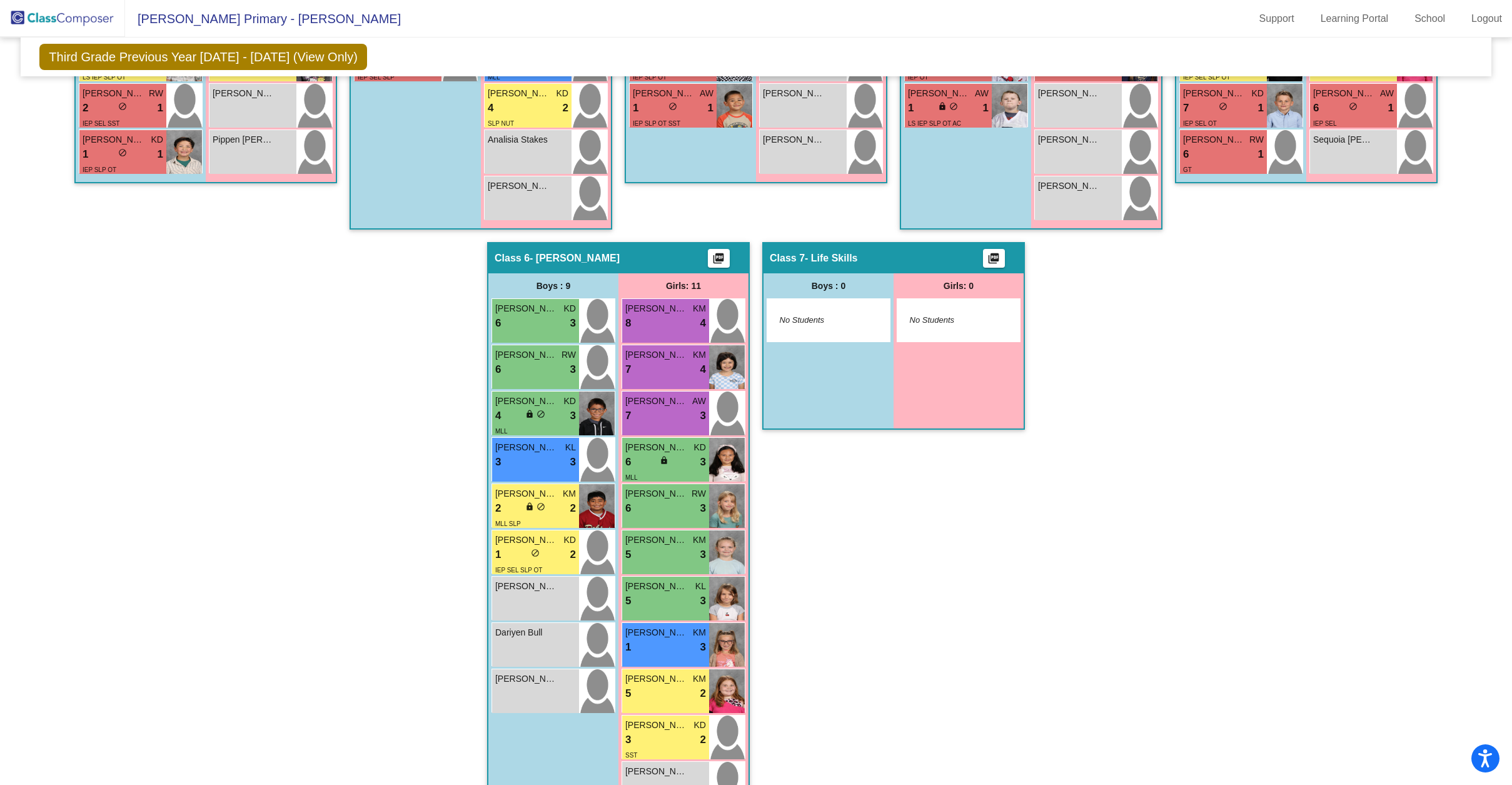
scroll to position [768, 0]
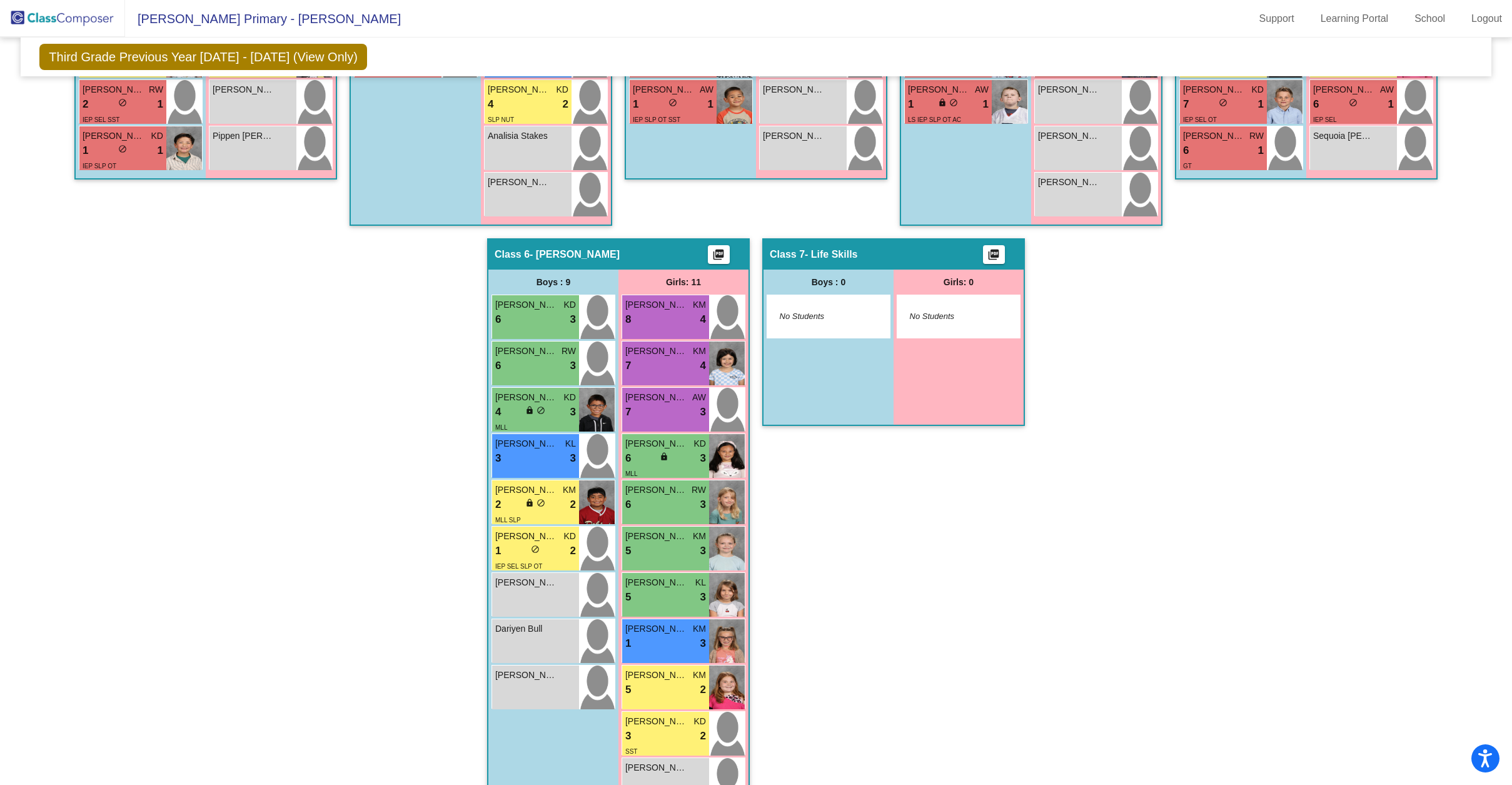
click at [305, 359] on div "Hallway - Hallway Class picture_as_pdf Add Student First Name Last Name Student…" at bounding box center [756, 215] width 1451 height 1217
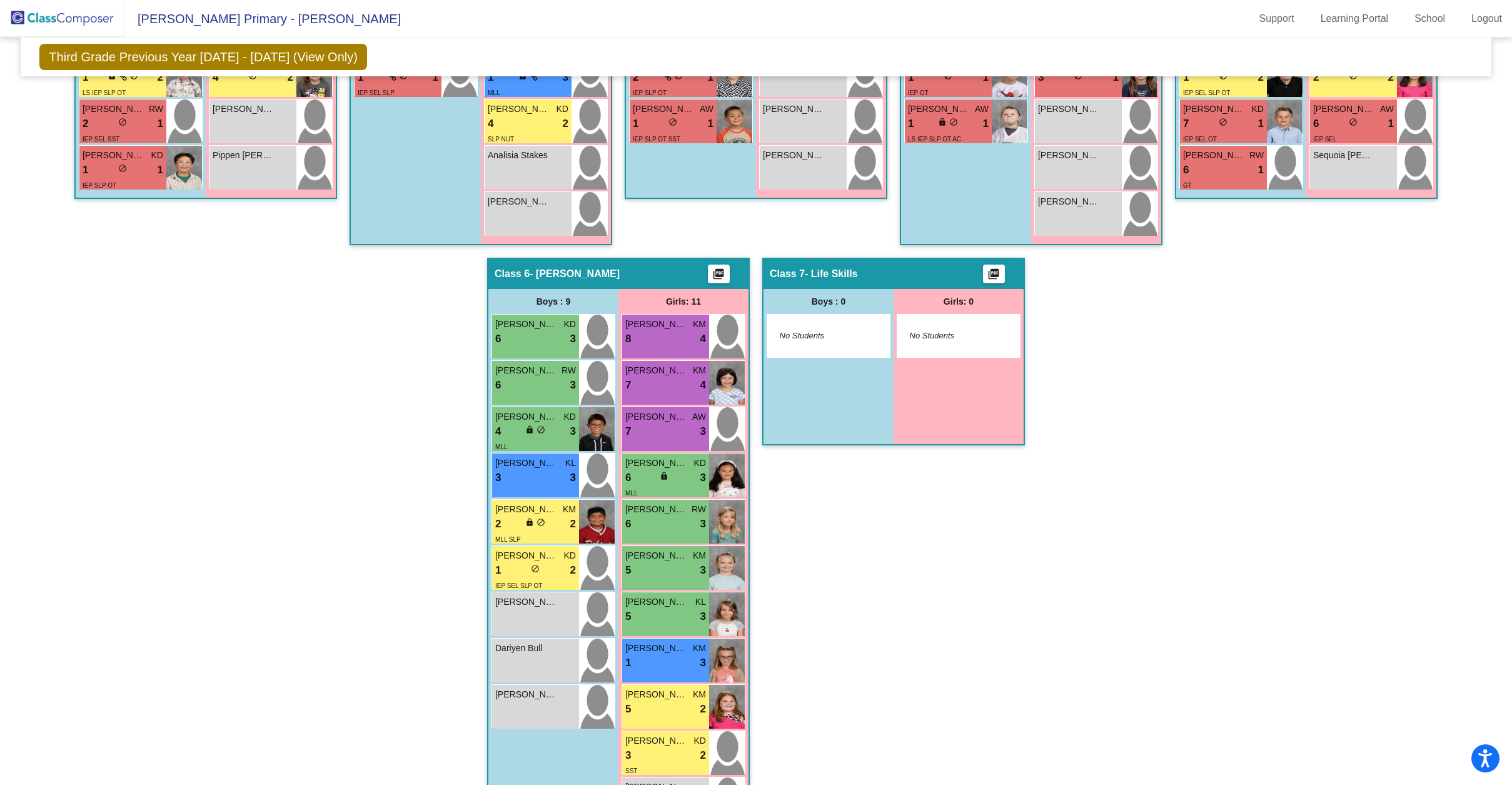
scroll to position [805, 0]
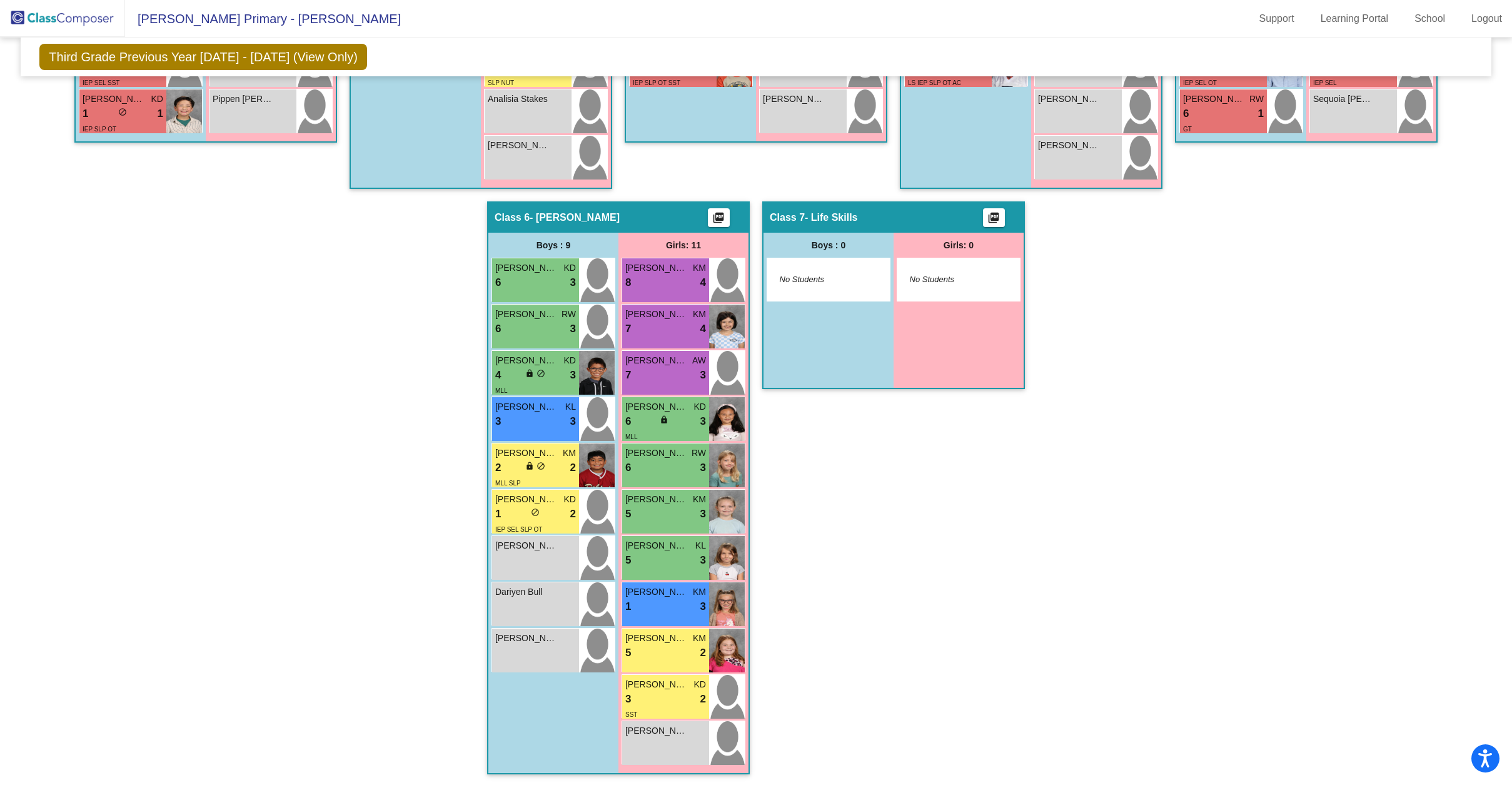
click at [1160, 601] on div "Hallway - Hallway Class picture_as_pdf Add Student First Name Last Name Student…" at bounding box center [756, 178] width 1451 height 1217
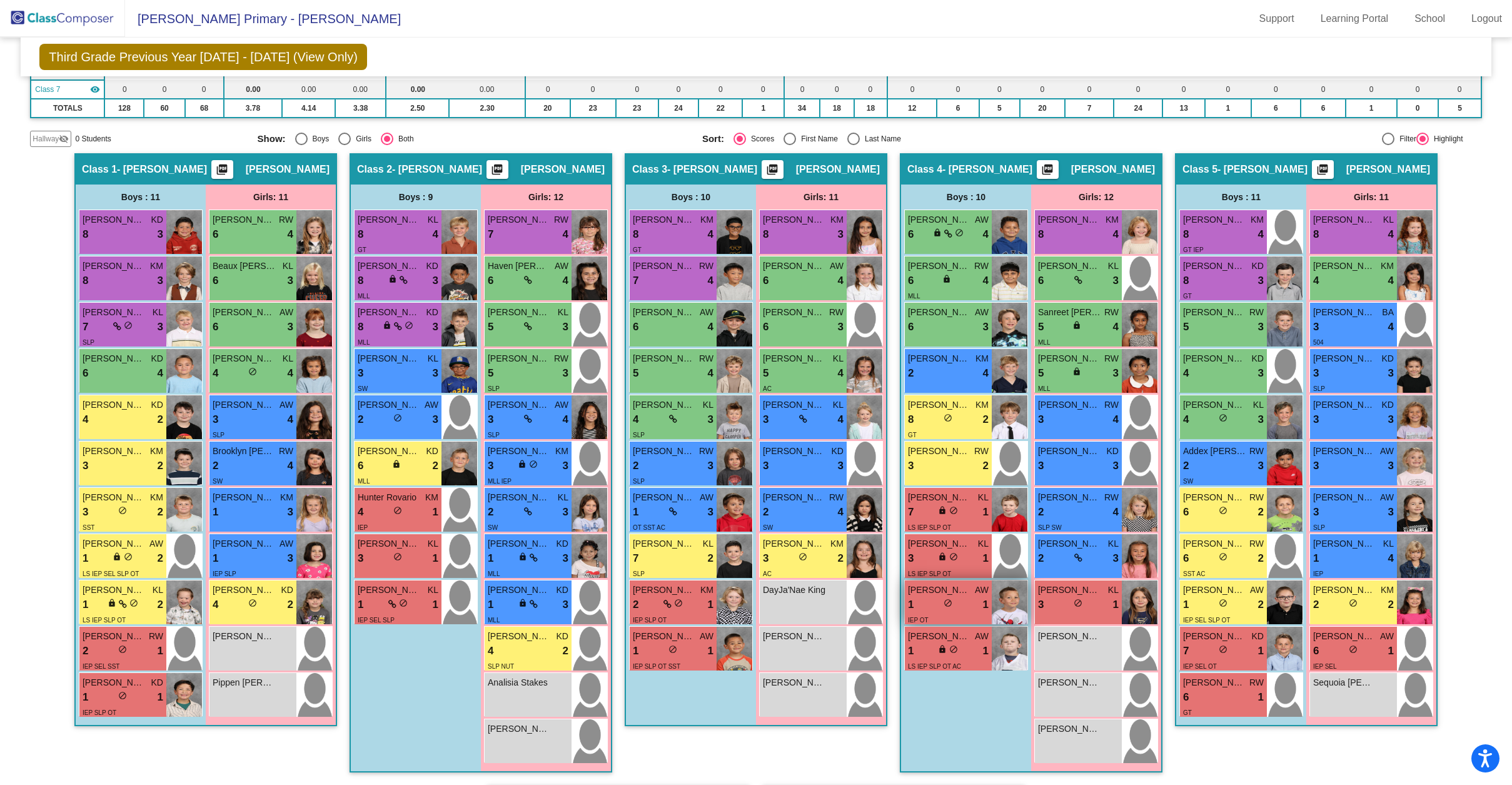
scroll to position [265, 0]
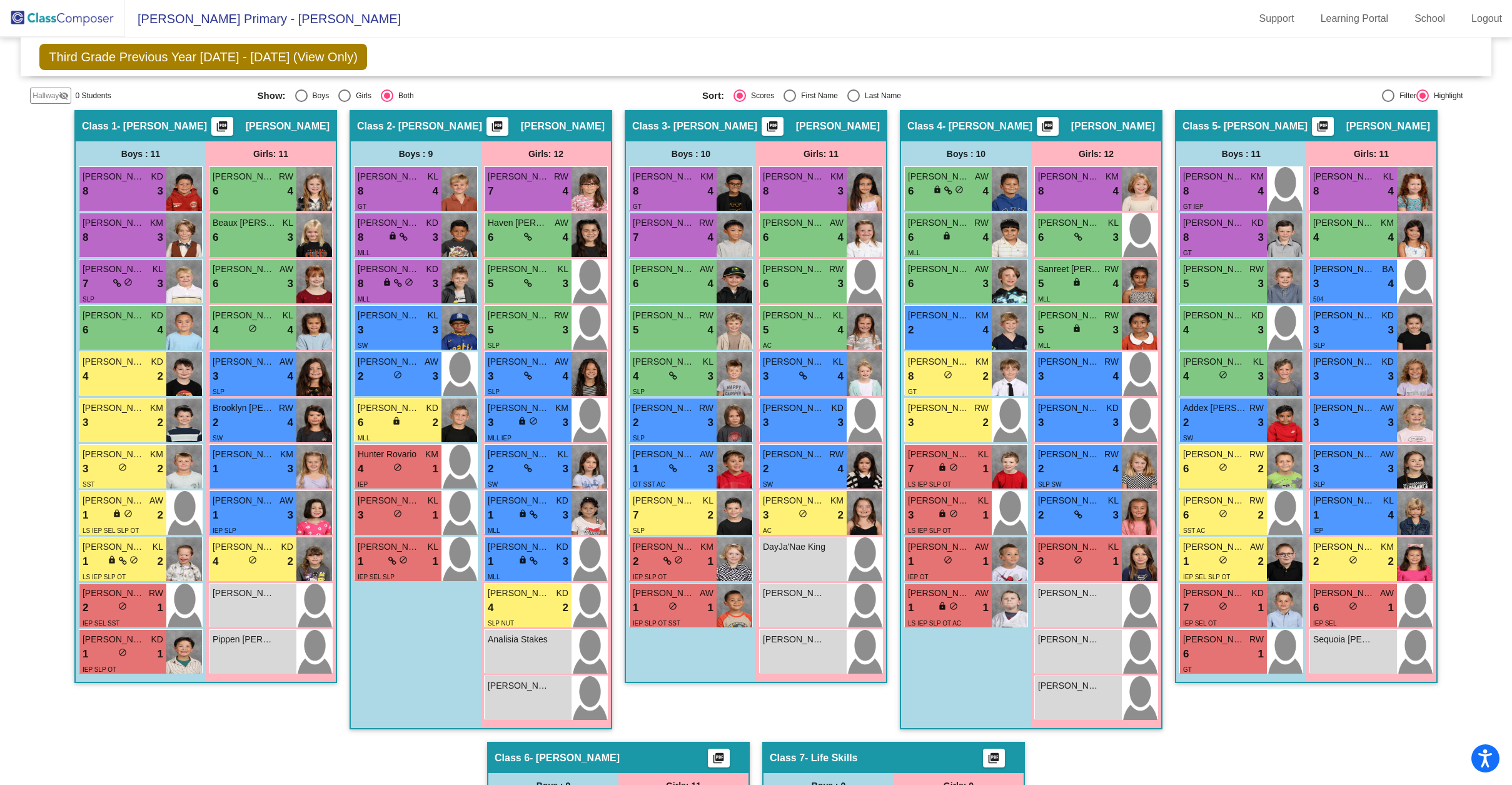
click at [1163, 572] on div "Hallway - Hallway Class picture_as_pdf Add Student First Name Last Name Student…" at bounding box center [756, 718] width 1451 height 1217
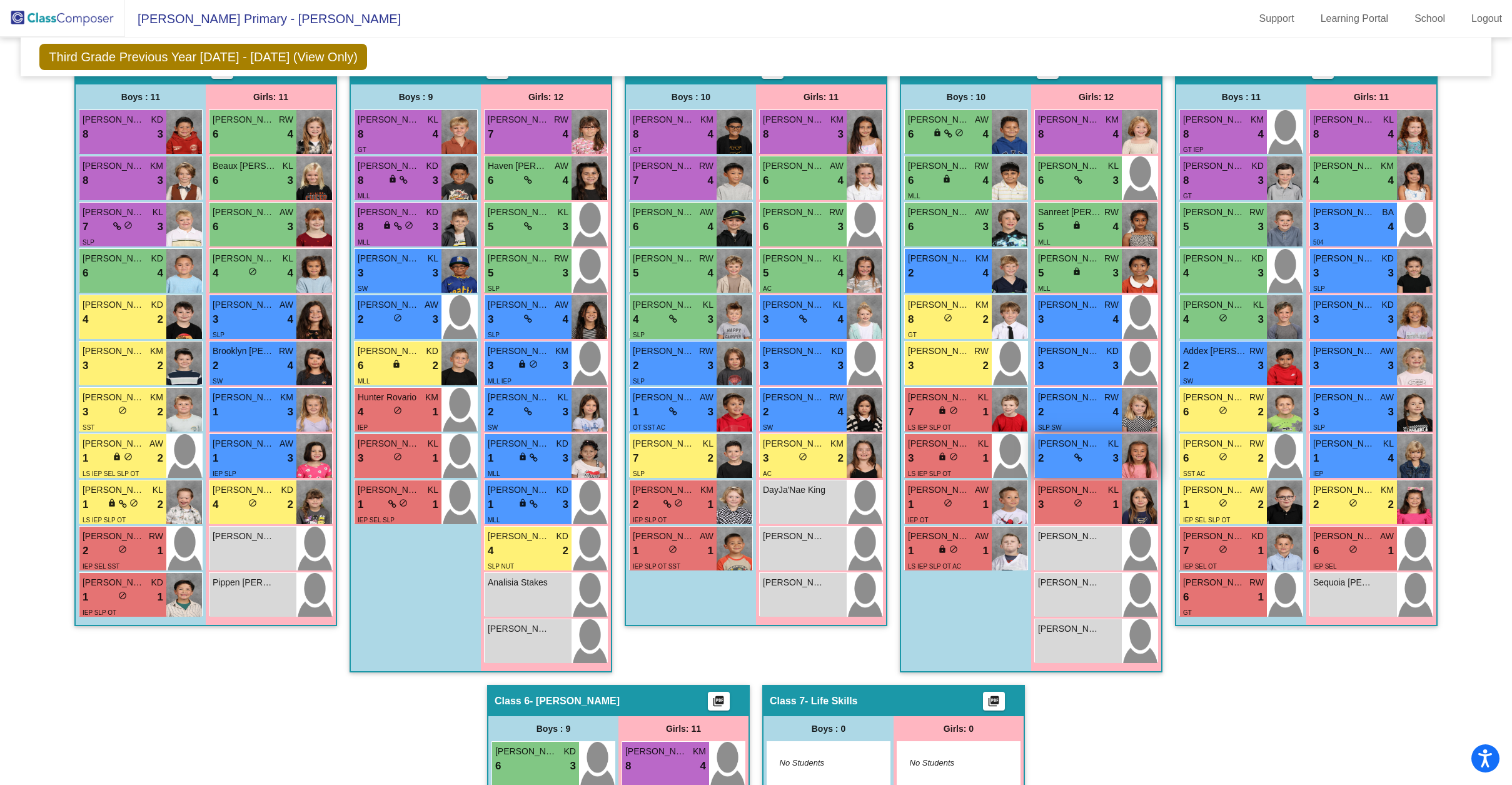
scroll to position [340, 0]
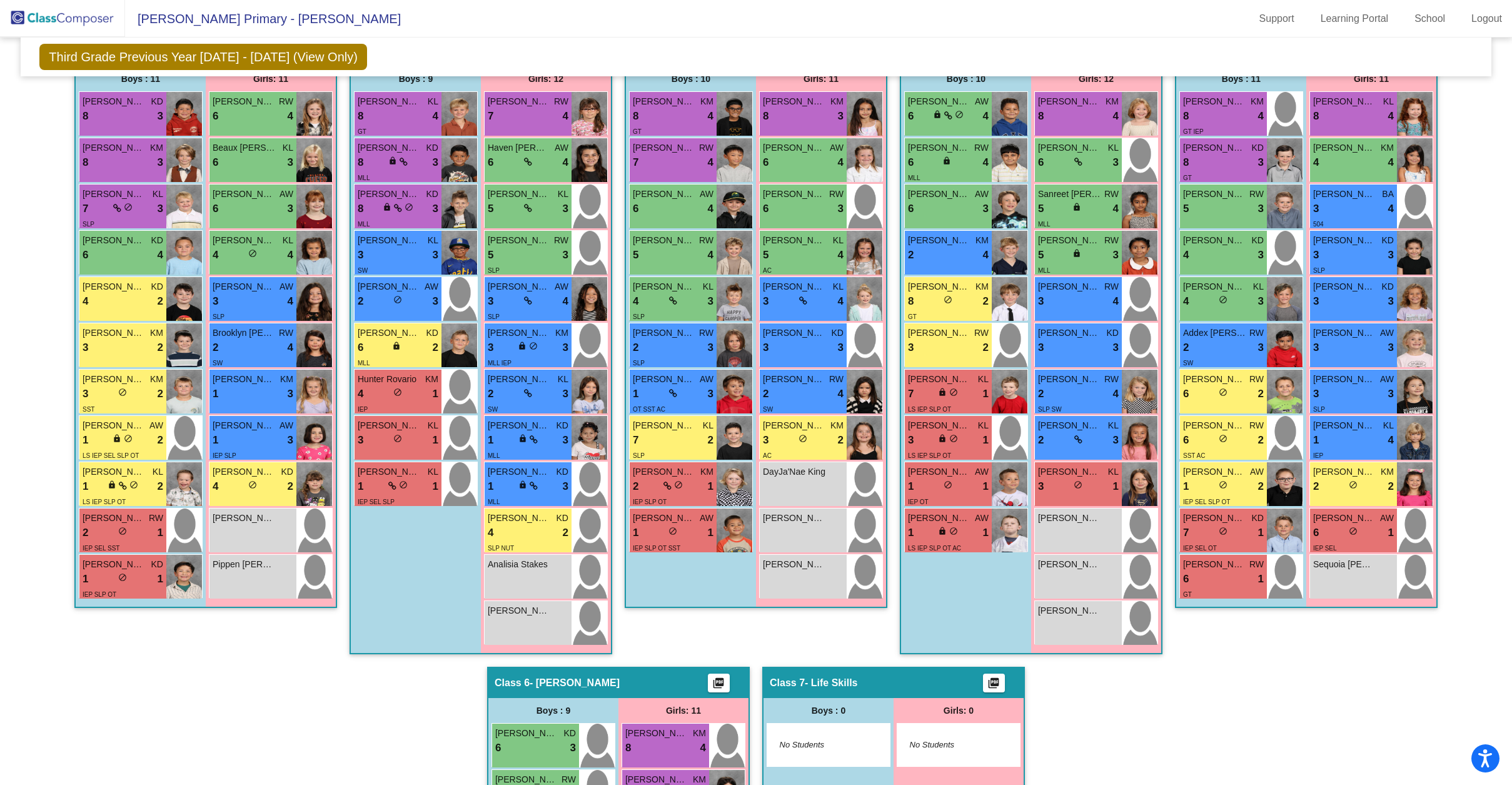
click at [1170, 532] on div "Hallway - Hallway Class picture_as_pdf Add Student First Name Last Name Student…" at bounding box center [756, 643] width 1451 height 1217
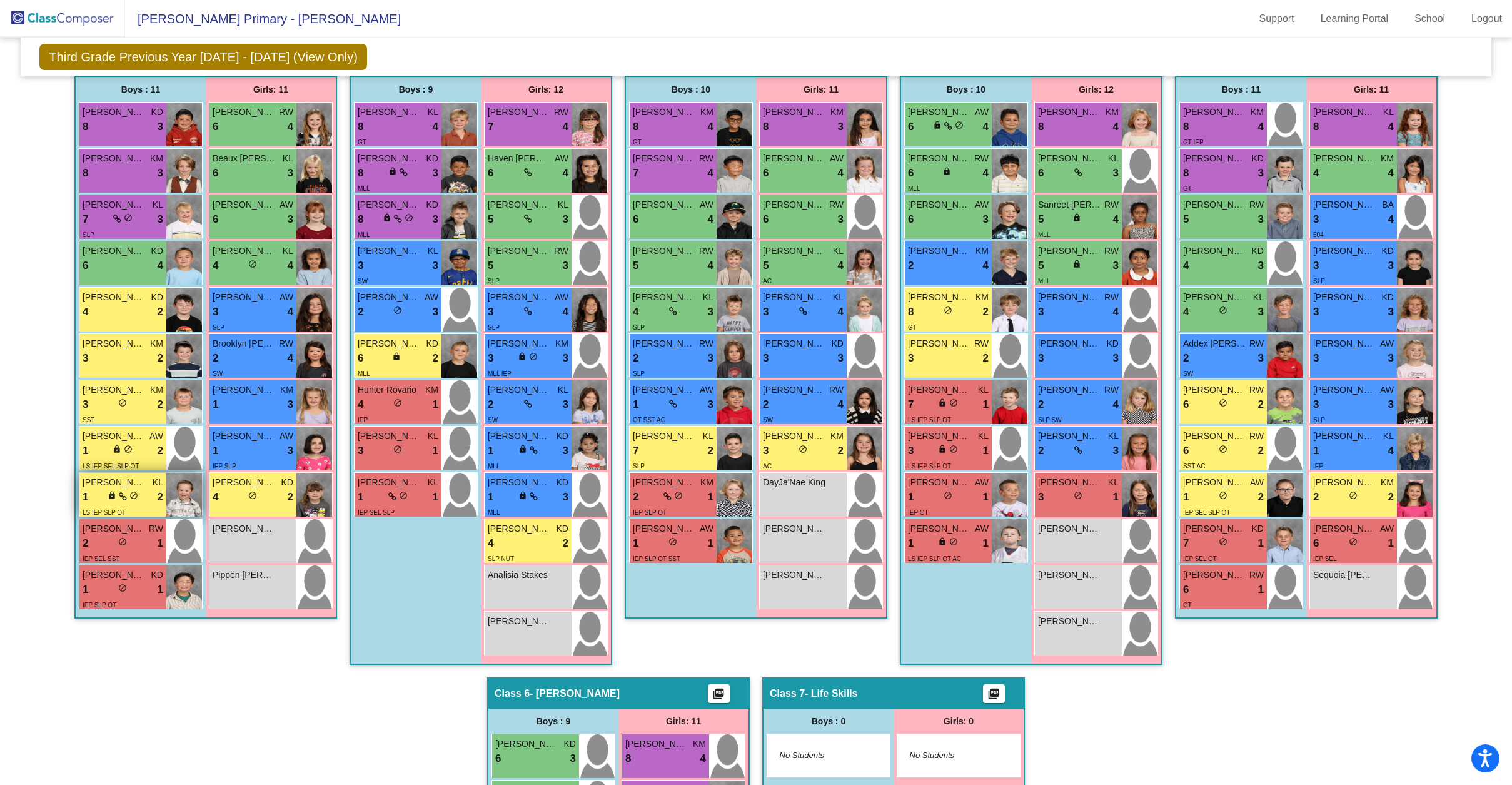
scroll to position [316, 0]
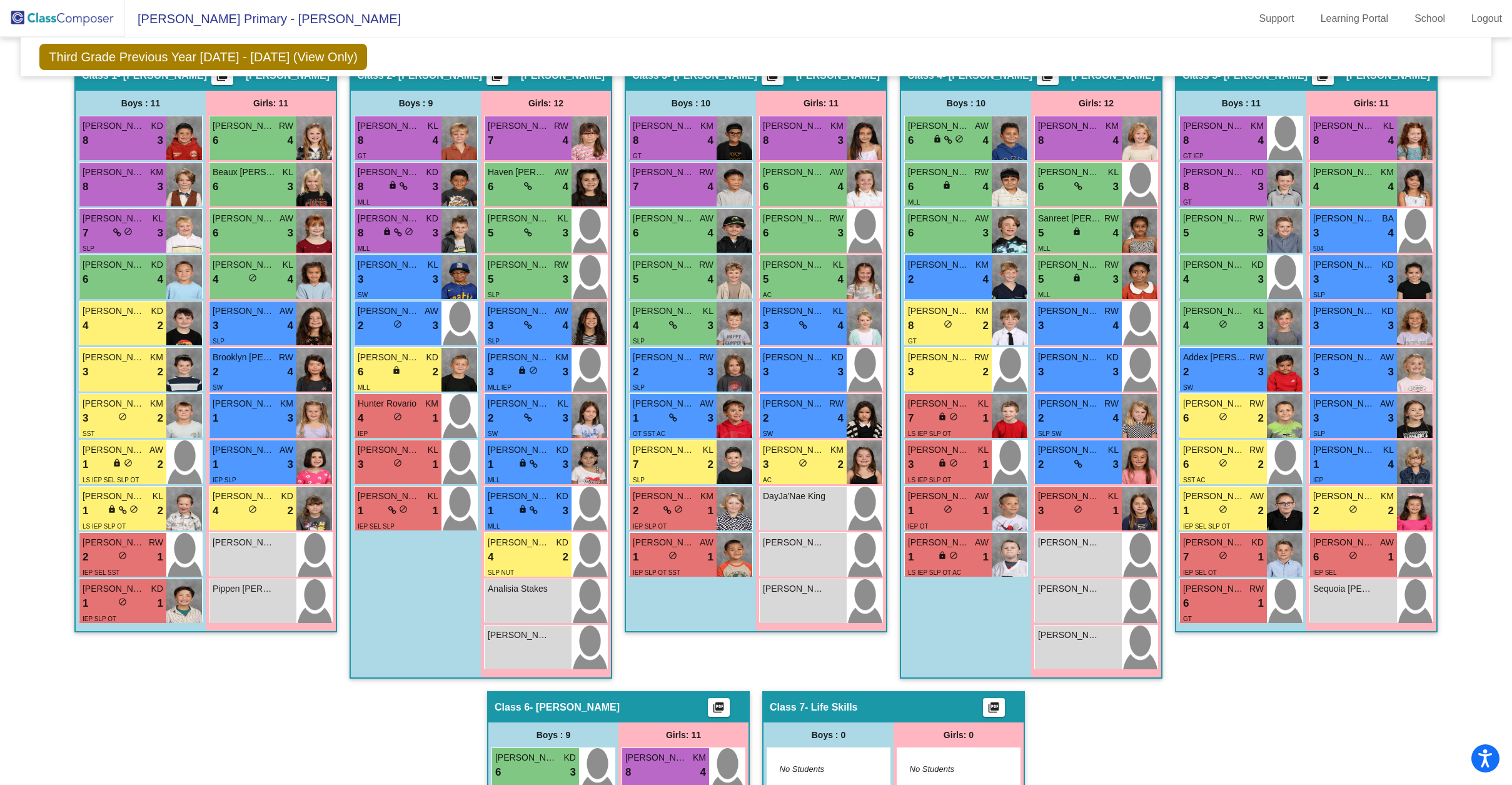
click at [340, 550] on div "Hallway - Hallway Class picture_as_pdf Add Student First Name Last Name Student…" at bounding box center [756, 667] width 1451 height 1217
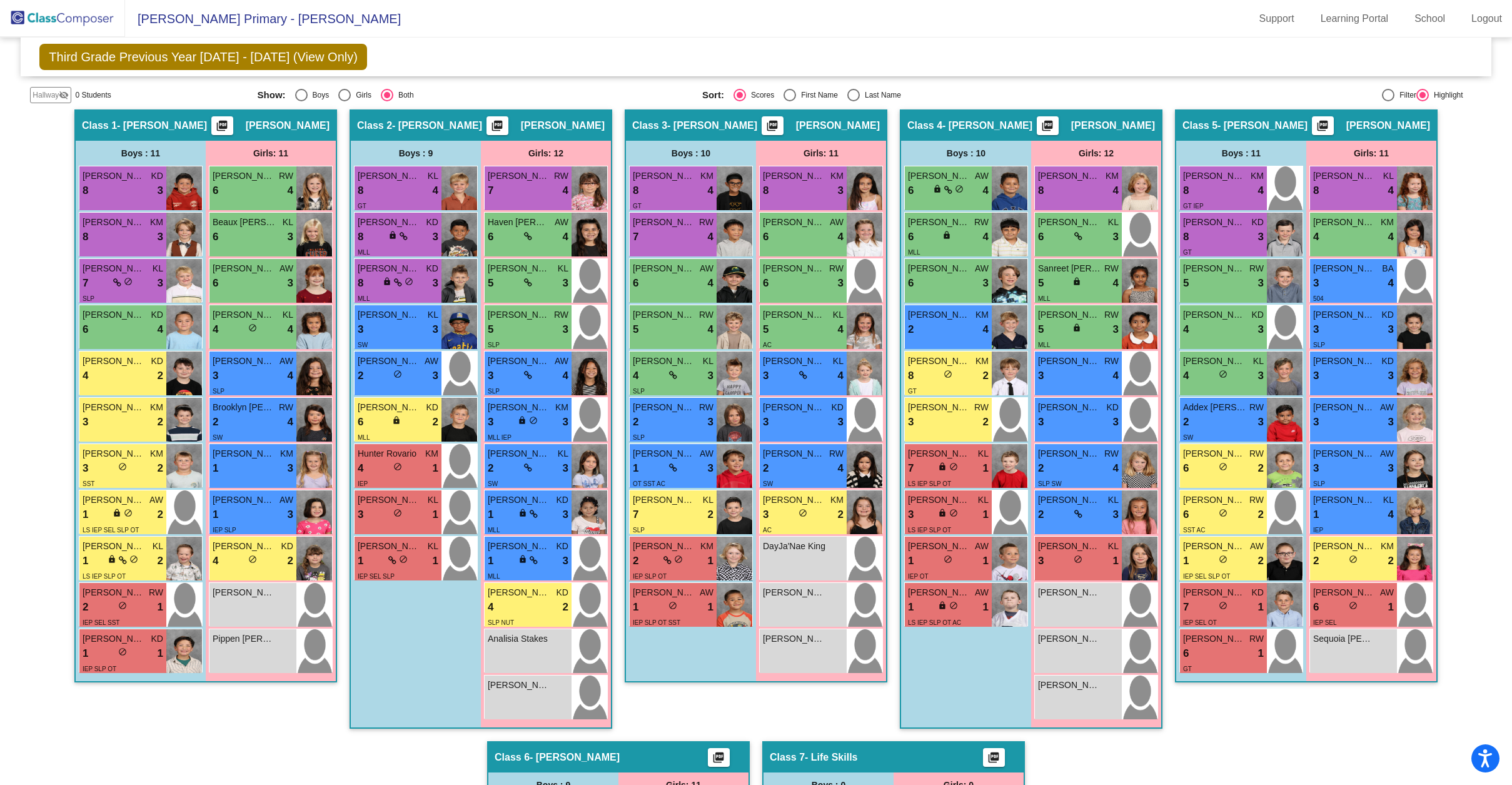
scroll to position [314, 0]
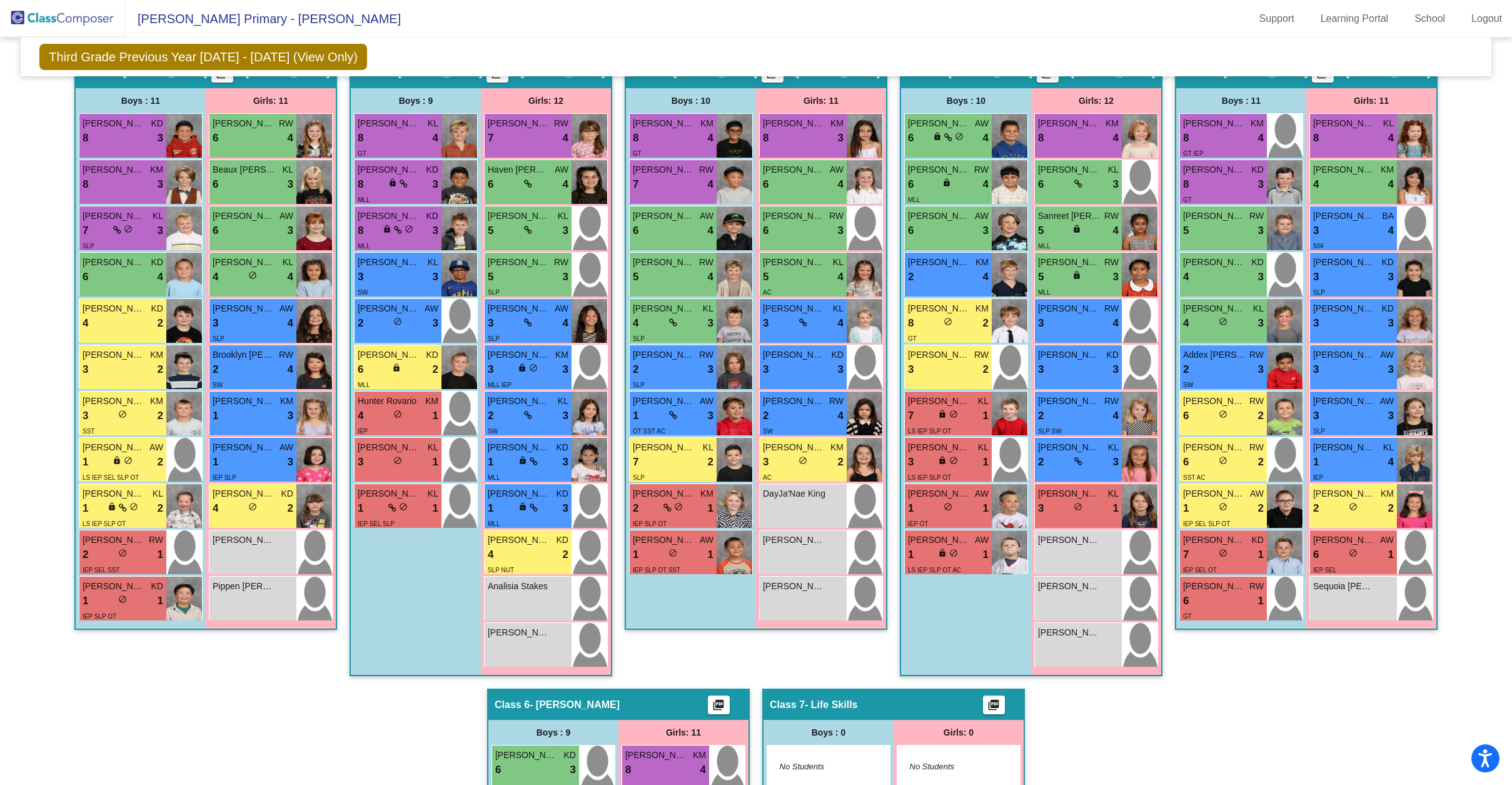
click at [343, 557] on div "Hallway - Hallway Class picture_as_pdf Add Student First Name Last Name Student…" at bounding box center [756, 665] width 1451 height 1217
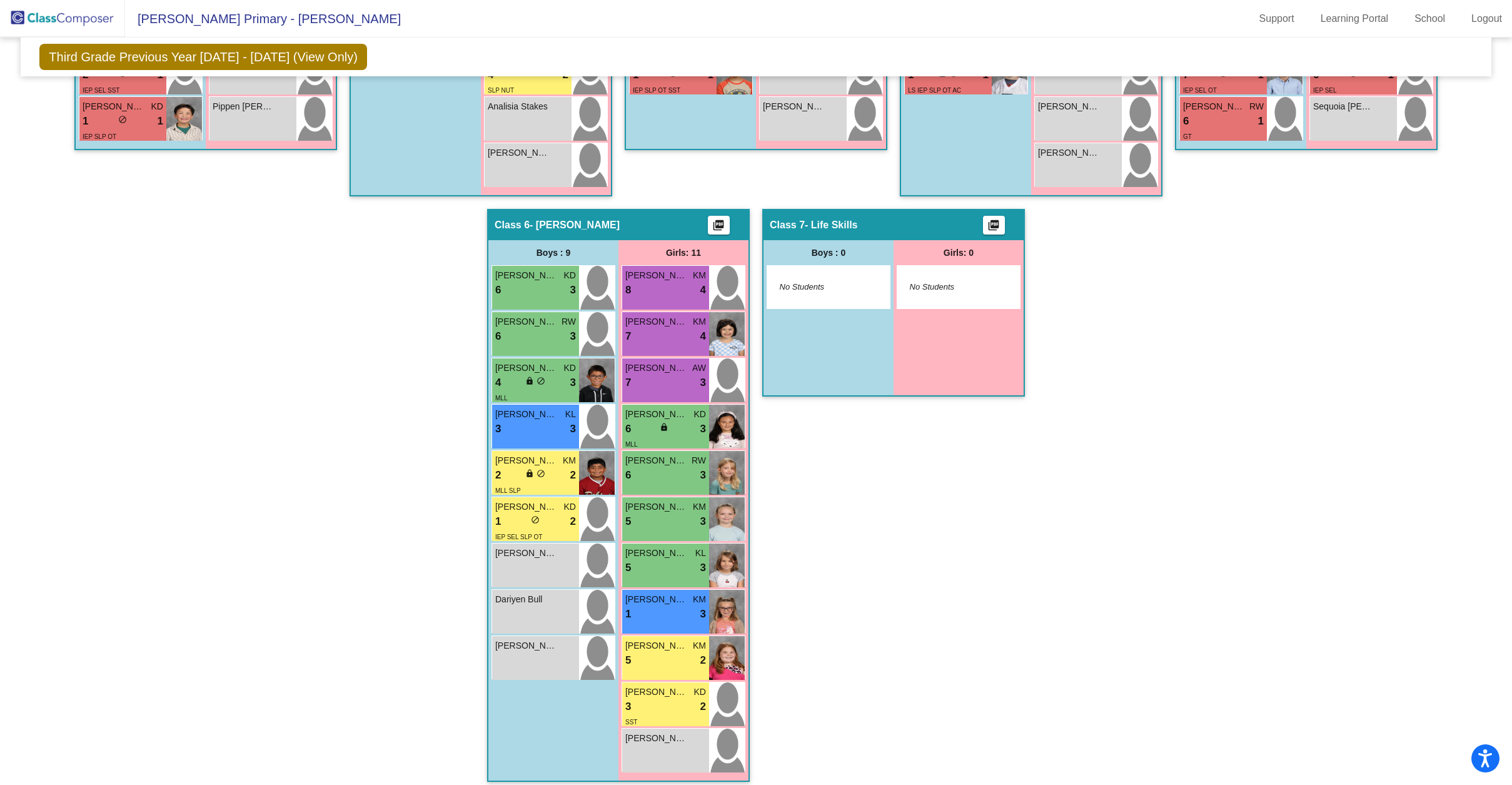
scroll to position [0, 0]
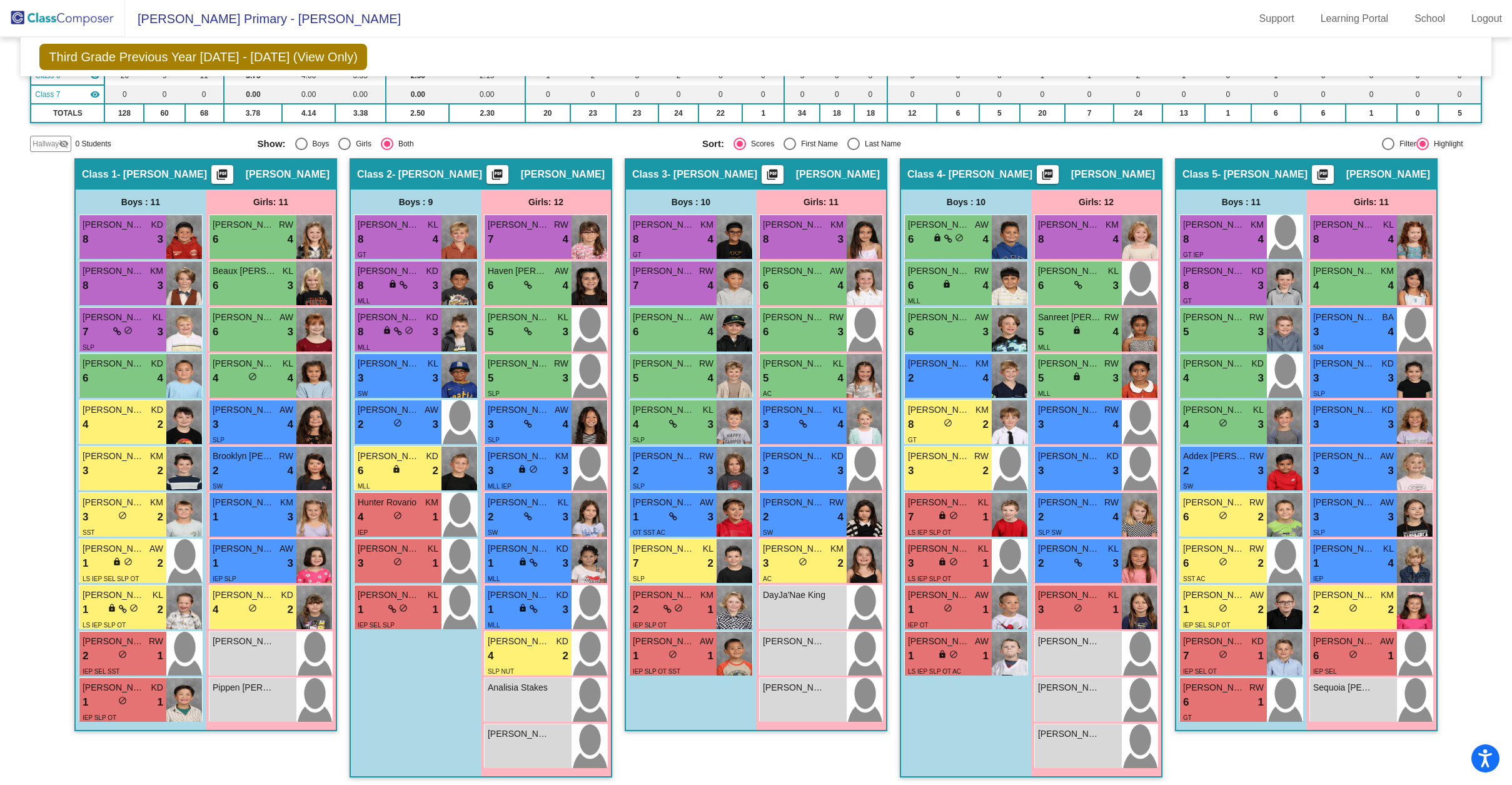
scroll to position [218, 0]
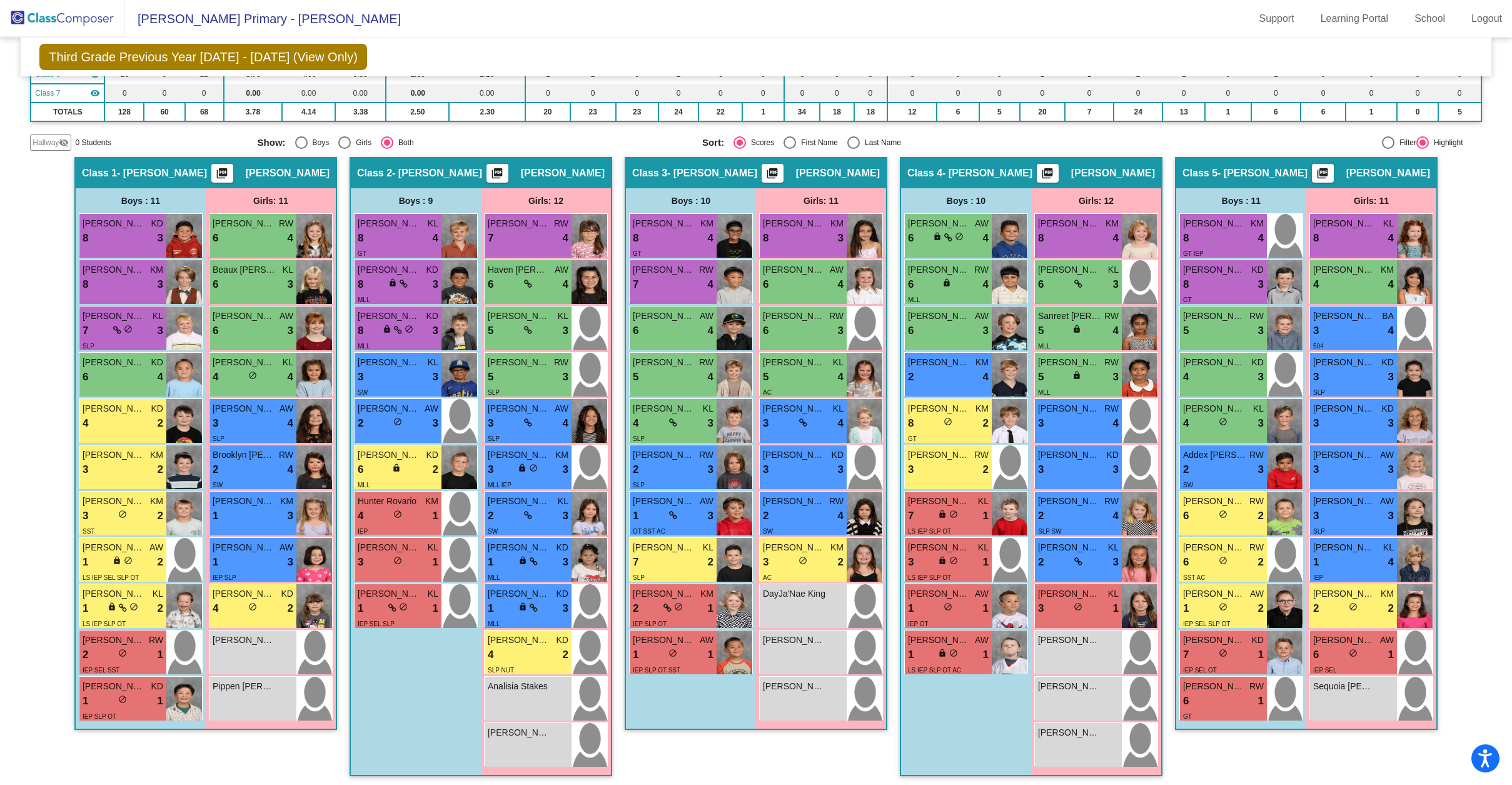
click at [891, 238] on div "Hallway - Hallway Class picture_as_pdf Add Student First Name Last Name Student…" at bounding box center [756, 765] width 1451 height 1217
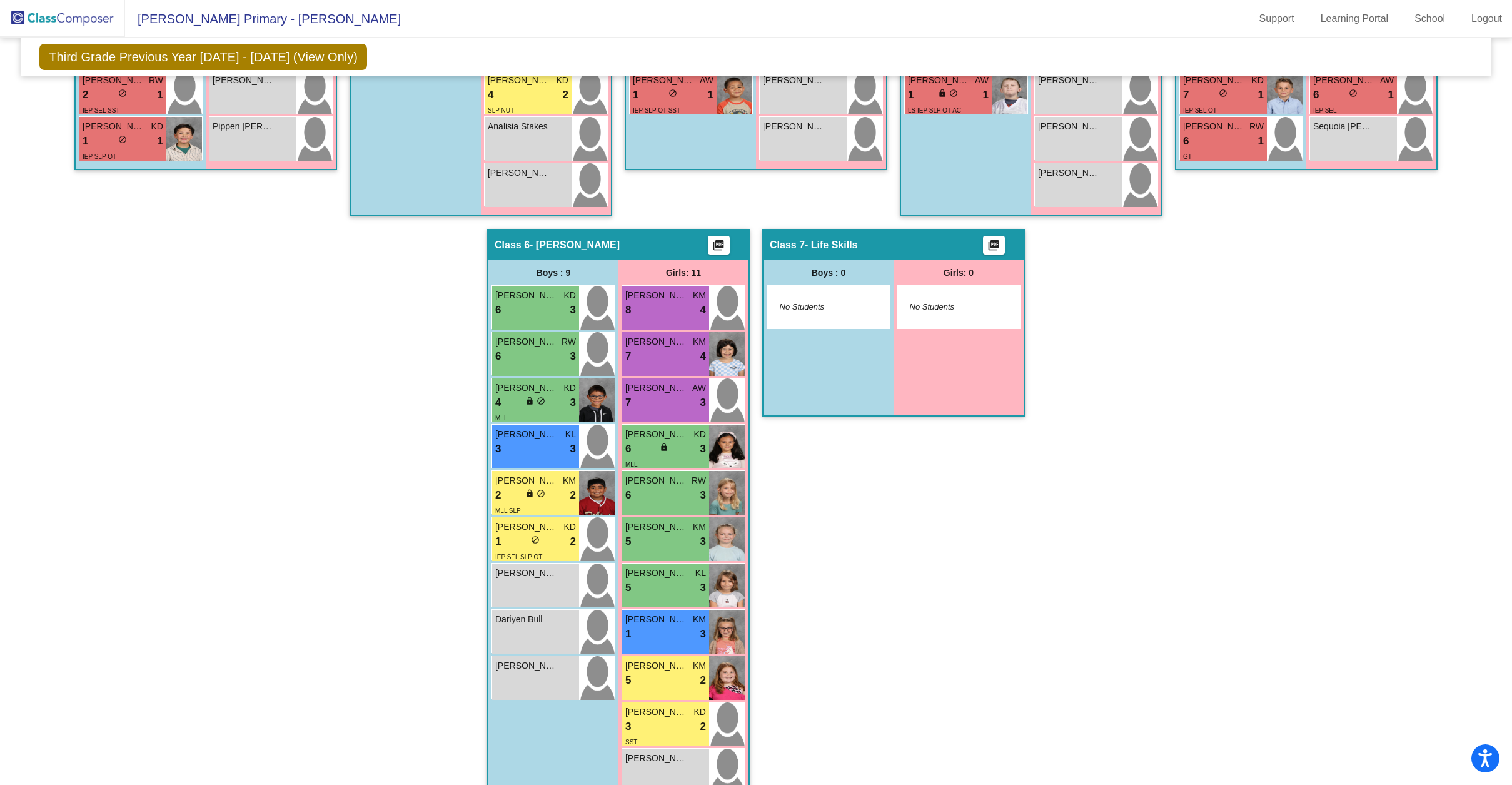
scroll to position [805, 0]
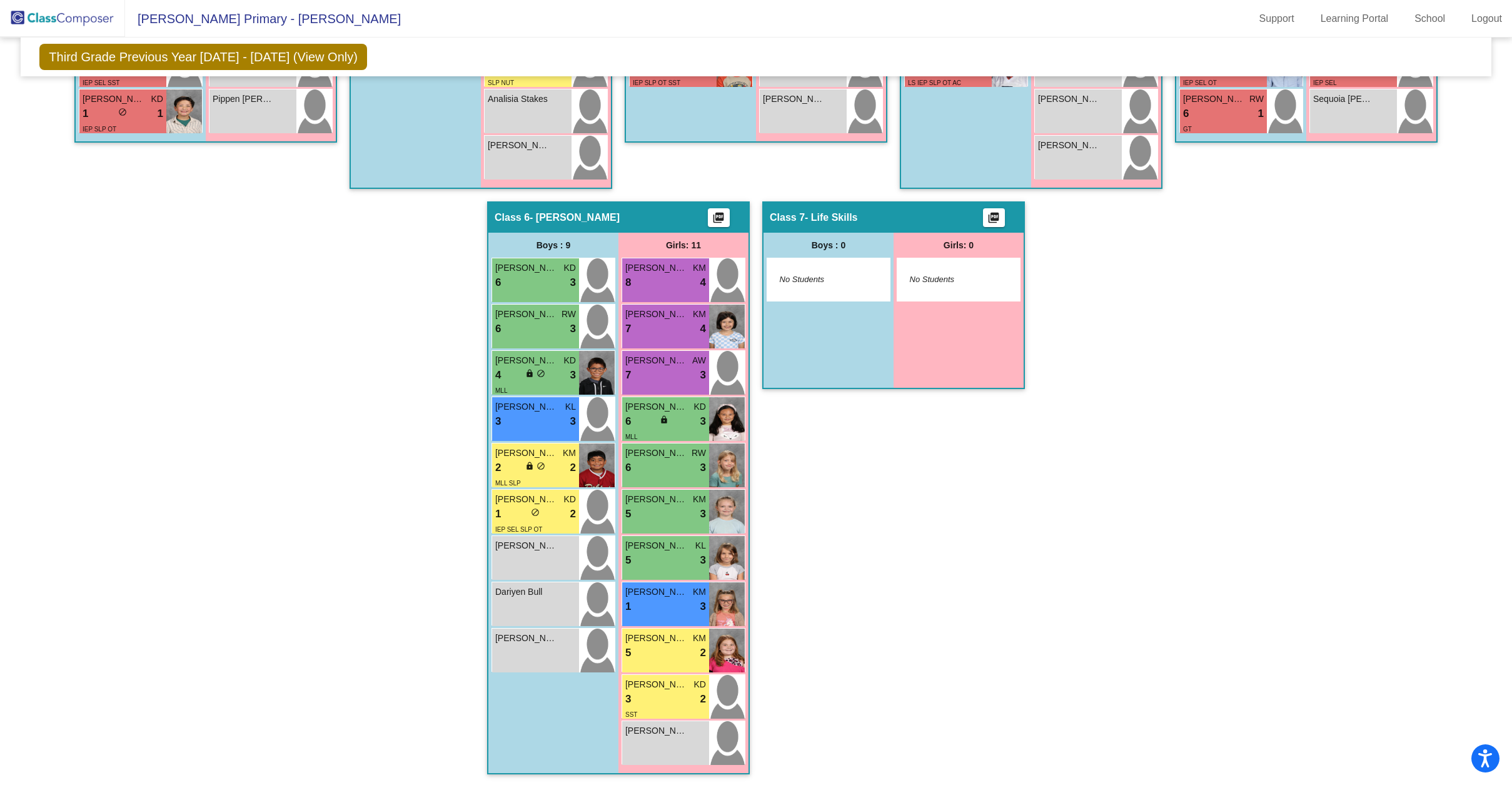
click at [753, 356] on div "Hallway - Hallway Class picture_as_pdf Add Student First Name Last Name Student…" at bounding box center [756, 178] width 1451 height 1217
click at [472, 440] on div "Hallway - Hallway Class picture_as_pdf Add Student First Name Last Name Student…" at bounding box center [756, 178] width 1451 height 1217
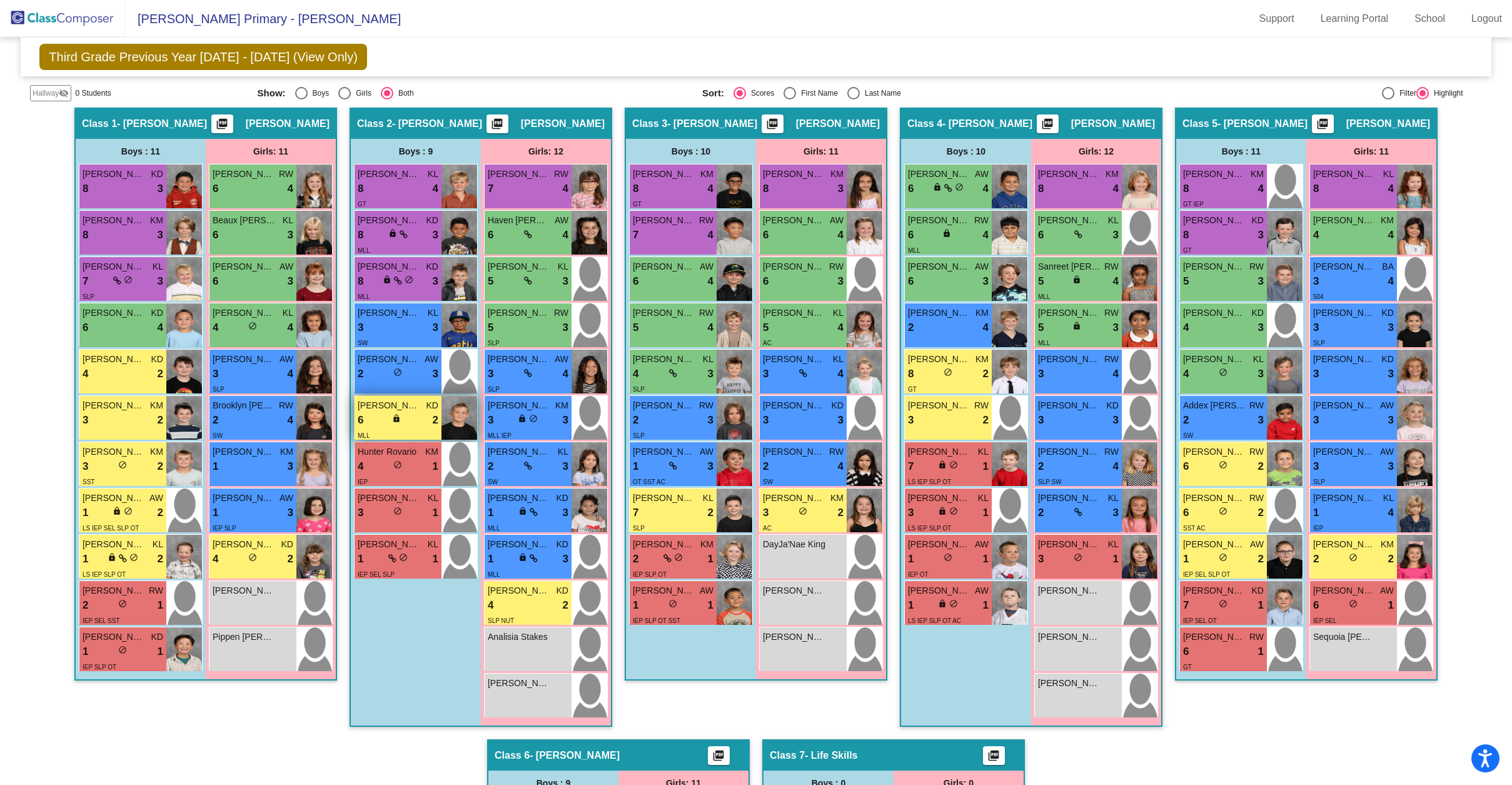
scroll to position [276, 0]
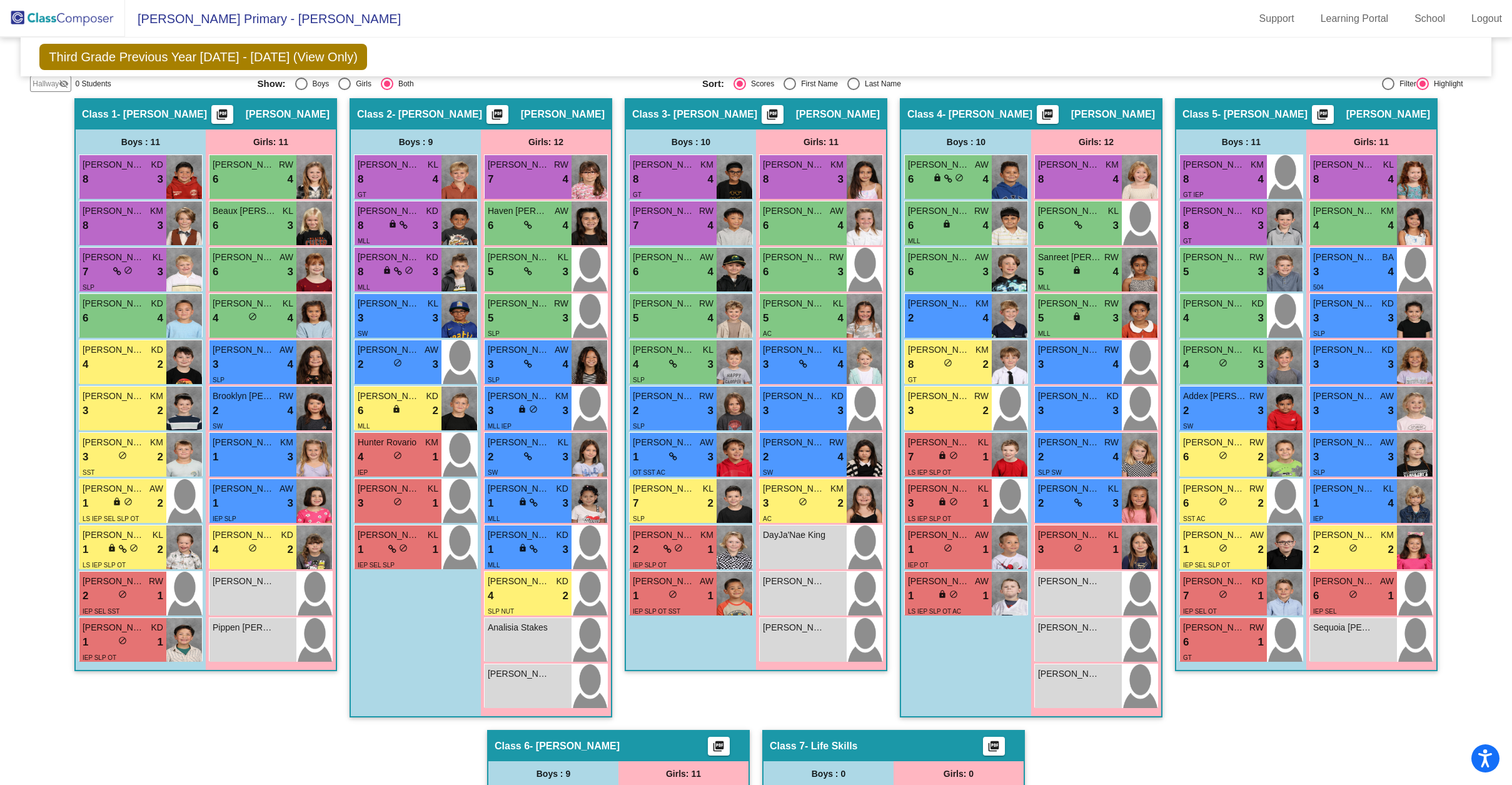
click at [343, 441] on div "Hallway - Hallway Class picture_as_pdf Add Student First Name Last Name Student…" at bounding box center [756, 706] width 1451 height 1217
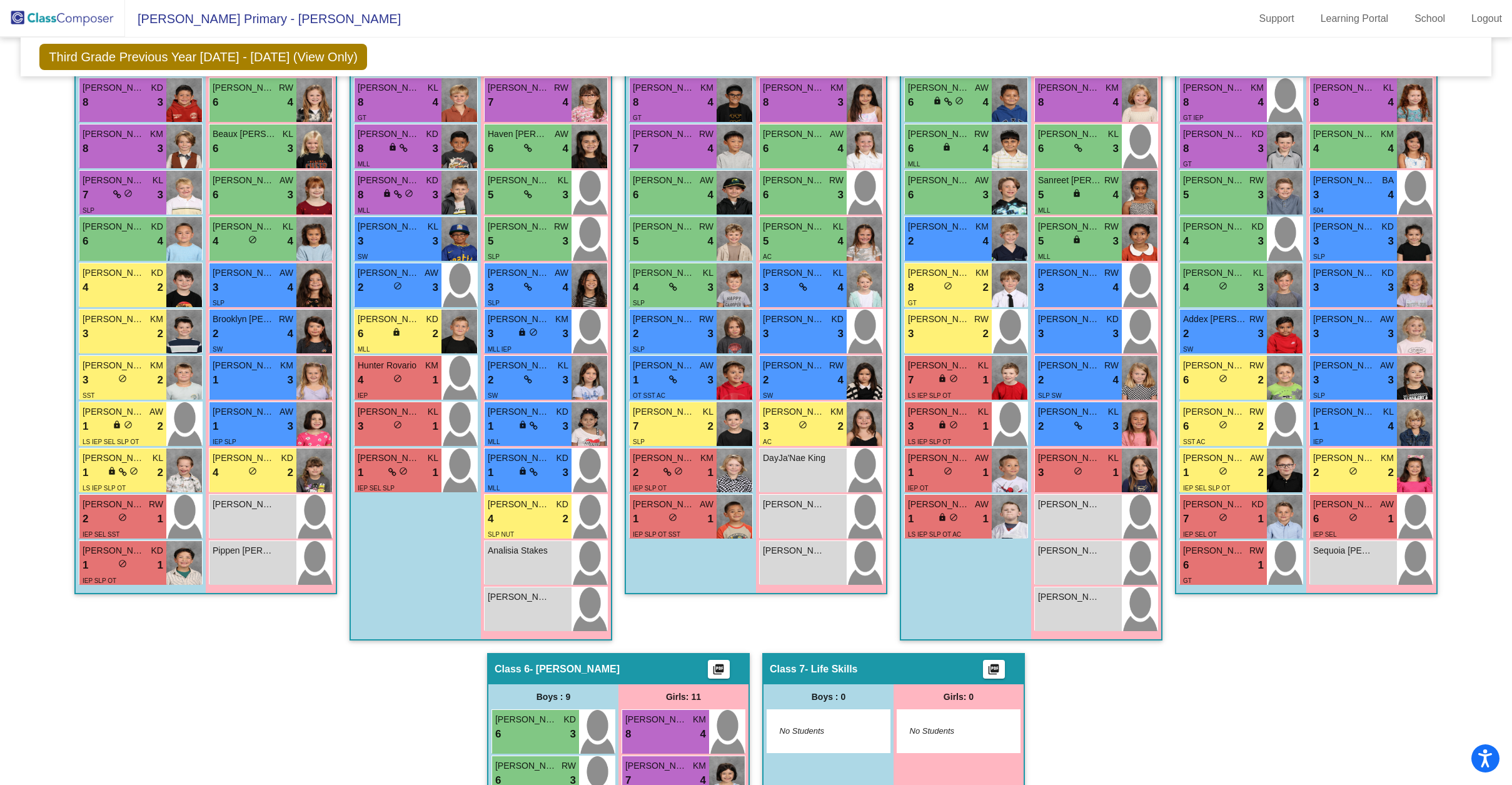
scroll to position [350, 0]
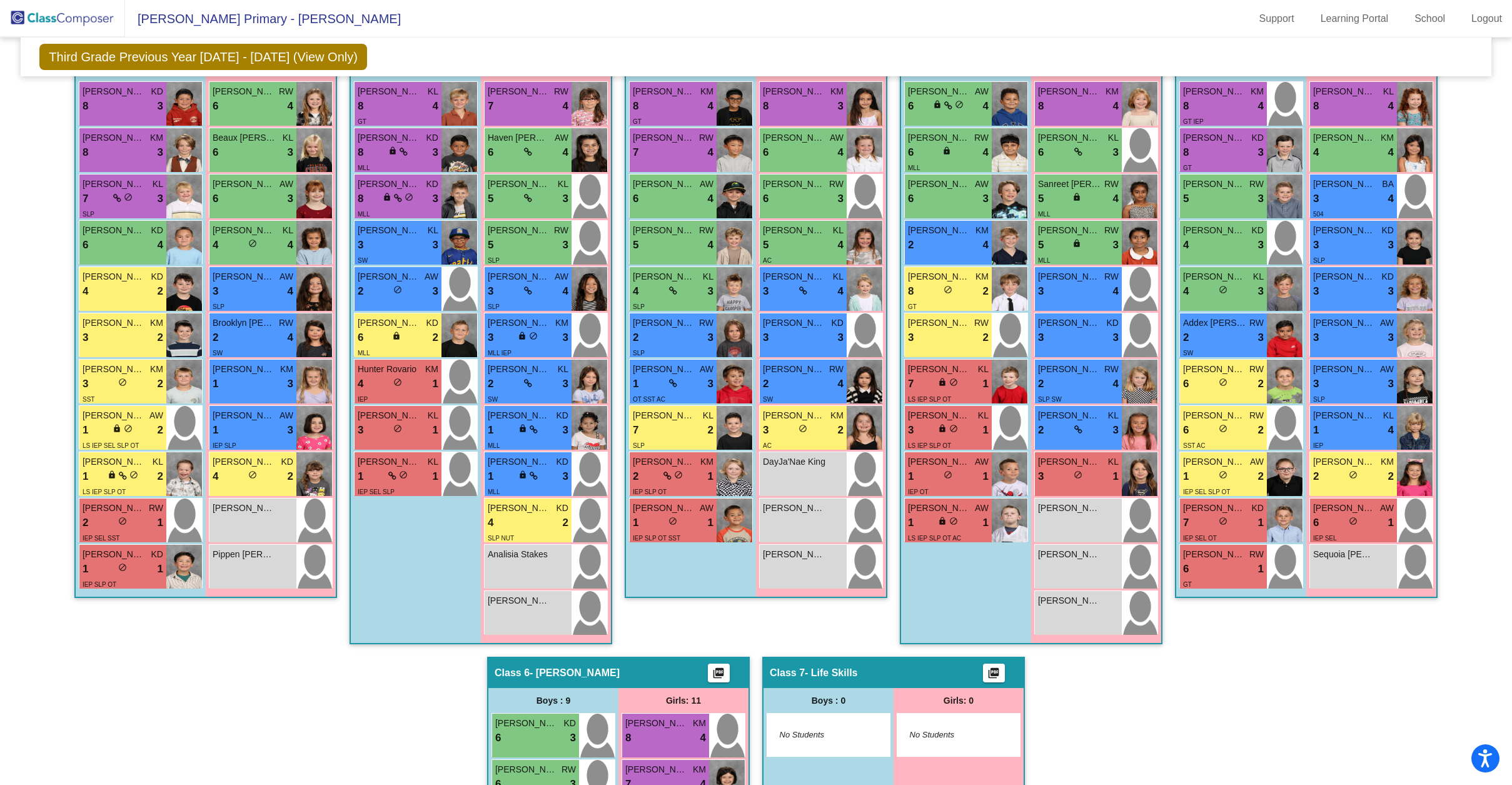
click at [338, 442] on div "Hallway - Hallway Class picture_as_pdf Add Student First Name Last Name Student…" at bounding box center [756, 633] width 1451 height 1217
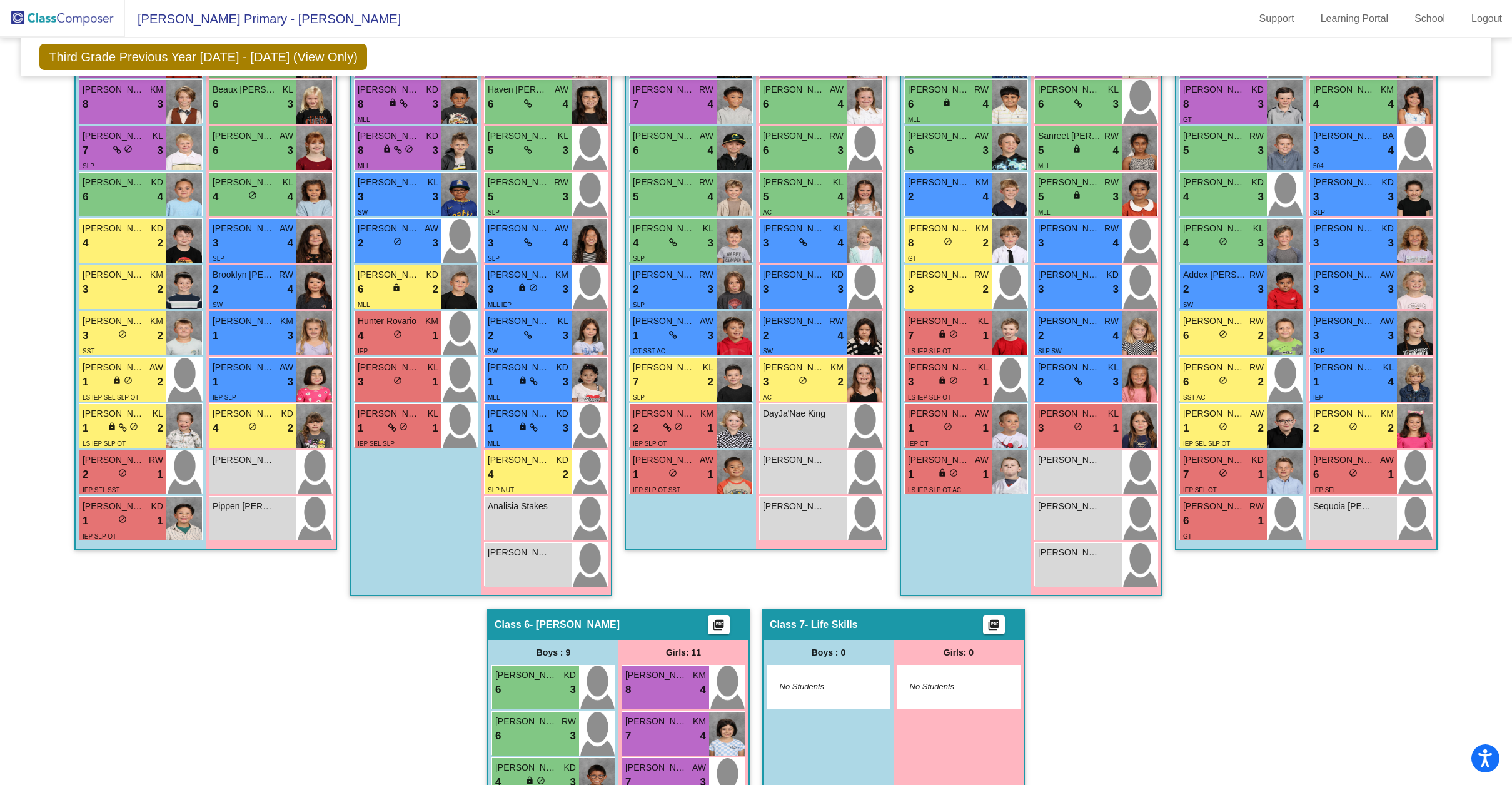
scroll to position [396, 0]
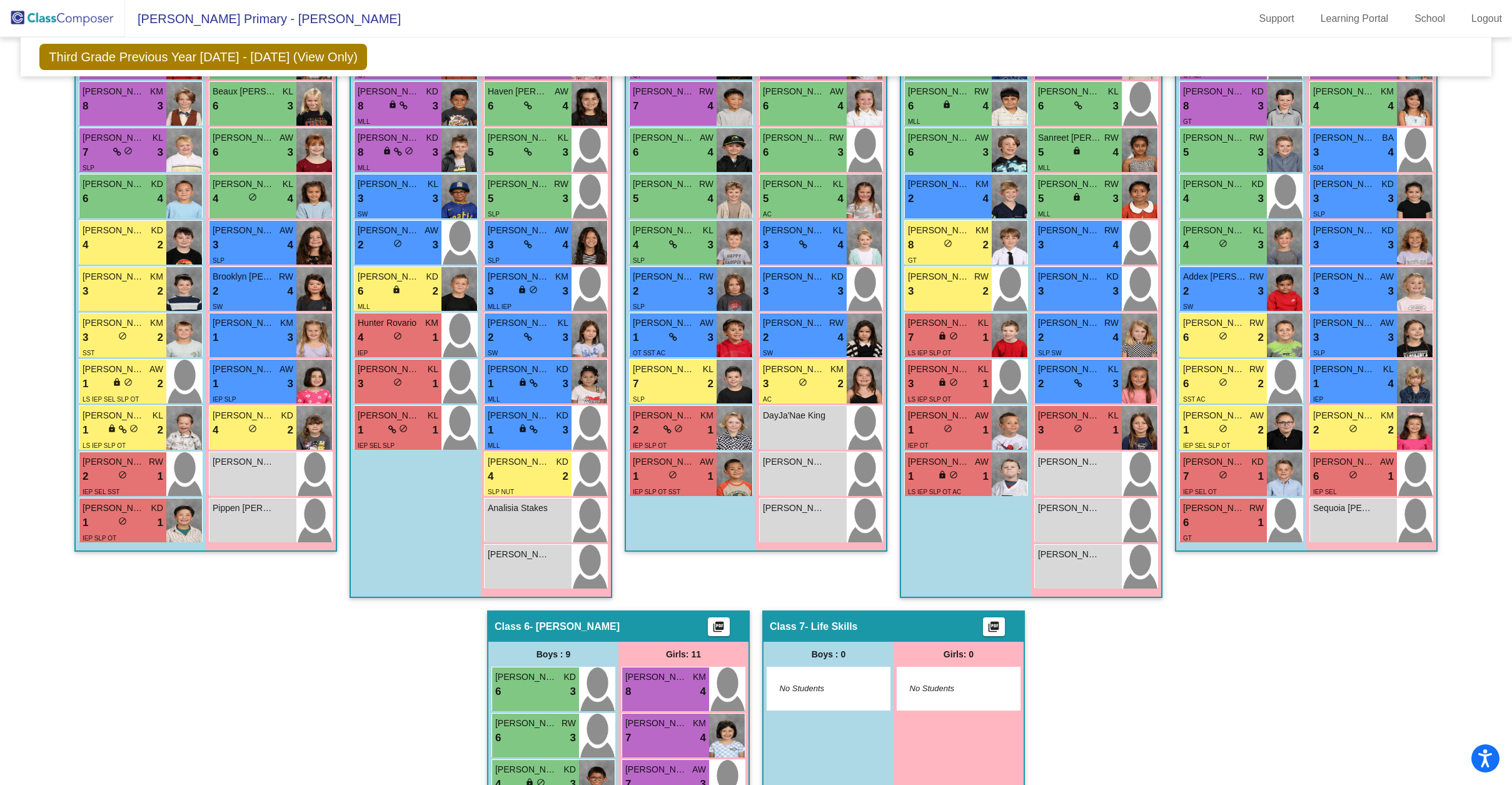
click at [339, 444] on div "Hallway - Hallway Class picture_as_pdf Add Student First Name Last Name Student…" at bounding box center [756, 587] width 1451 height 1217
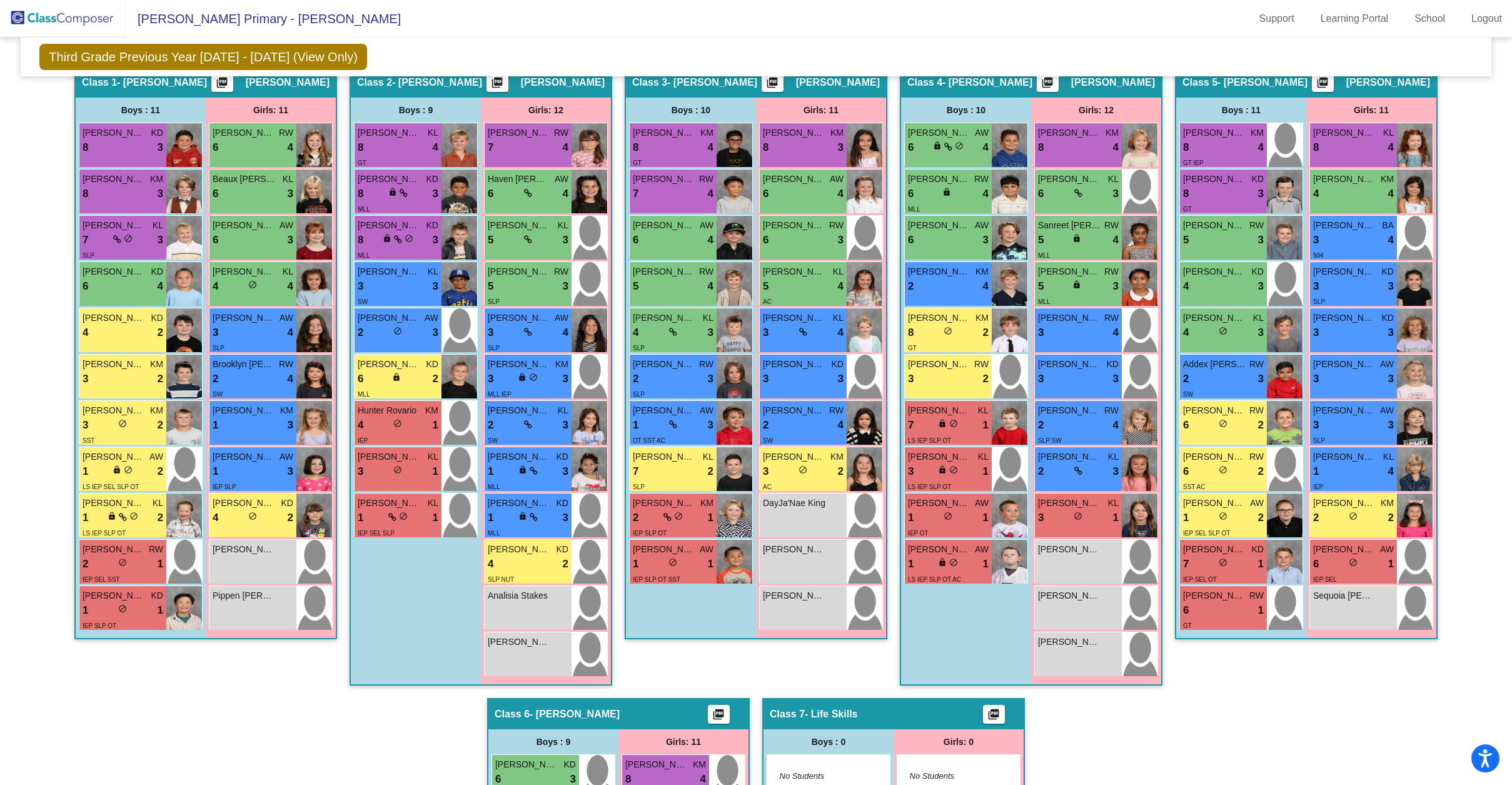
scroll to position [309, 0]
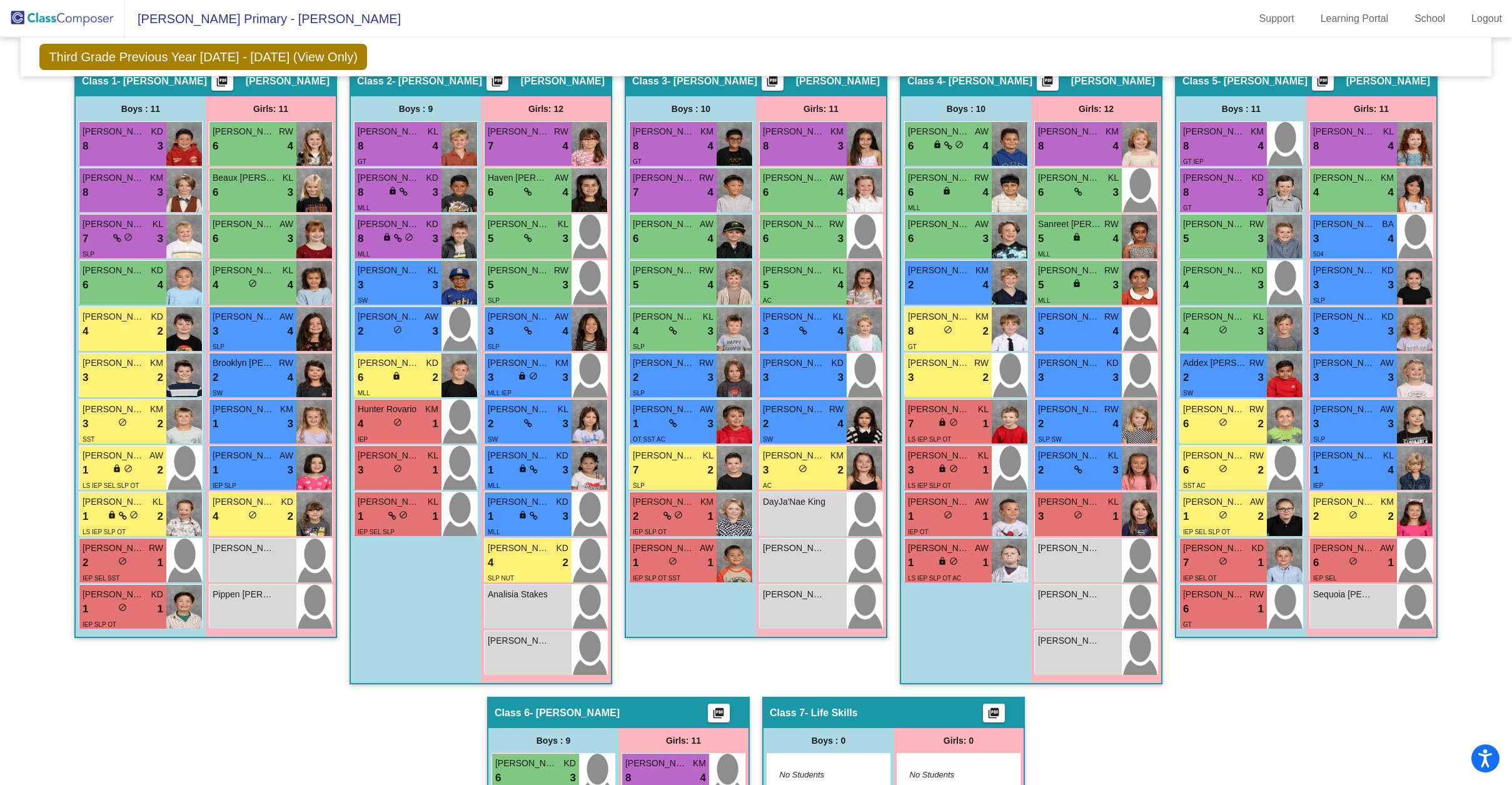
click at [339, 444] on div "Hallway - Hallway Class picture_as_pdf Add Student First Name Last Name Student…" at bounding box center [756, 674] width 1451 height 1217
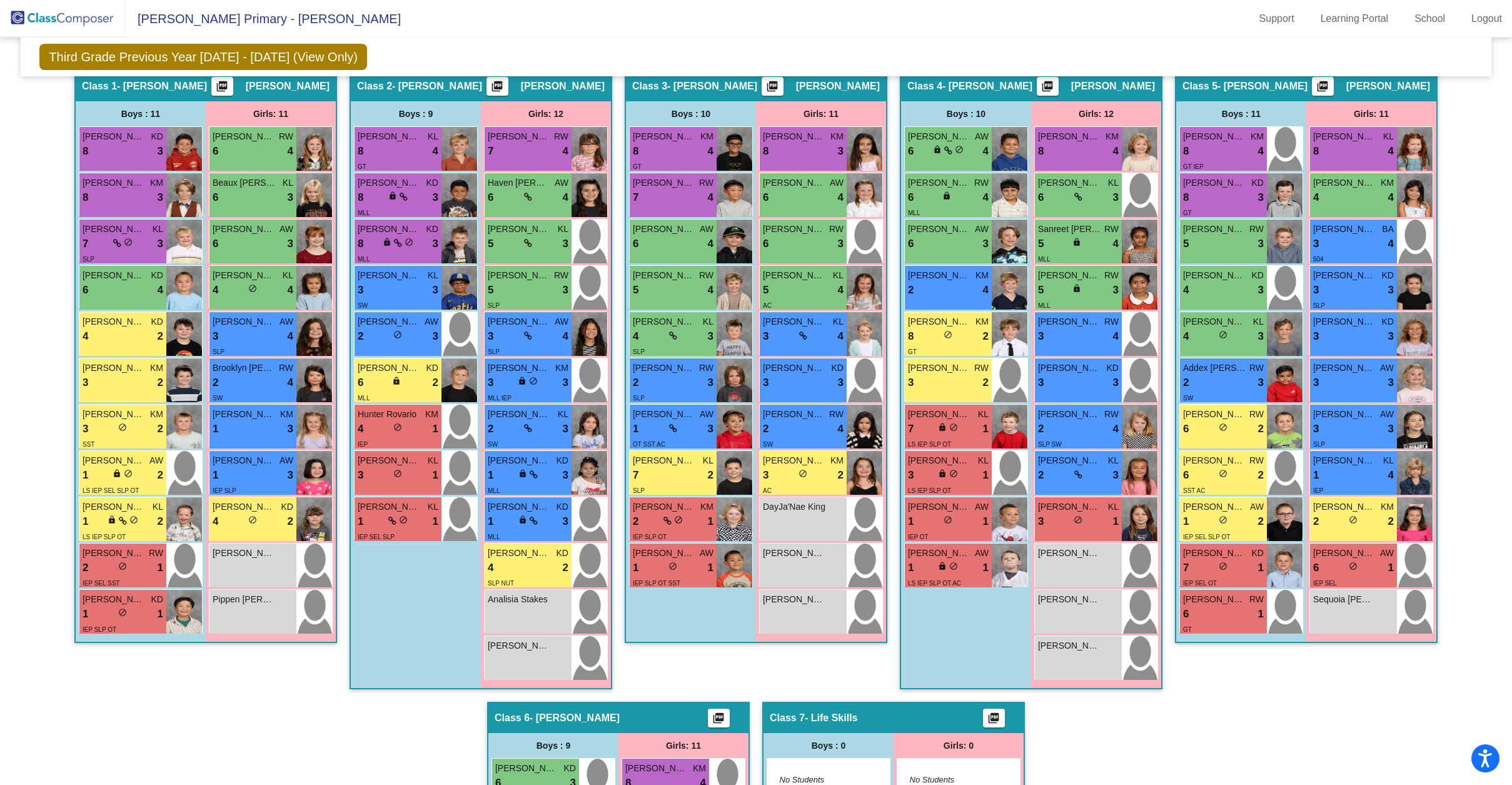
scroll to position [303, 0]
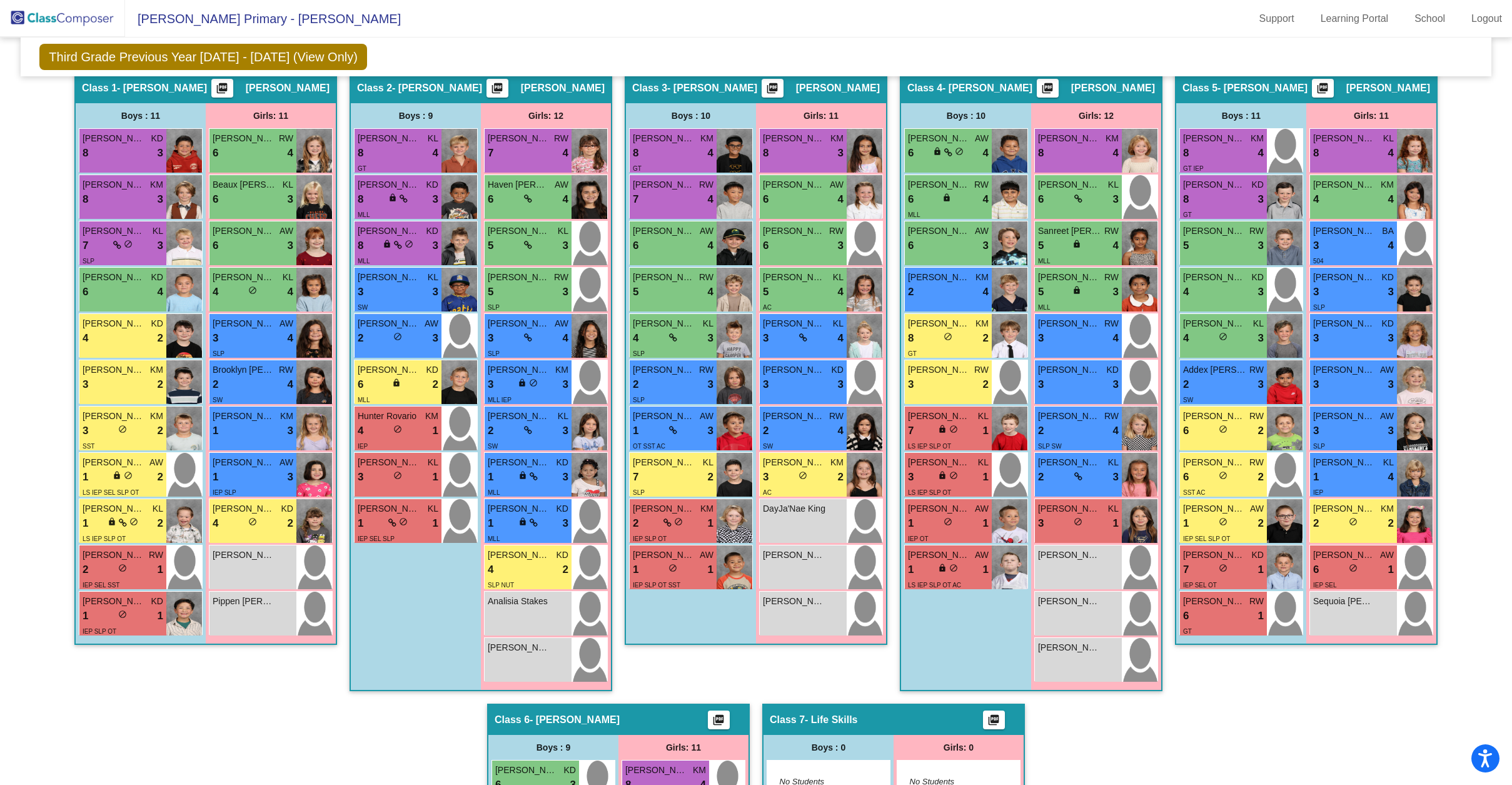
click at [39, 403] on div "Hallway - Hallway Class picture_as_pdf Add Student First Name Last Name Student…" at bounding box center [756, 680] width 1451 height 1217
click at [52, 396] on div "Hallway - Hallway Class picture_as_pdf Add Student First Name Last Name Student…" at bounding box center [756, 680] width 1451 height 1217
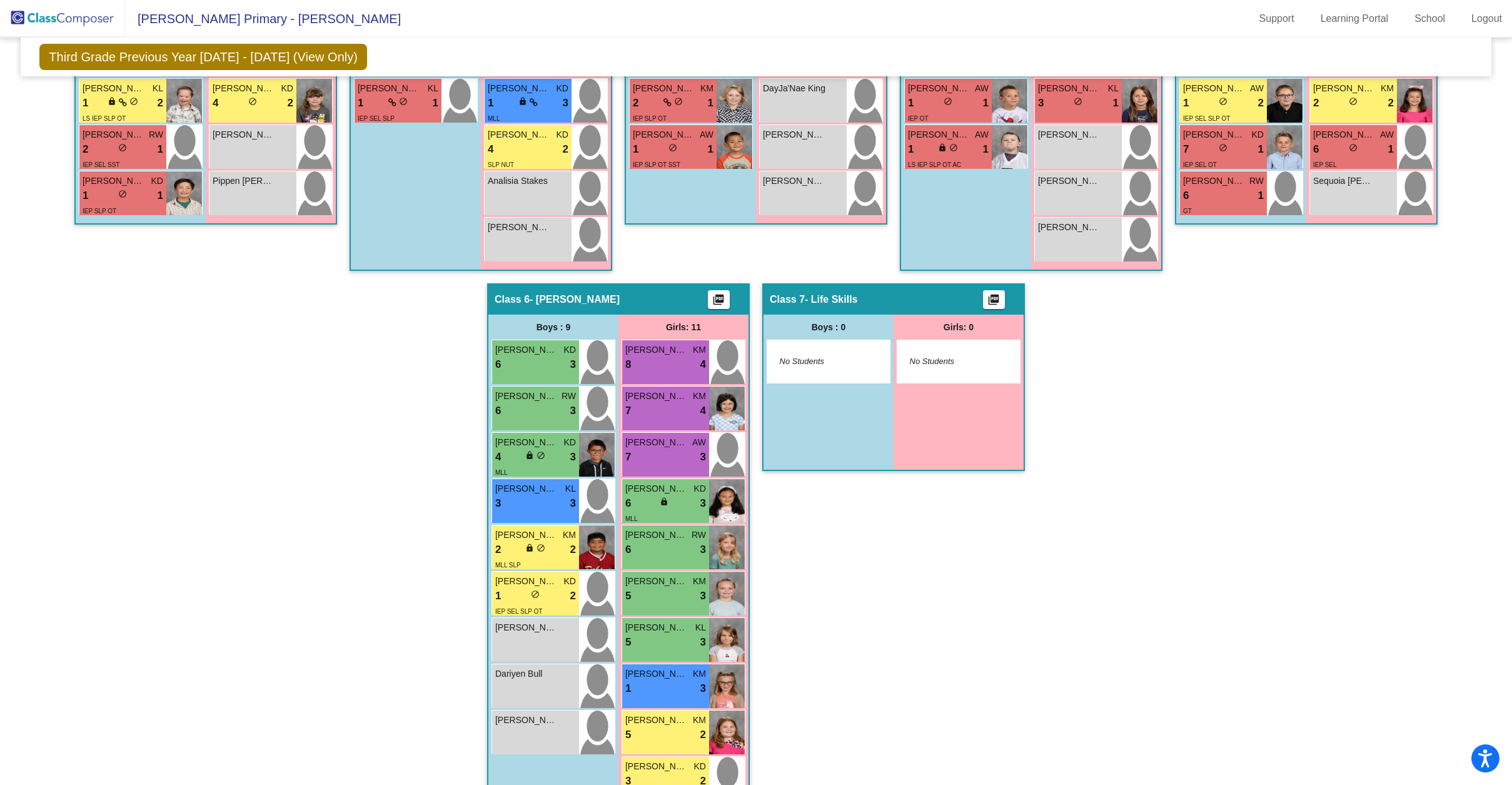
scroll to position [805, 0]
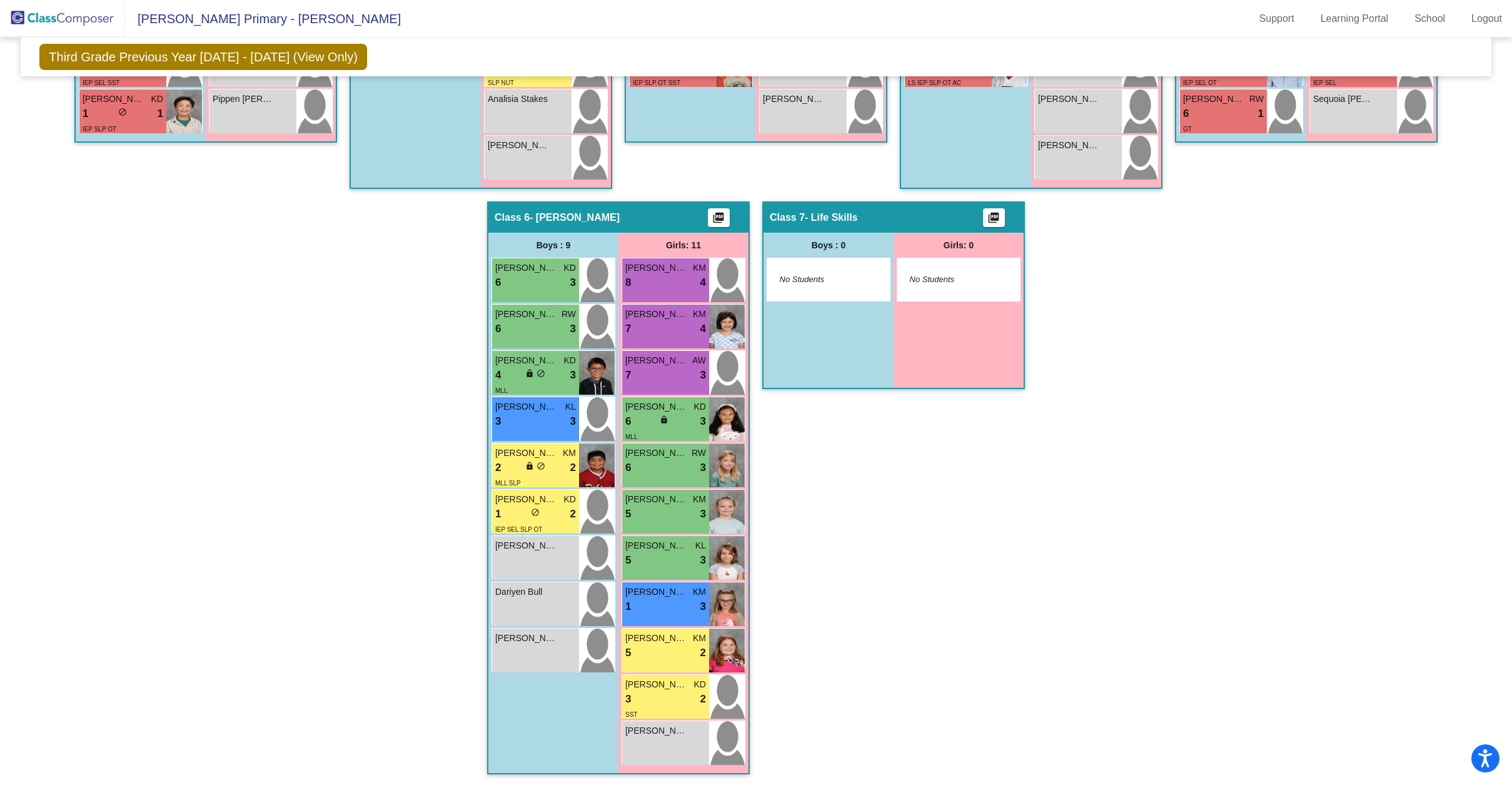
click at [752, 655] on div "Hallway - Hallway Class picture_as_pdf Add Student First Name Last Name Student…" at bounding box center [756, 178] width 1451 height 1217
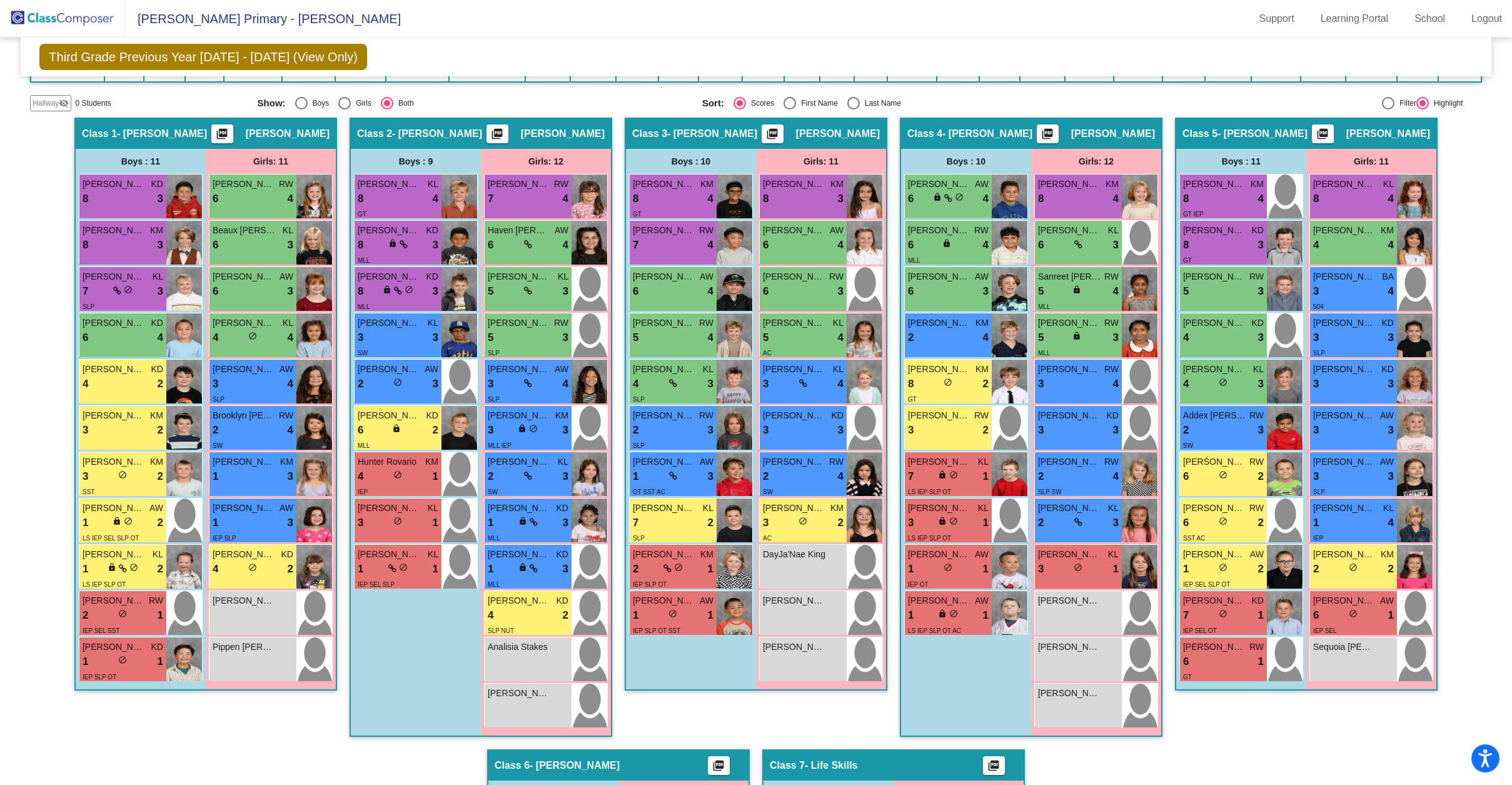
scroll to position [253, 0]
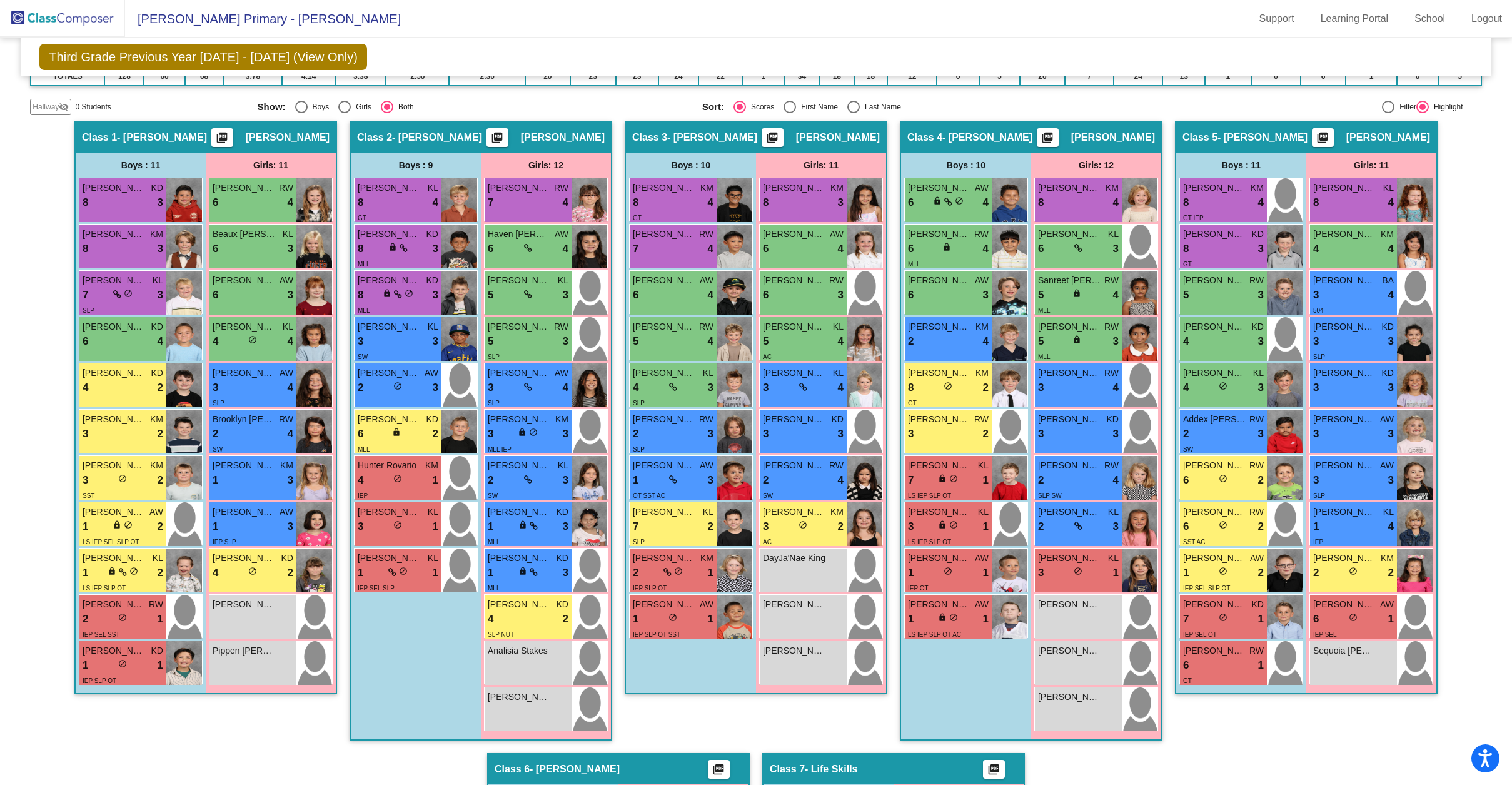
click at [1474, 435] on div "Hallway - Hallway Class picture_as_pdf Add Student First Name Last Name Student…" at bounding box center [756, 730] width 1451 height 1217
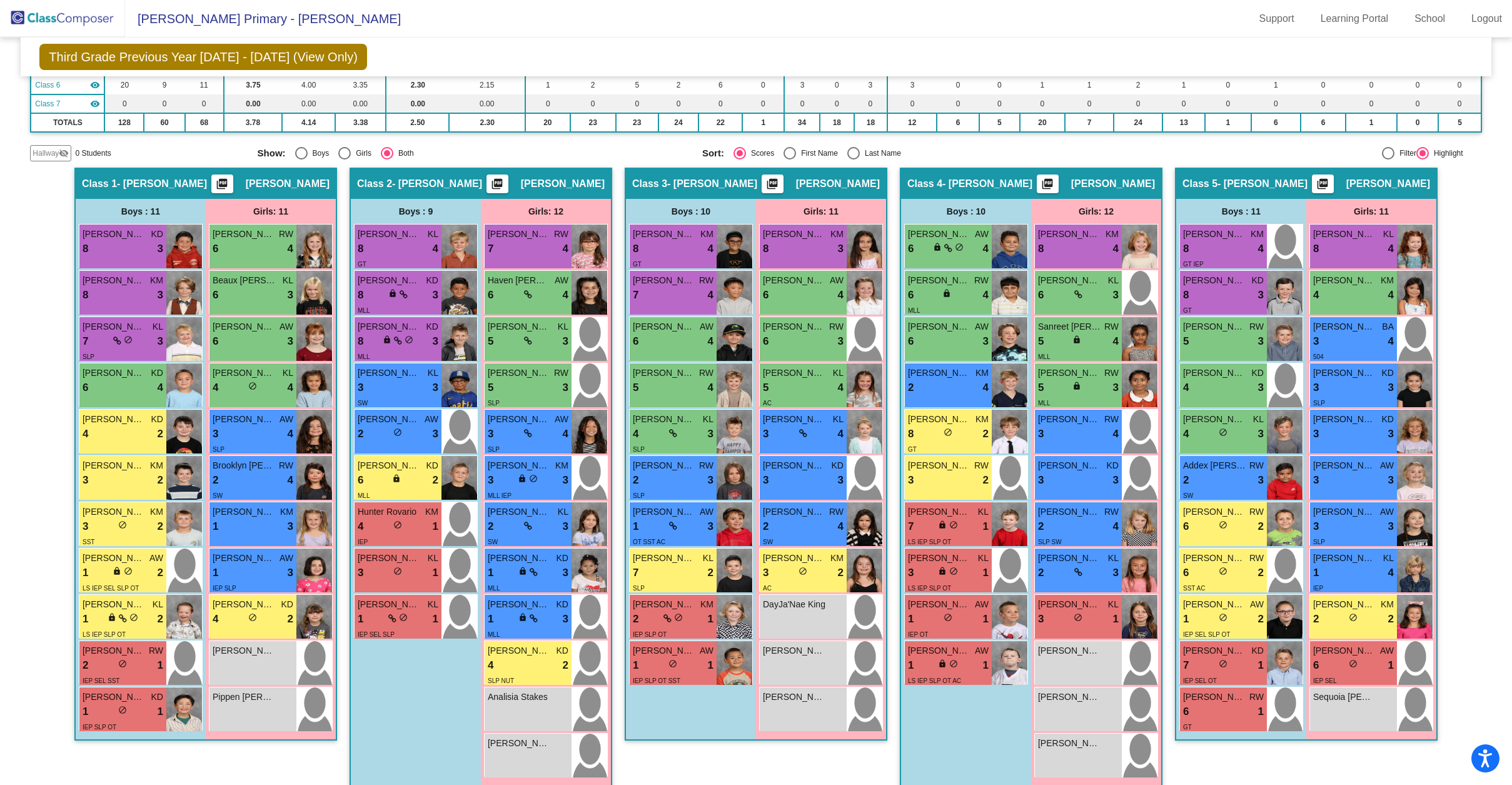
scroll to position [127, 0]
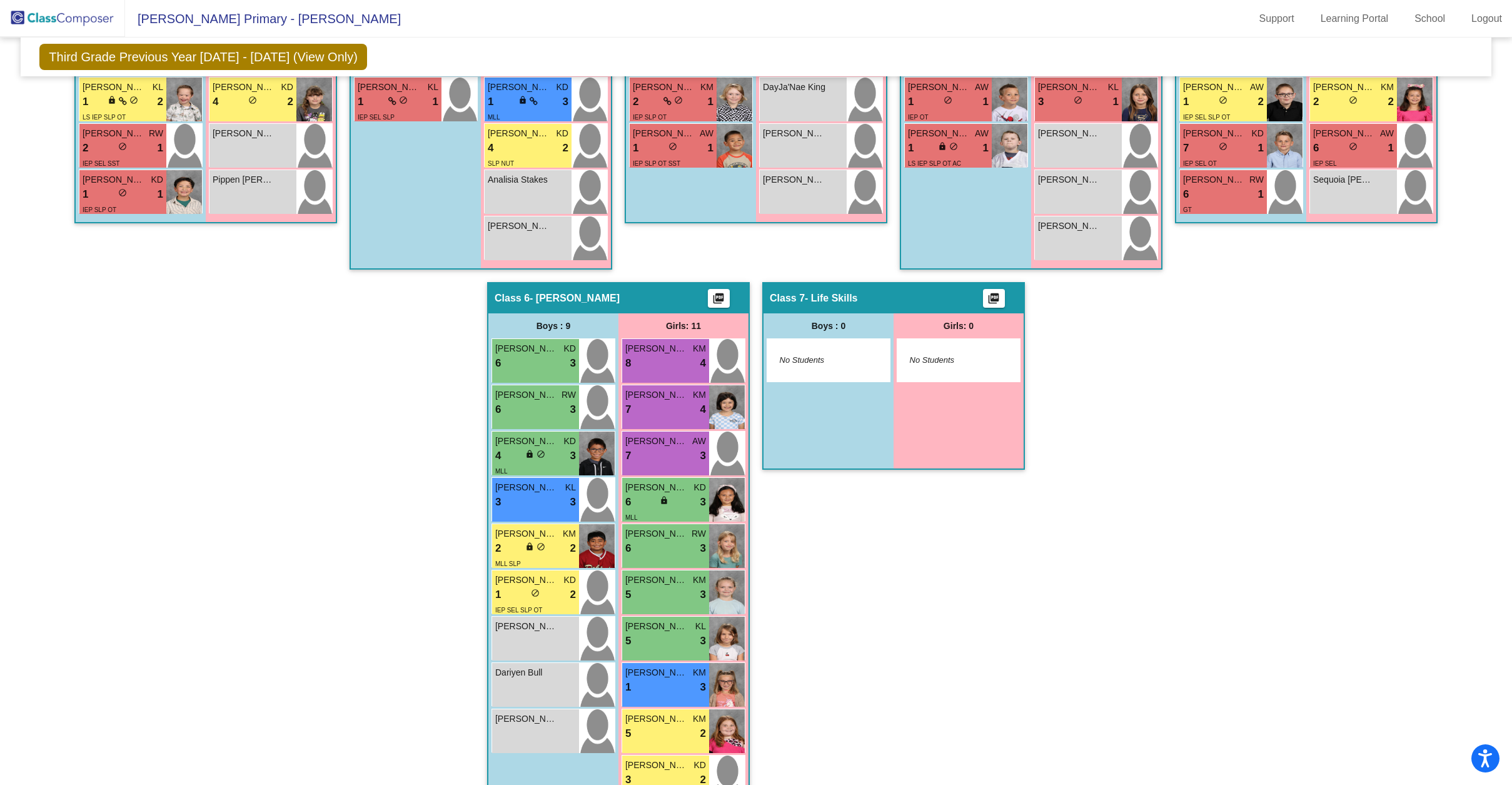
scroll to position [723, 0]
click at [344, 369] on div "Hallway - Hallway Class picture_as_pdf Add Student First Name Last Name Student…" at bounding box center [756, 260] width 1451 height 1217
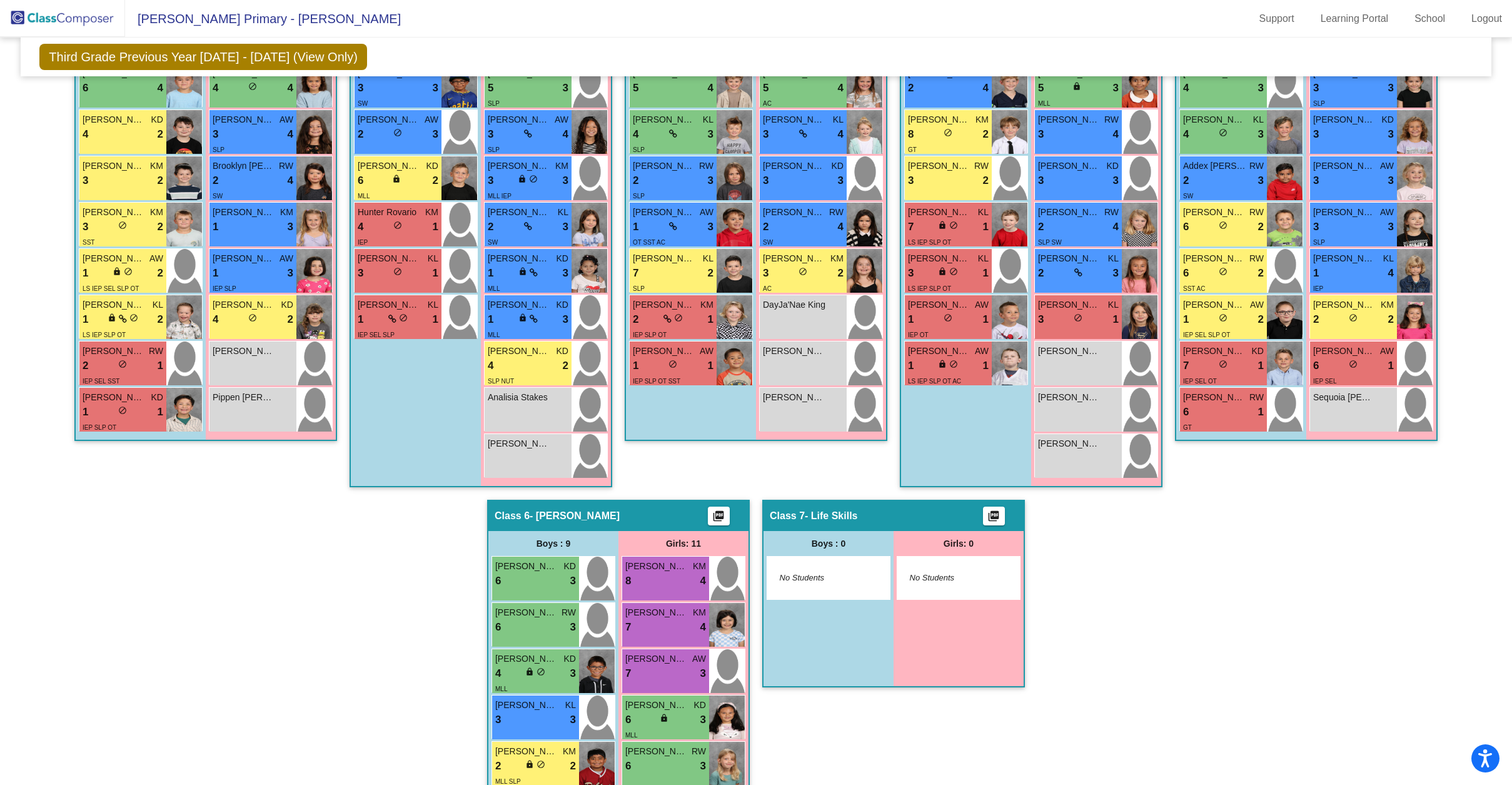
scroll to position [373, 0]
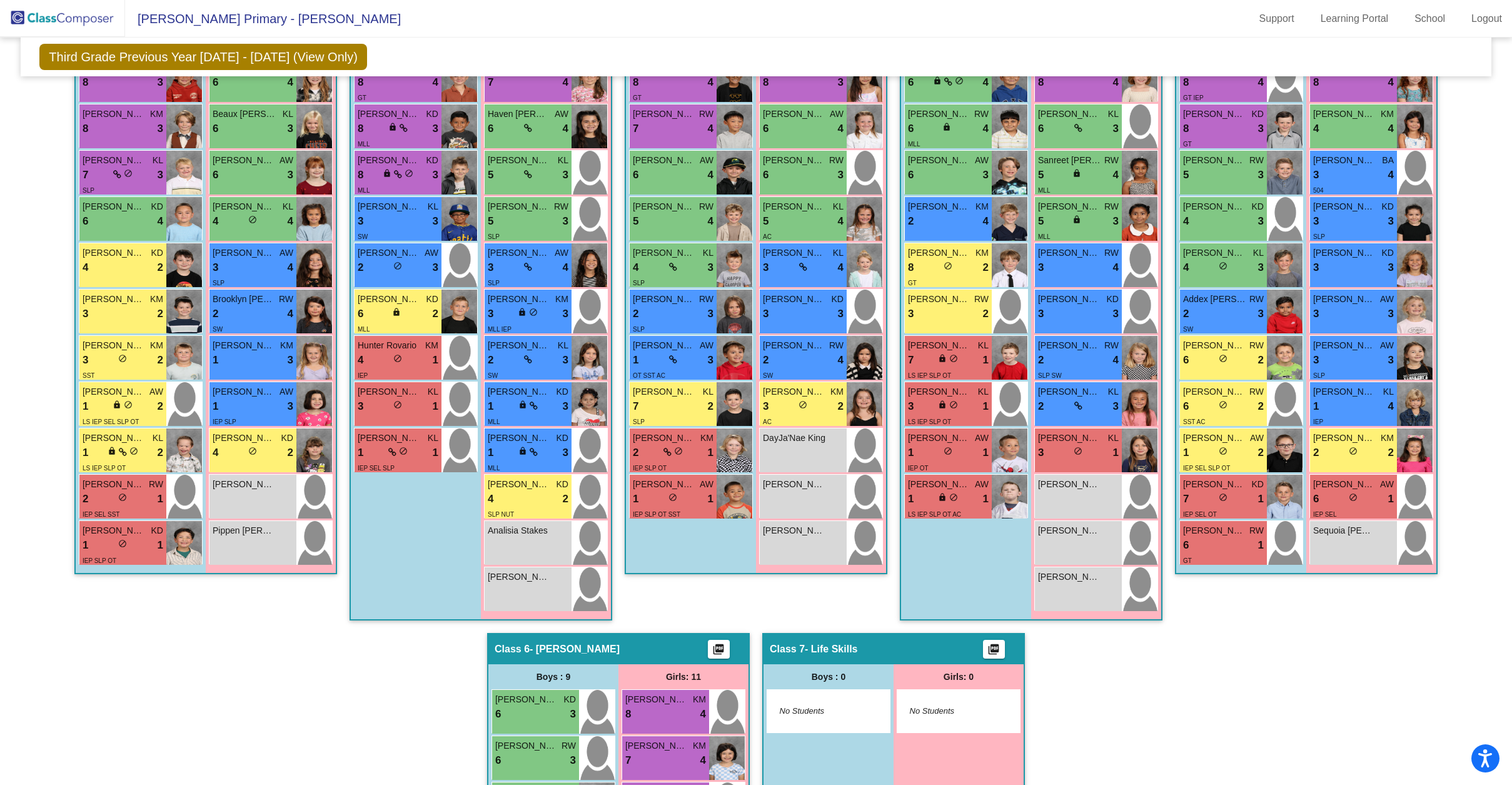
click at [340, 375] on div "Hallway - Hallway Class picture_as_pdf Add Student First Name Last Name Student…" at bounding box center [756, 610] width 1451 height 1217
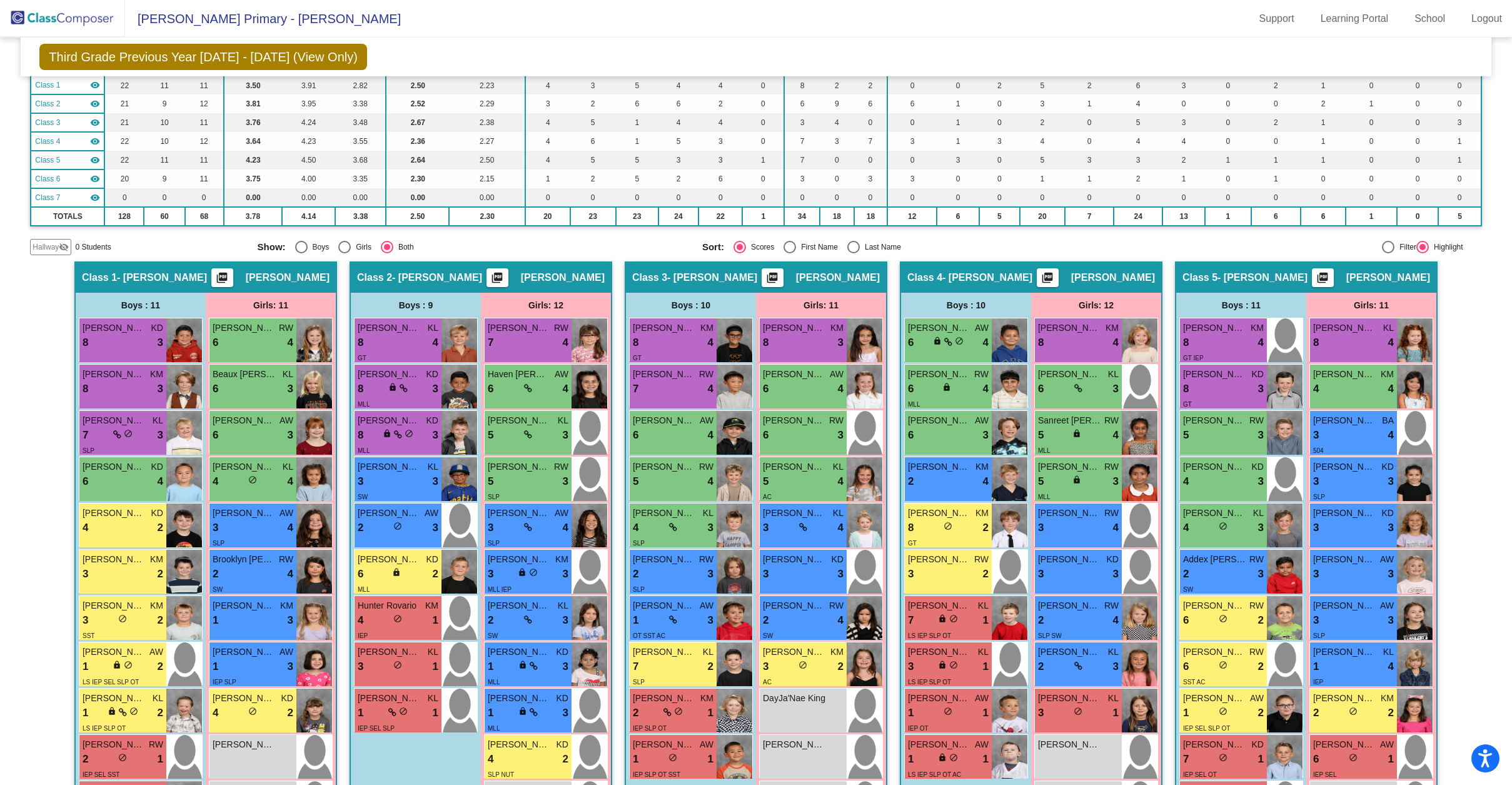
scroll to position [0, 0]
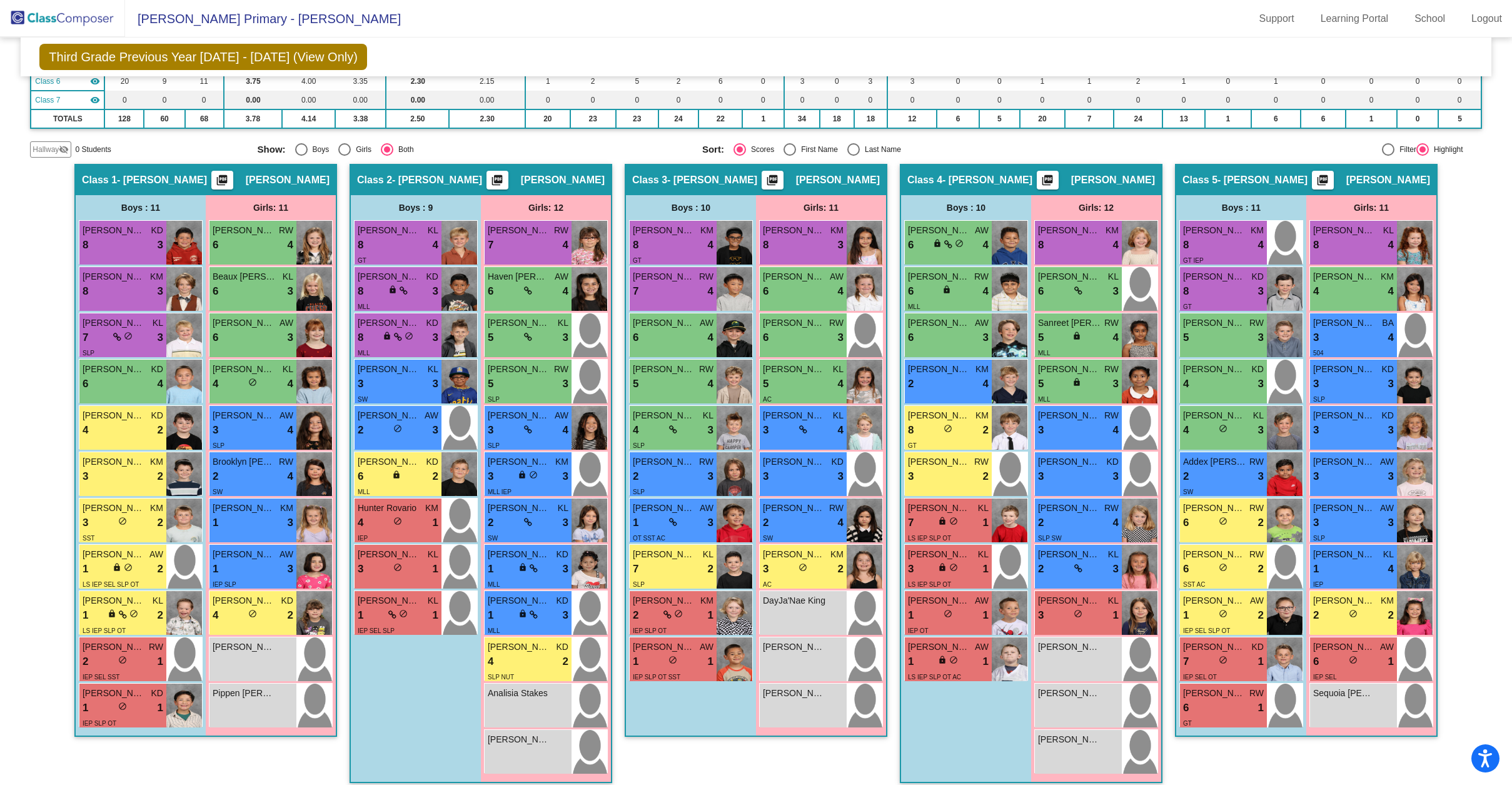
scroll to position [317, 0]
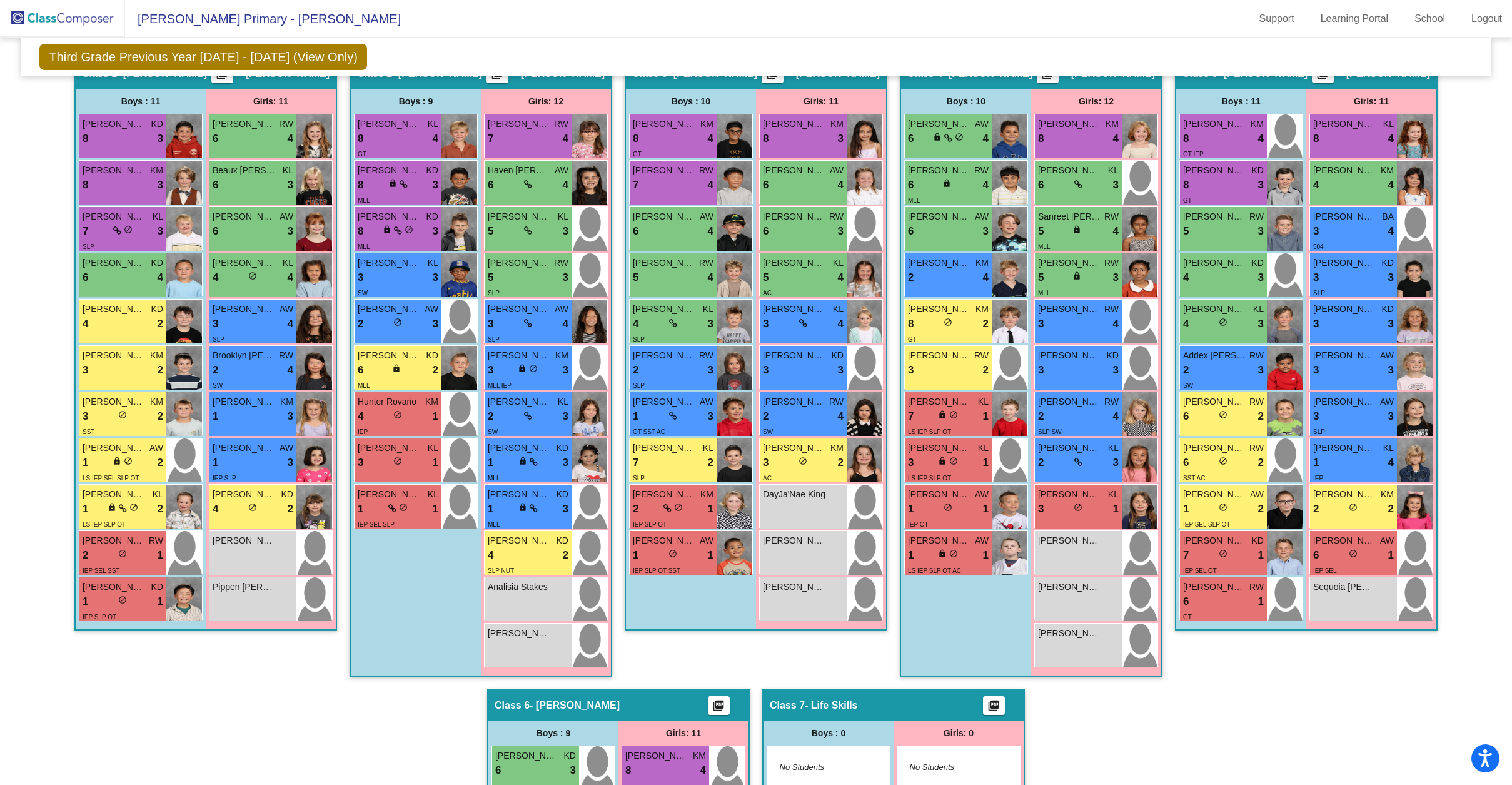
click at [617, 364] on div "Hallway - Hallway Class picture_as_pdf Add Student First Name Last Name Student…" at bounding box center [756, 666] width 1451 height 1217
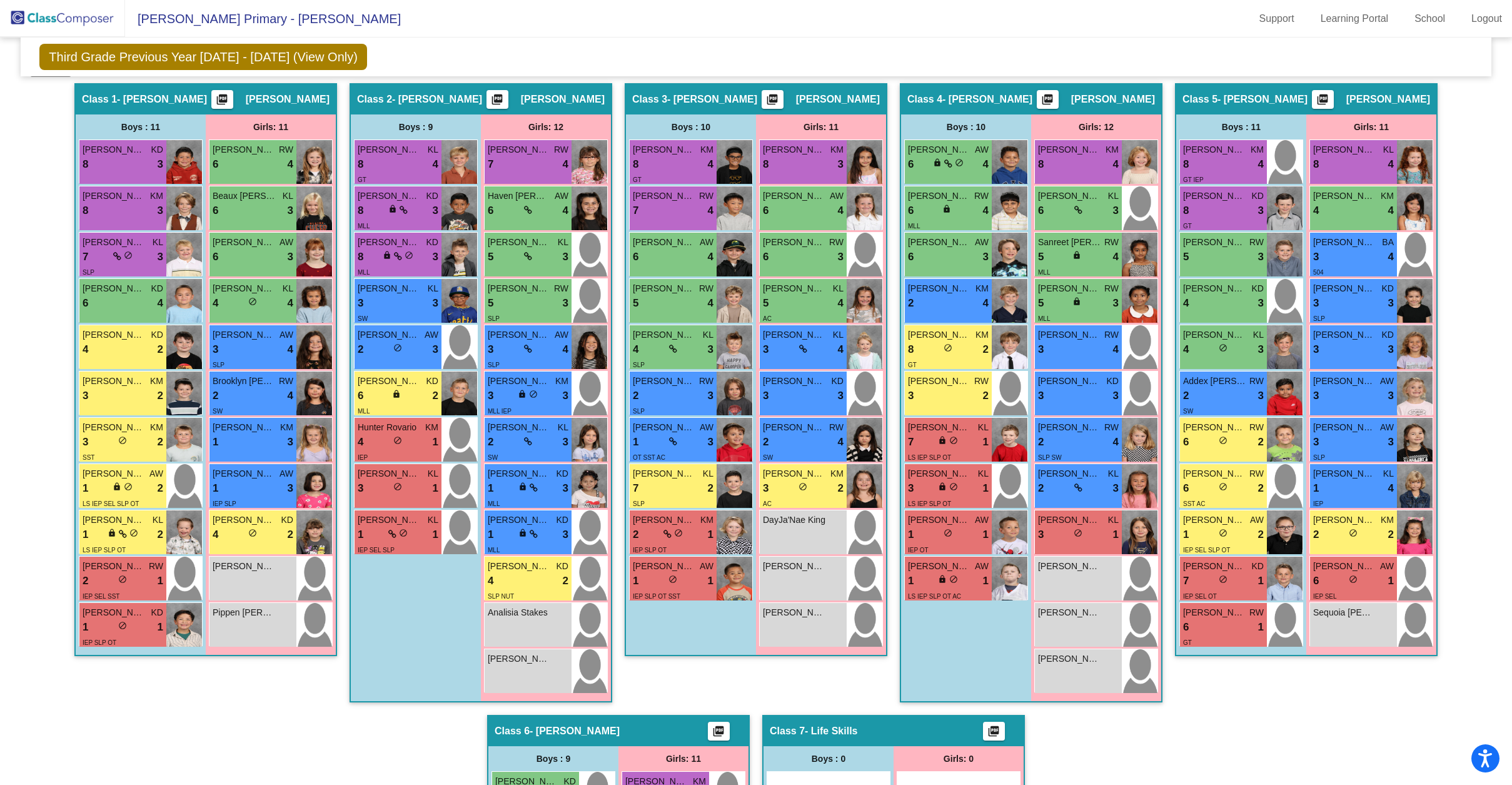
scroll to position [0, 0]
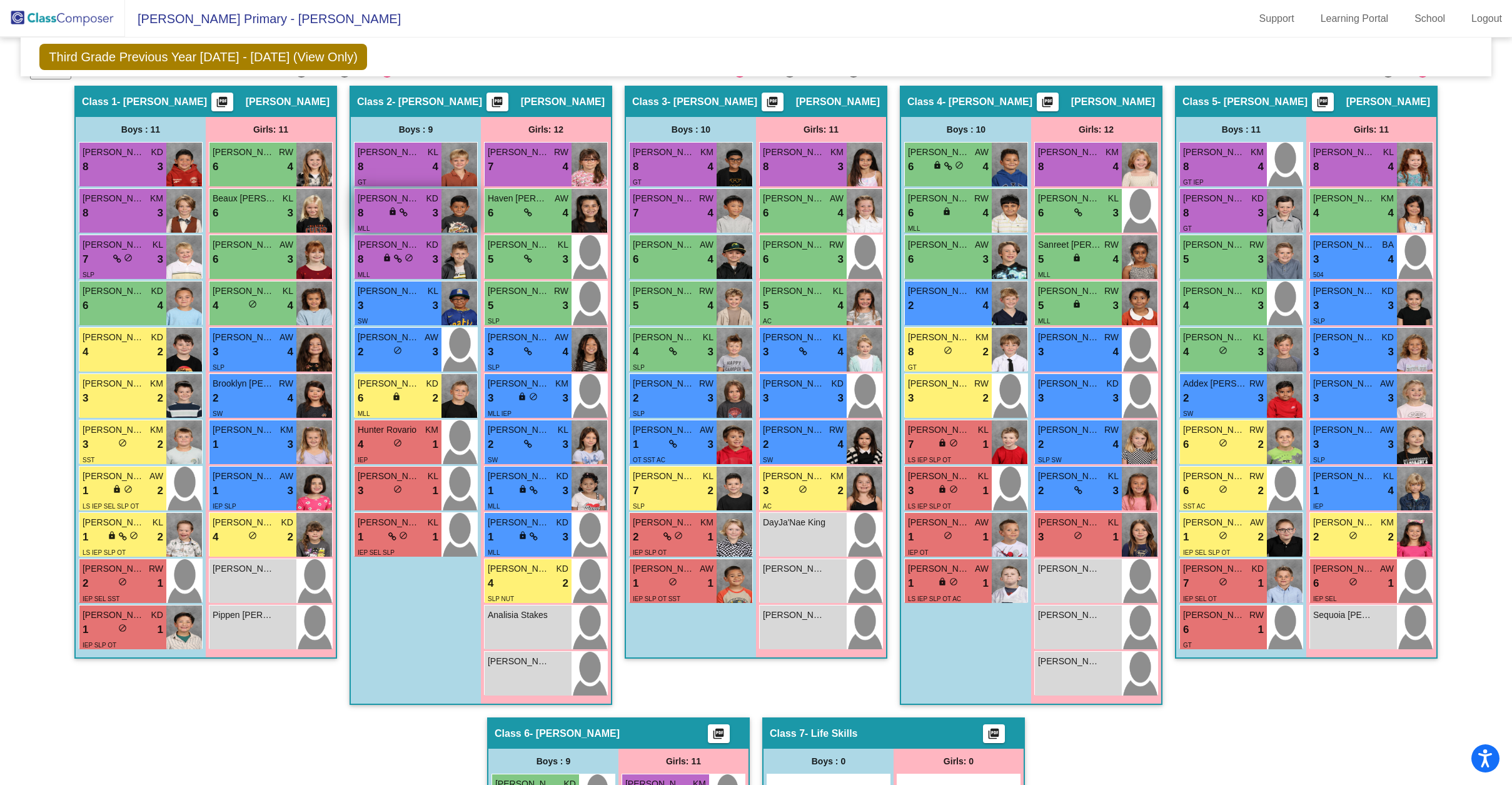
scroll to position [303, 0]
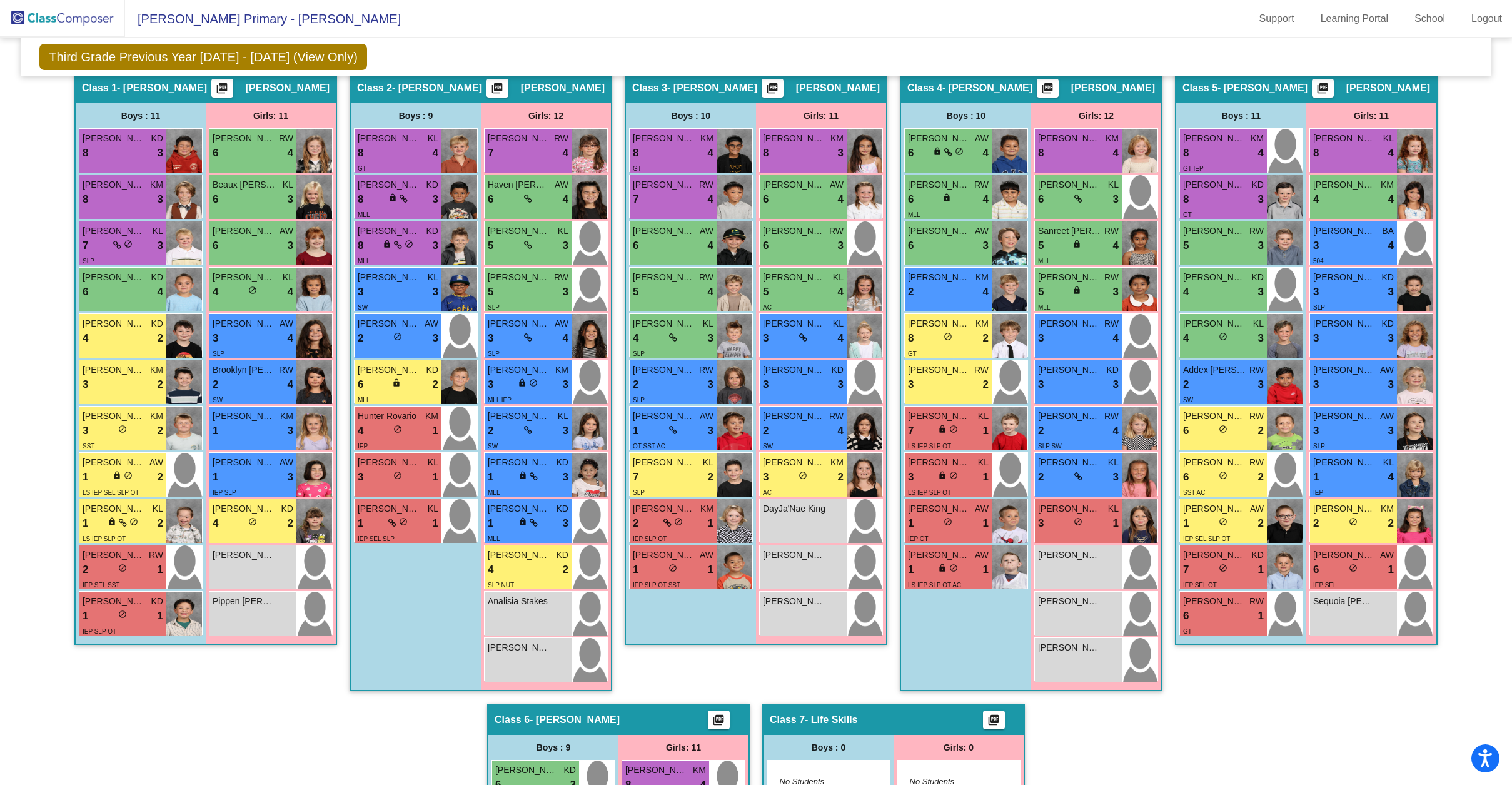
click at [342, 331] on div "Hallway - Hallway Class picture_as_pdf Add Student First Name Last Name Student…" at bounding box center [756, 680] width 1451 height 1217
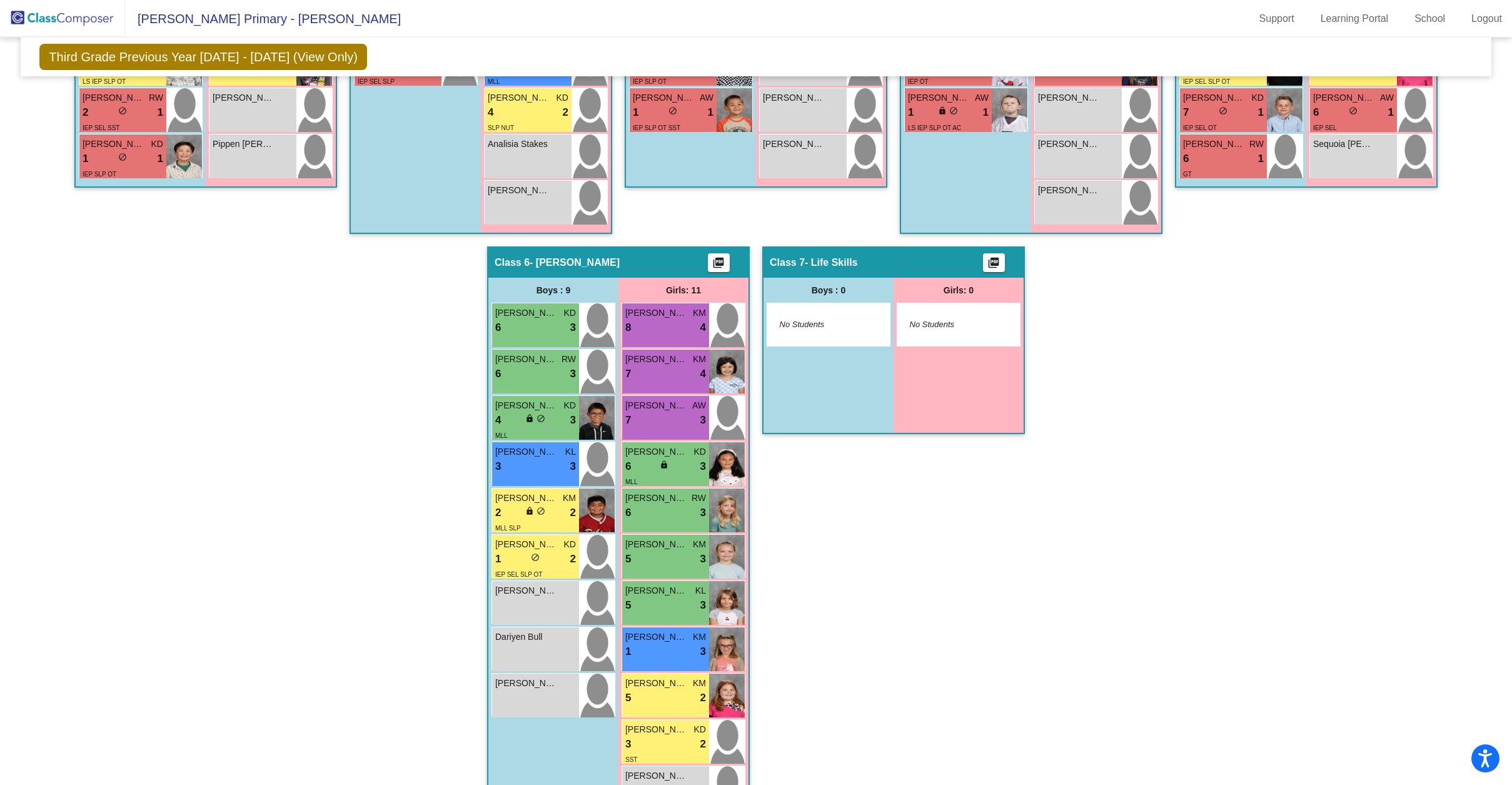
scroll to position [130, 0]
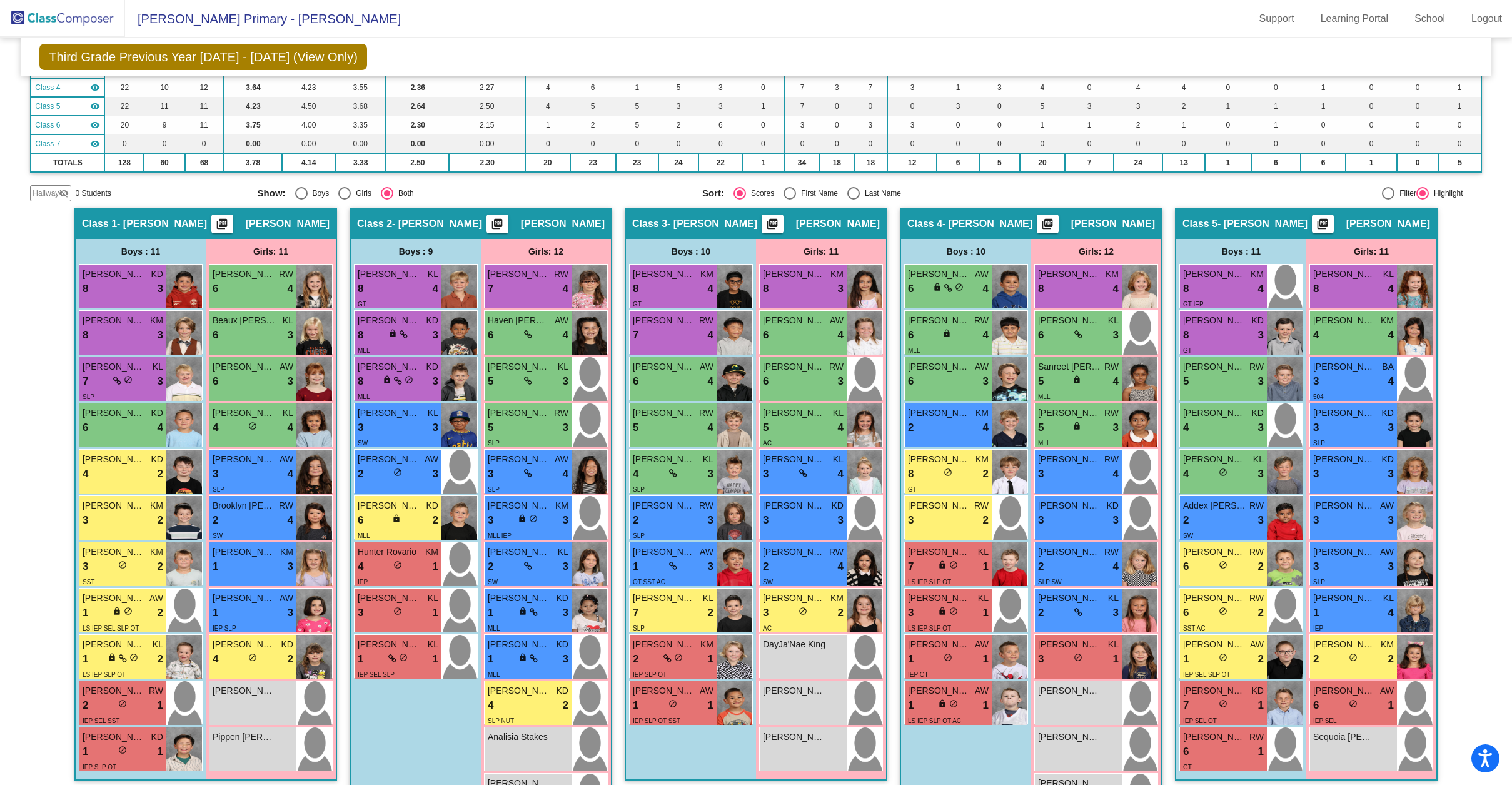
scroll to position [0, 0]
